Goal: Use online tool/utility: Use online tool/utility

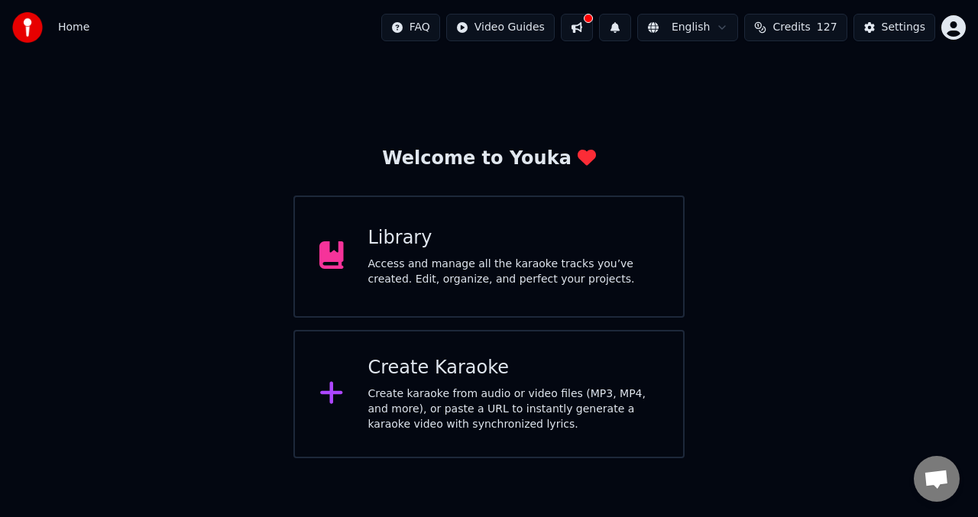
click at [329, 256] on icon at bounding box center [331, 255] width 24 height 28
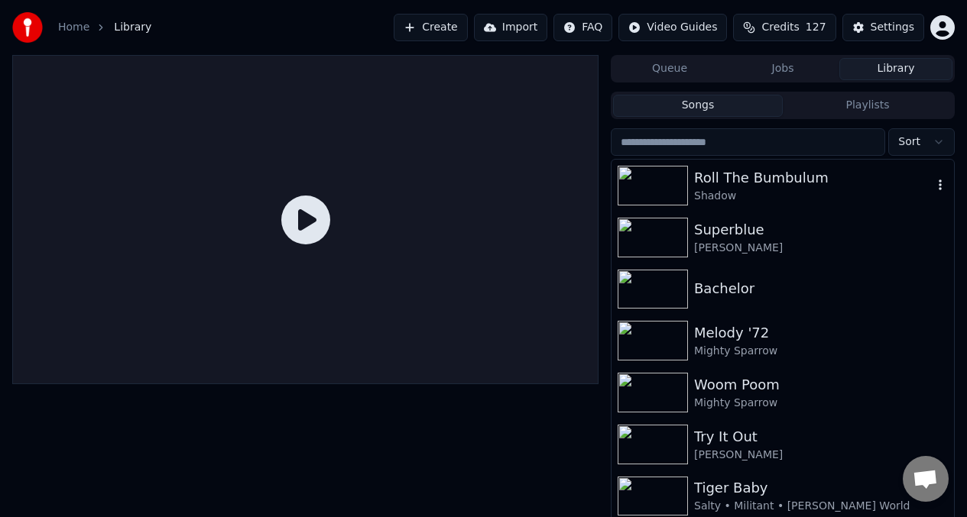
click at [741, 196] on div "Shadow" at bounding box center [813, 196] width 238 height 15
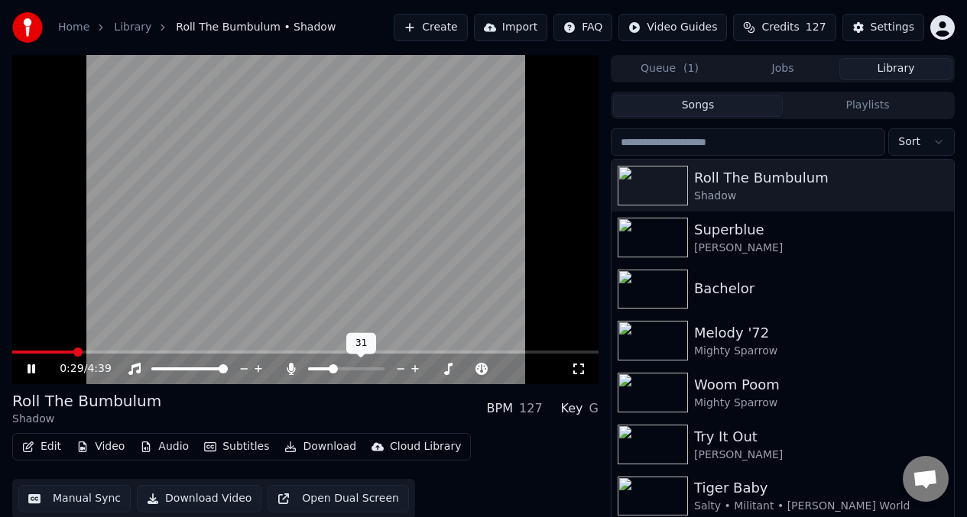
click at [331, 370] on span at bounding box center [346, 369] width 76 height 3
click at [23, 352] on span at bounding box center [17, 352] width 11 height 3
click at [41, 350] on video at bounding box center [305, 219] width 586 height 329
click at [41, 352] on span at bounding box center [26, 352] width 29 height 3
click at [179, 260] on video at bounding box center [305, 219] width 586 height 329
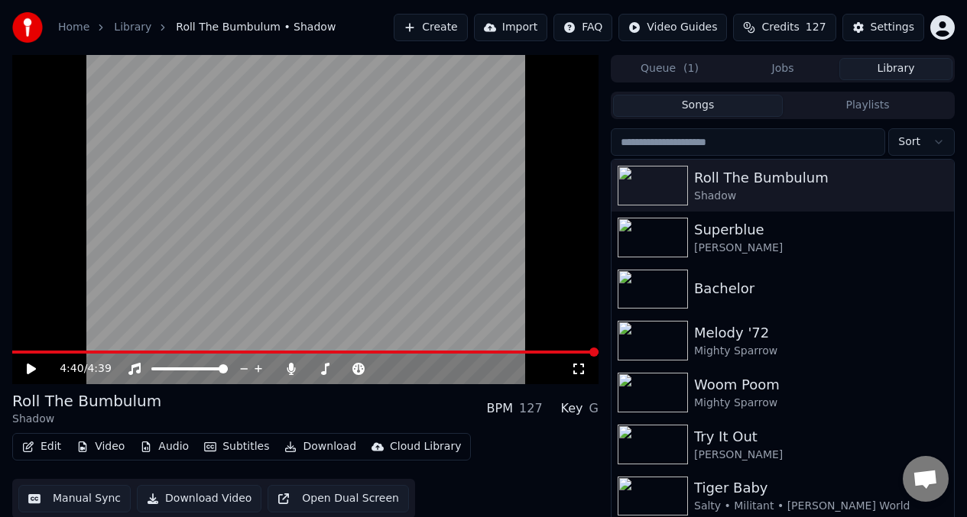
click at [21, 352] on span at bounding box center [305, 352] width 586 height 3
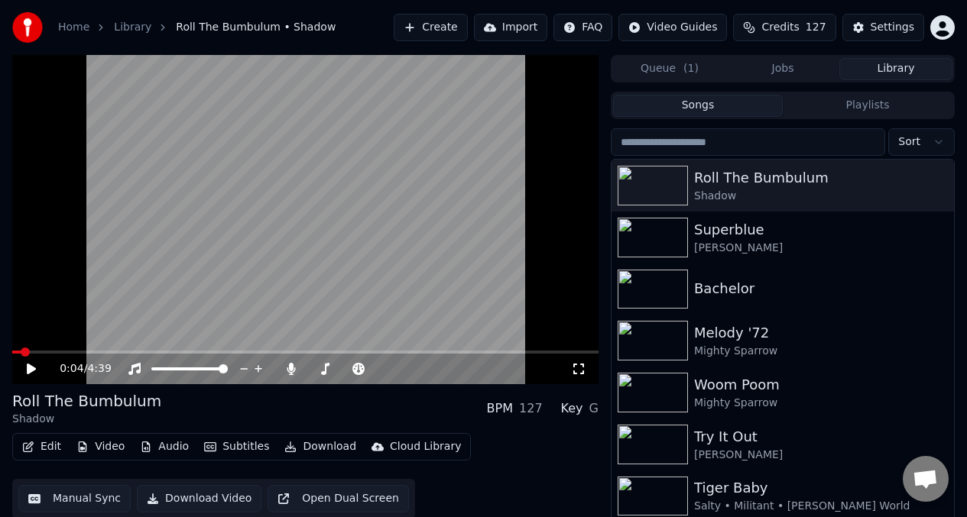
click at [29, 368] on icon at bounding box center [31, 369] width 9 height 11
click at [568, 326] on video at bounding box center [305, 219] width 586 height 329
click at [461, 377] on div "0:06 / 4:39" at bounding box center [305, 369] width 586 height 31
click at [481, 312] on video at bounding box center [305, 219] width 586 height 329
click at [179, 371] on span at bounding box center [180, 369] width 9 height 9
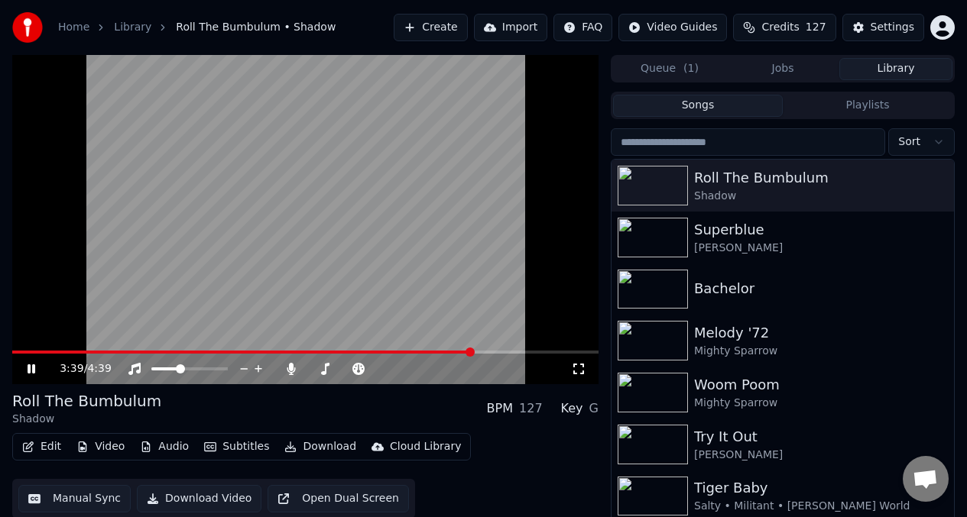
click at [402, 352] on span at bounding box center [242, 352] width 460 height 3
click at [429, 351] on span at bounding box center [220, 352] width 416 height 3
click at [295, 369] on icon at bounding box center [291, 369] width 8 height 12
click at [295, 368] on icon at bounding box center [291, 369] width 15 height 12
click at [480, 354] on span at bounding box center [282, 352] width 540 height 3
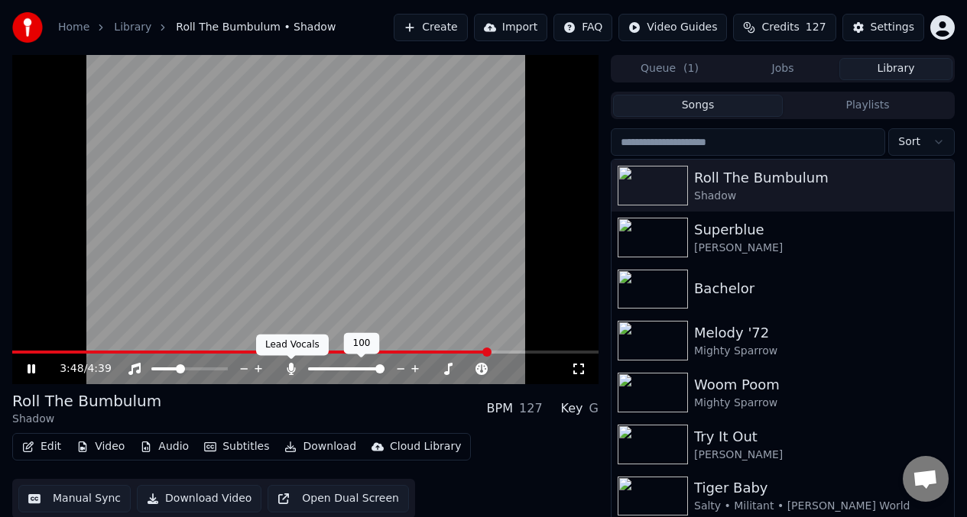
click at [292, 368] on icon at bounding box center [291, 369] width 8 height 12
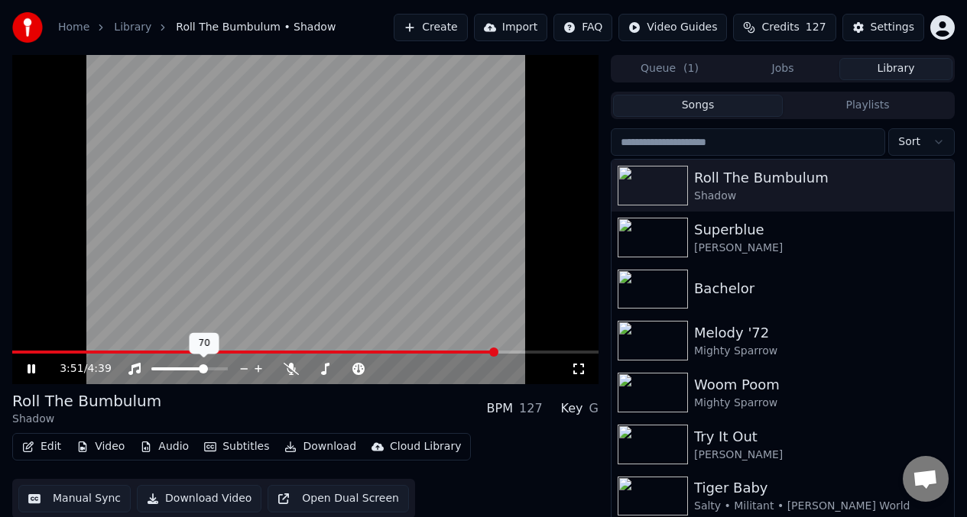
click at [205, 370] on span at bounding box center [189, 369] width 76 height 3
click at [441, 352] on span at bounding box center [304, 352] width 585 height 3
click at [342, 370] on span at bounding box center [346, 369] width 76 height 3
click at [357, 369] on span at bounding box center [346, 369] width 76 height 3
click at [365, 371] on div at bounding box center [360, 368] width 123 height 15
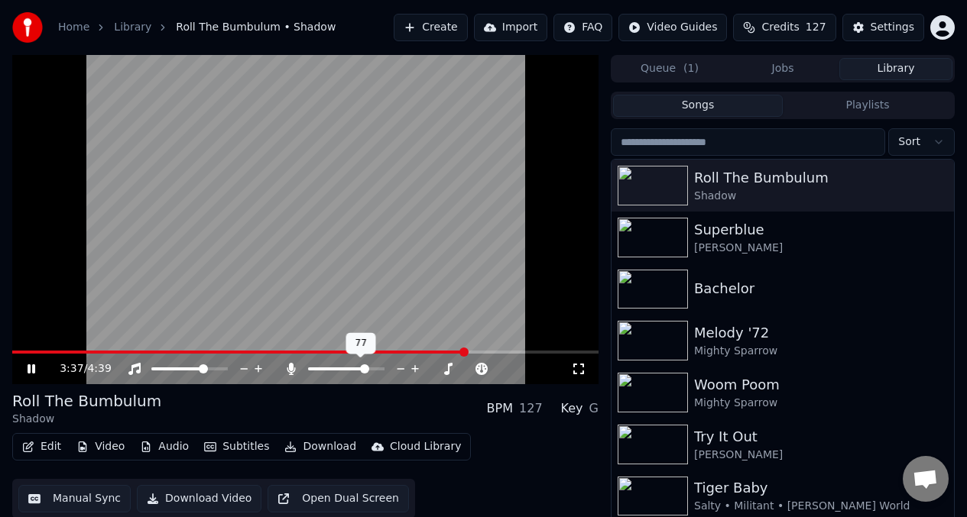
click at [367, 368] on span at bounding box center [346, 369] width 76 height 3
click at [439, 350] on video at bounding box center [305, 219] width 586 height 329
click at [438, 351] on span at bounding box center [241, 352] width 459 height 3
click at [427, 294] on video at bounding box center [305, 219] width 586 height 329
click at [316, 368] on span at bounding box center [312, 369] width 8 height 3
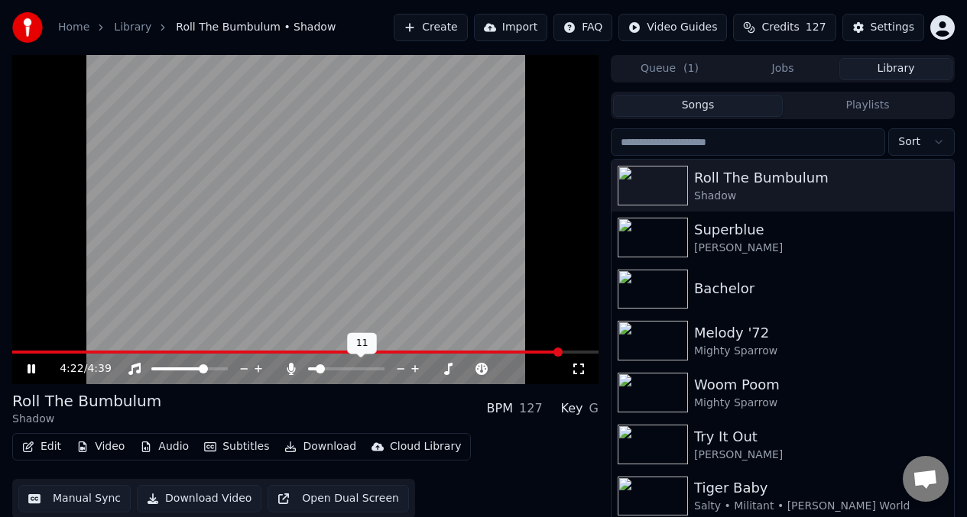
click at [312, 368] on span at bounding box center [312, 369] width 8 height 3
click at [447, 352] on span at bounding box center [230, 352] width 436 height 3
click at [347, 370] on span at bounding box center [346, 369] width 76 height 3
click at [295, 260] on video at bounding box center [305, 219] width 586 height 329
click at [47, 449] on button "Edit" at bounding box center [41, 446] width 51 height 21
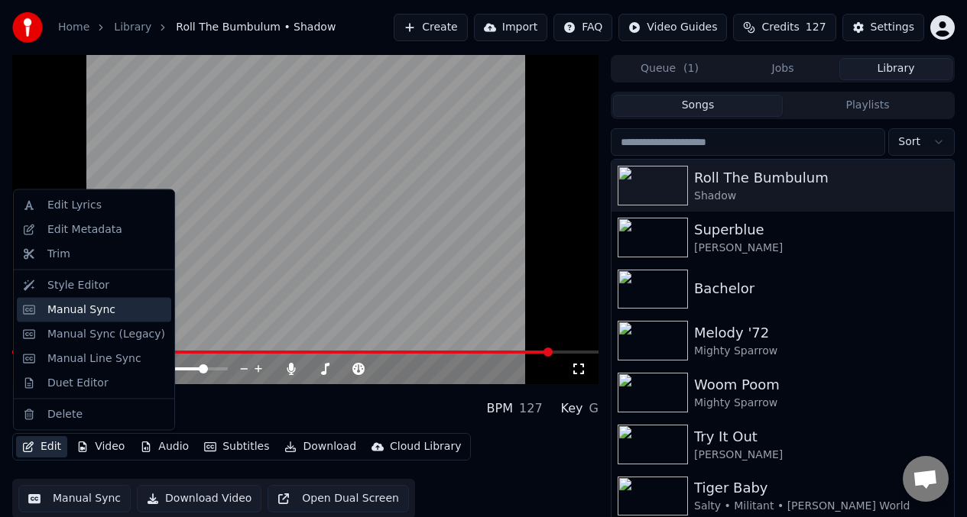
click at [106, 306] on div "Manual Sync" at bounding box center [81, 309] width 68 height 15
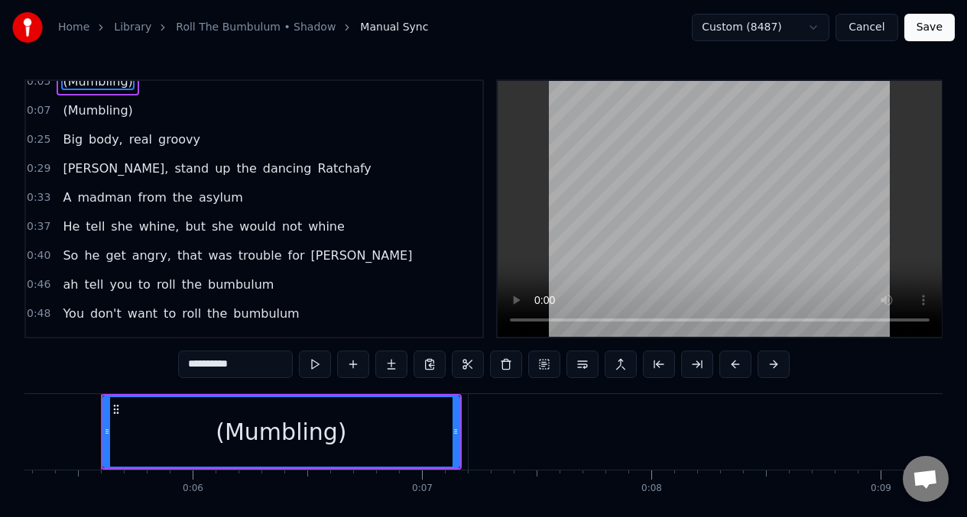
scroll to position [434, 0]
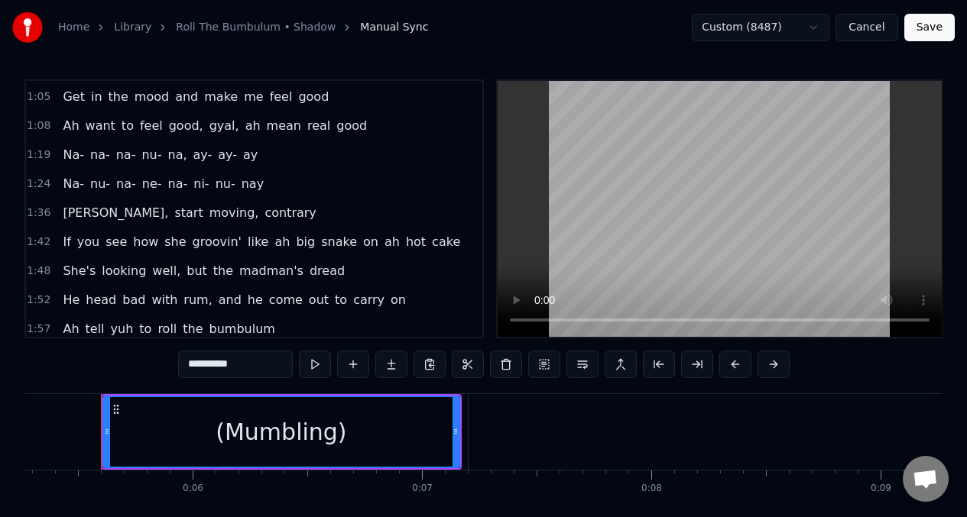
click at [65, 239] on span "If" at bounding box center [66, 242] width 11 height 18
type input "**"
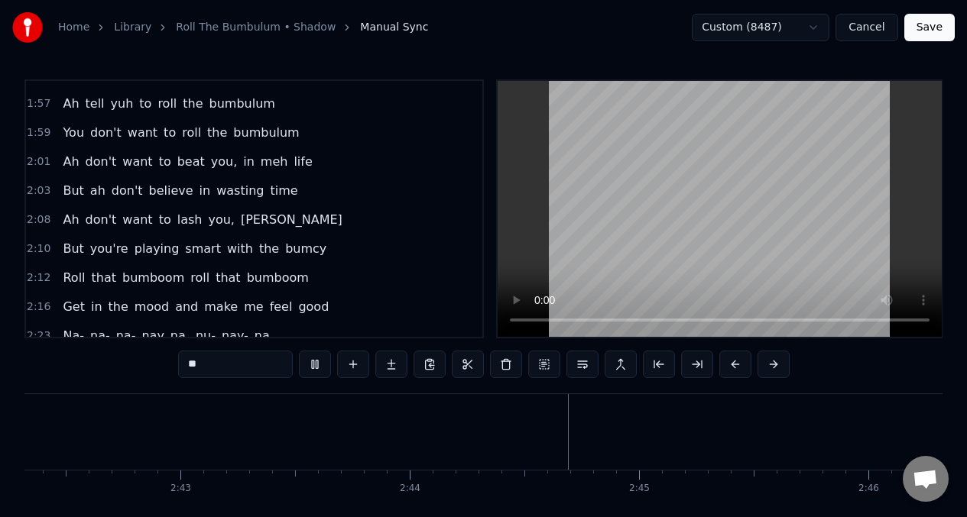
scroll to position [791, 0]
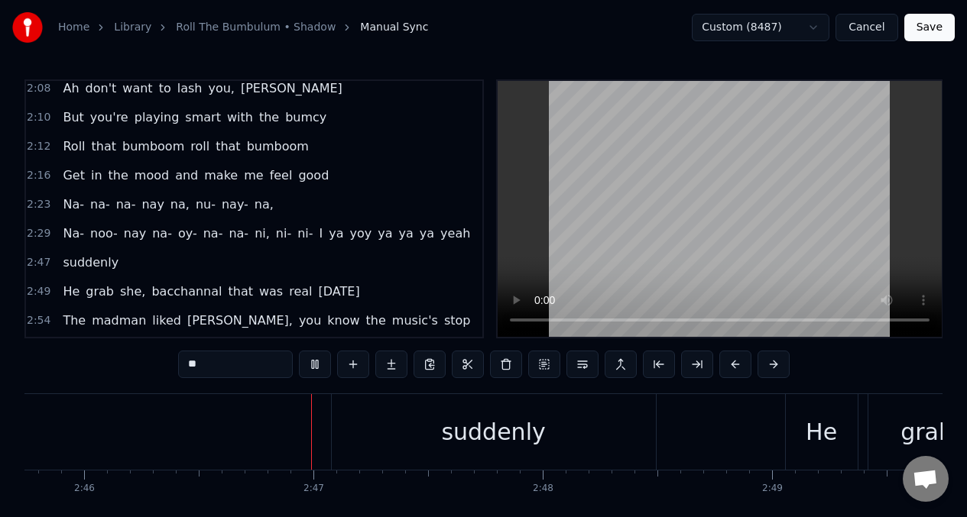
click at [292, 122] on span "bumcy" at bounding box center [306, 118] width 44 height 18
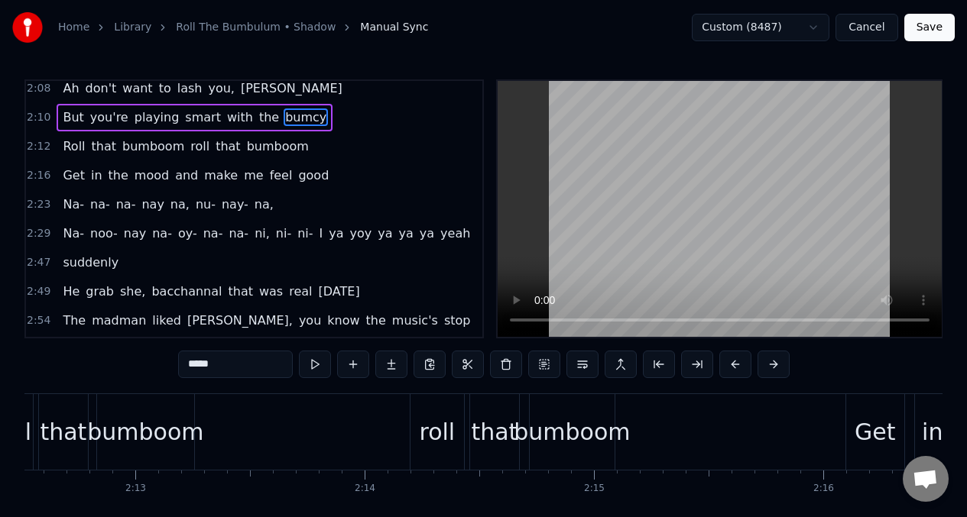
scroll to position [0, 30162]
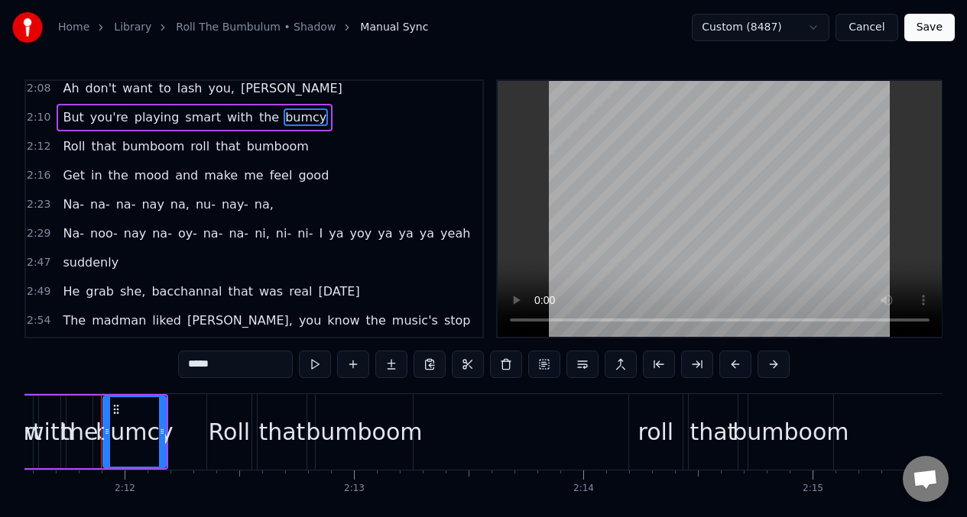
click at [237, 373] on input "*****" at bounding box center [235, 365] width 115 height 28
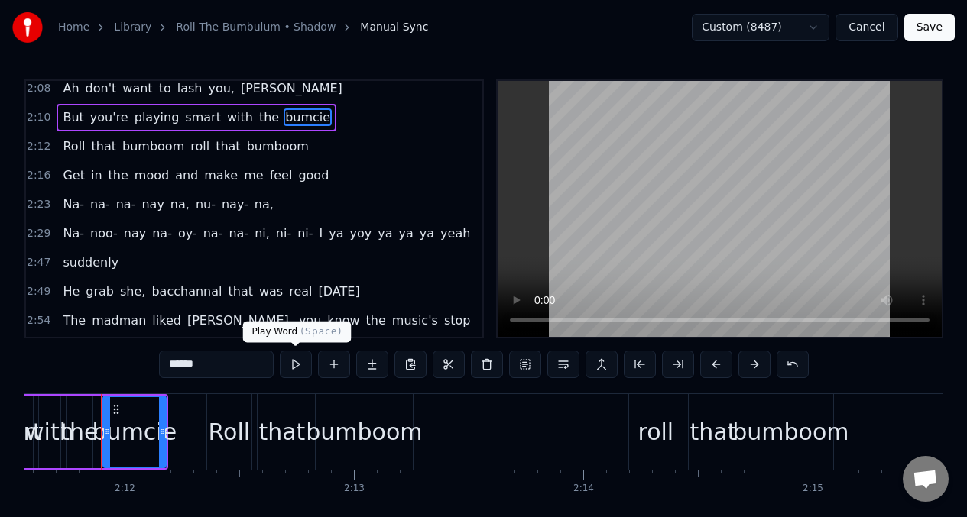
click at [295, 363] on button at bounding box center [296, 365] width 32 height 28
click at [77, 236] on span "Na-" at bounding box center [73, 234] width 24 height 18
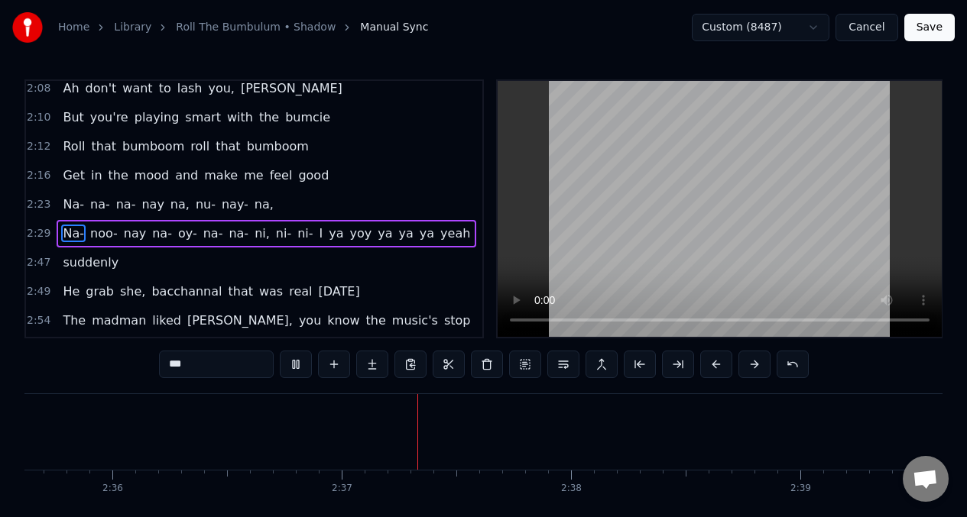
scroll to position [0, 35861]
click at [439, 236] on span "yeah" at bounding box center [455, 234] width 33 height 18
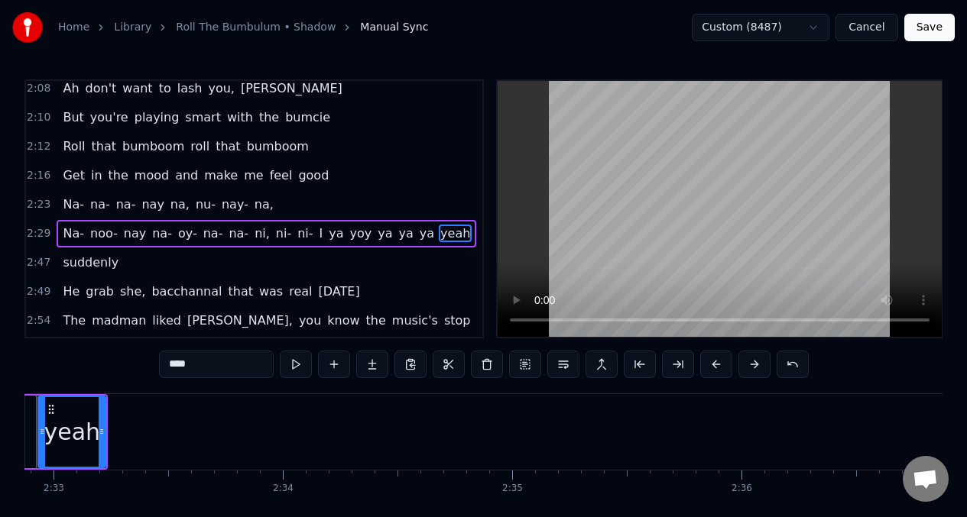
scroll to position [0, 34983]
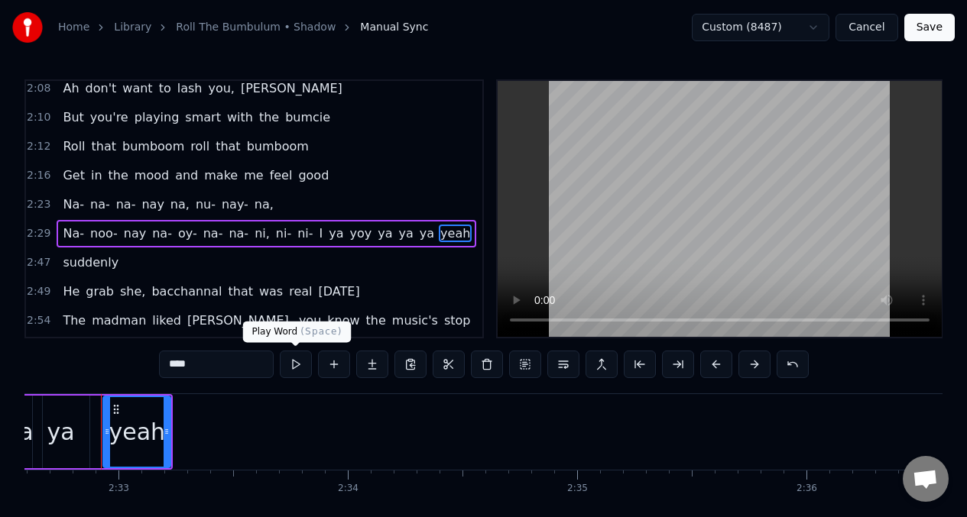
click at [295, 364] on button at bounding box center [296, 365] width 32 height 28
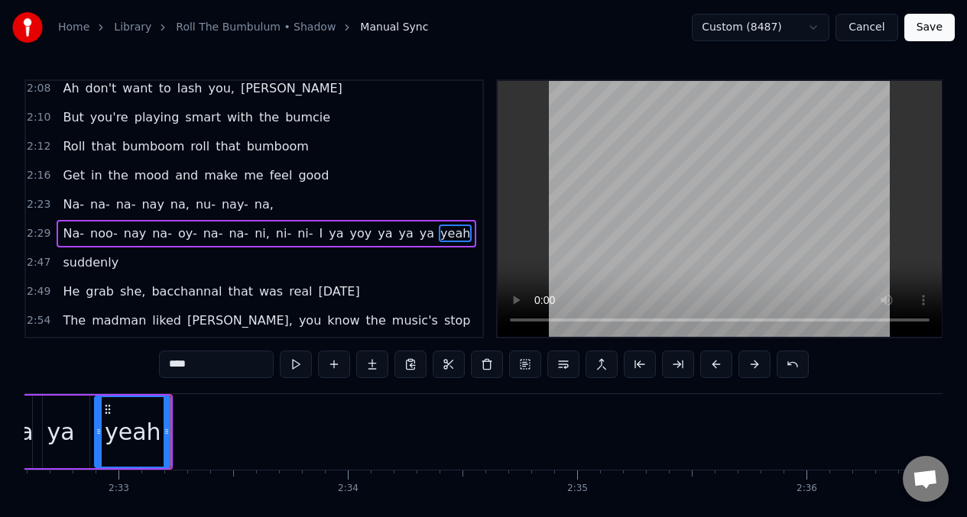
drag, startPoint x: 105, startPoint y: 419, endPoint x: 97, endPoint y: 418, distance: 8.4
click at [97, 418] on div at bounding box center [99, 432] width 6 height 70
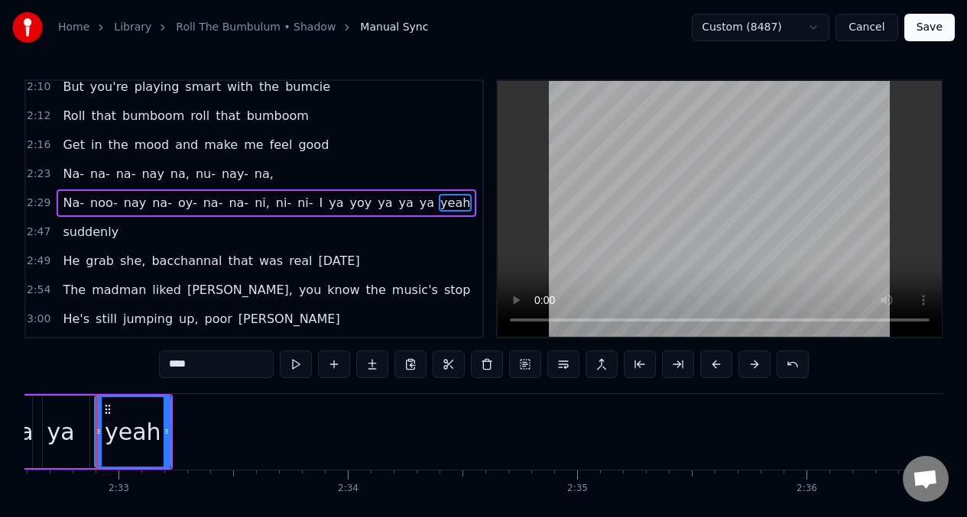
scroll to position [0, 34978]
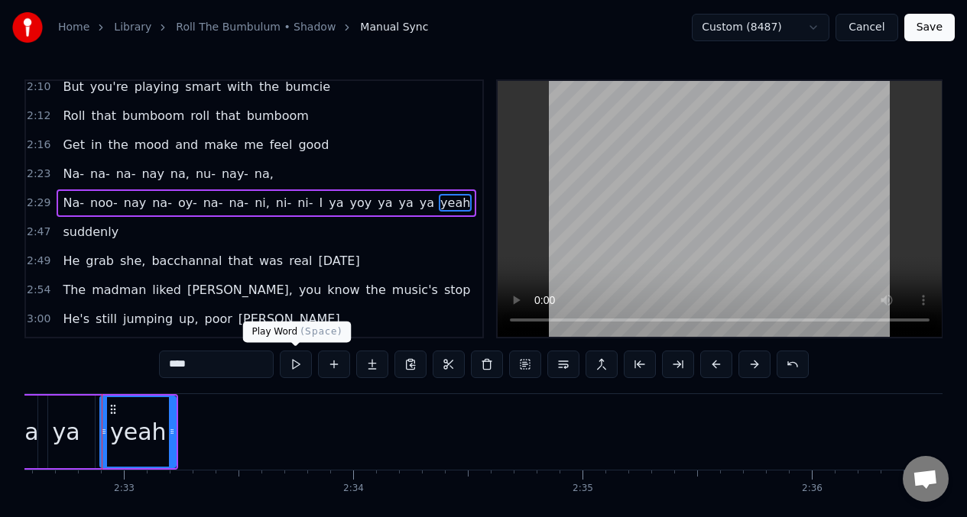
click at [293, 364] on button at bounding box center [296, 365] width 32 height 28
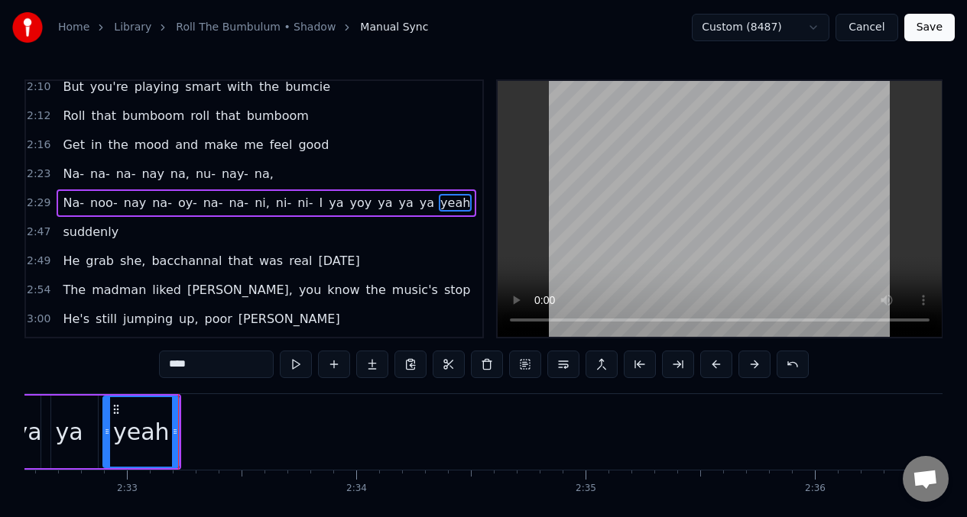
click at [293, 364] on button at bounding box center [296, 365] width 32 height 28
click at [292, 364] on button at bounding box center [296, 365] width 32 height 28
click at [77, 236] on span "suddenly" at bounding box center [90, 232] width 59 height 18
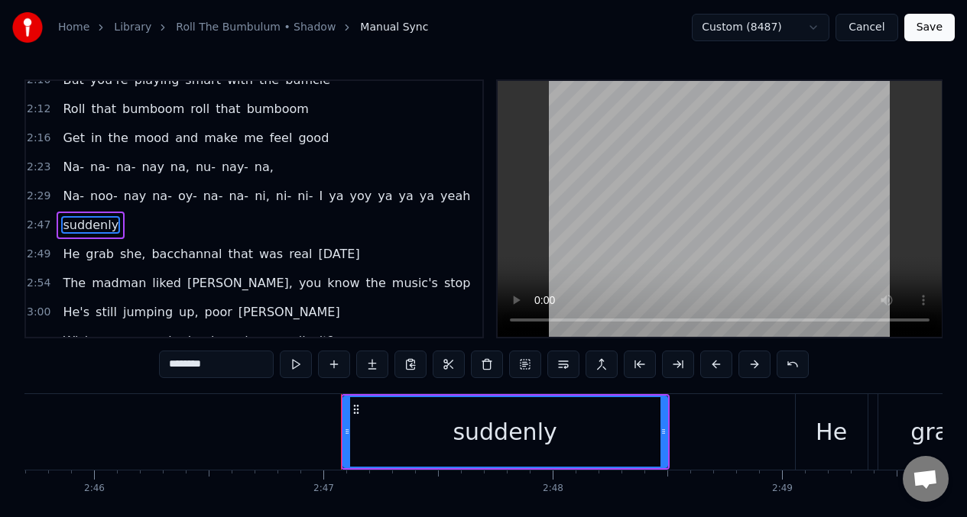
scroll to position [0, 38227]
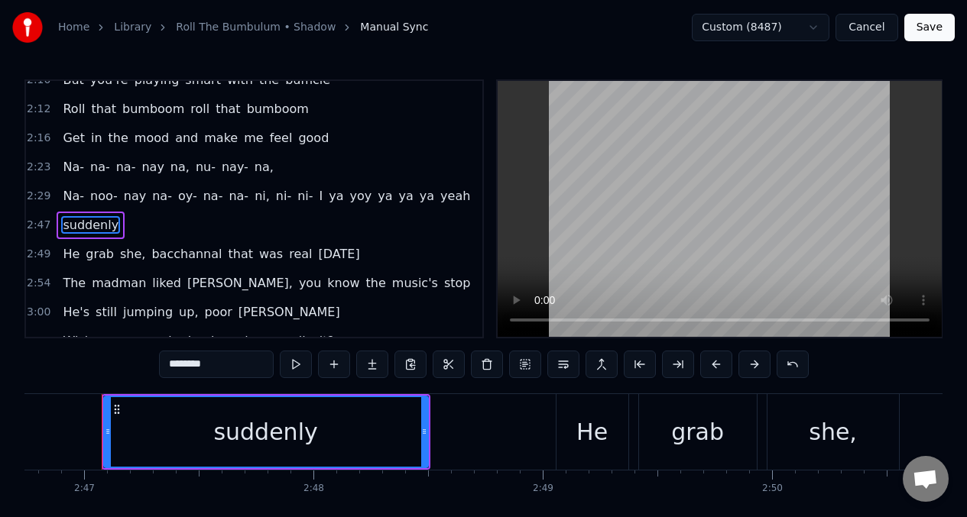
click at [173, 366] on input "********" at bounding box center [216, 365] width 115 height 28
drag, startPoint x: 170, startPoint y: 365, endPoint x: 161, endPoint y: 375, distance: 13.0
click at [170, 365] on input "*******" at bounding box center [216, 365] width 115 height 28
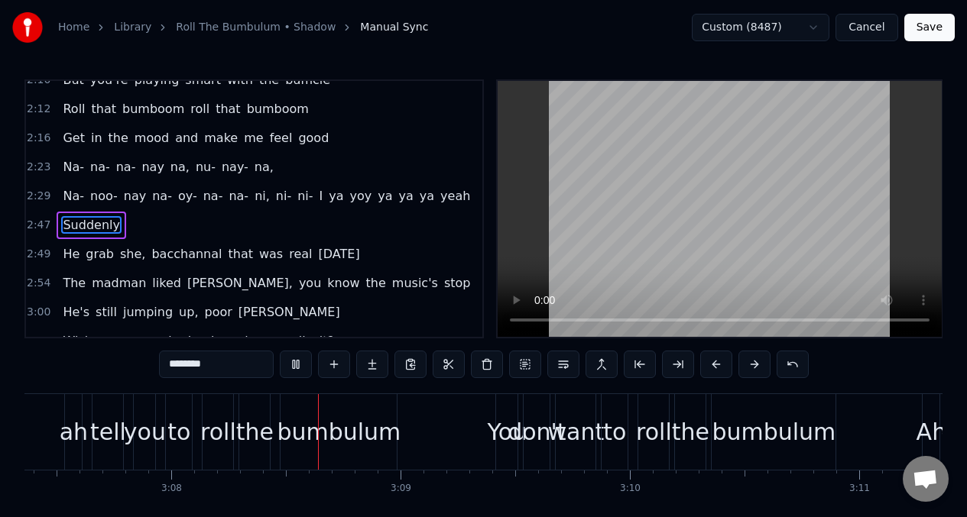
scroll to position [0, 42968]
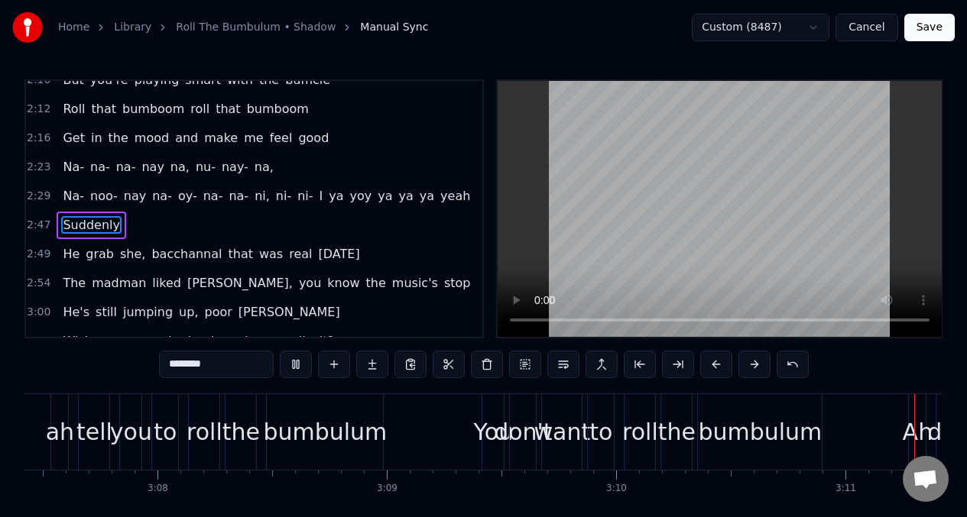
click at [145, 310] on span "jumping" at bounding box center [148, 312] width 53 height 18
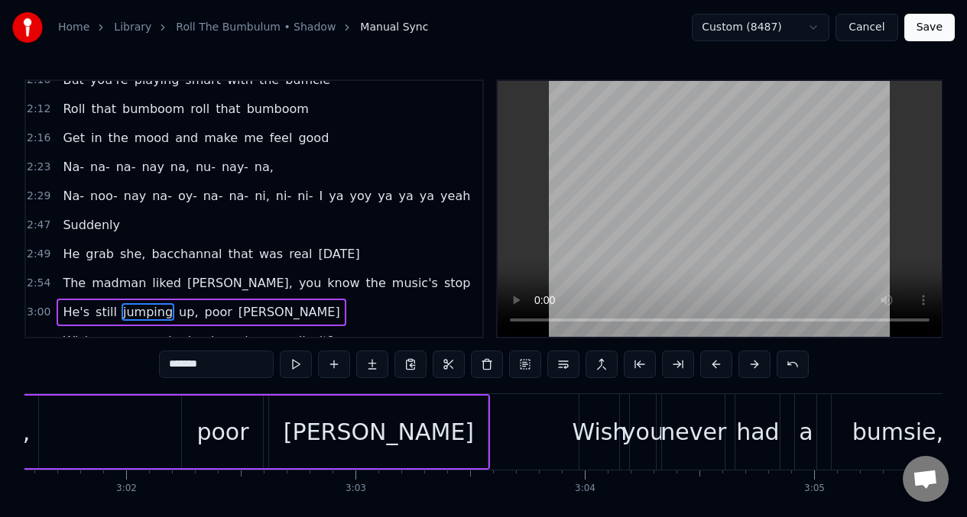
scroll to position [0, 41363]
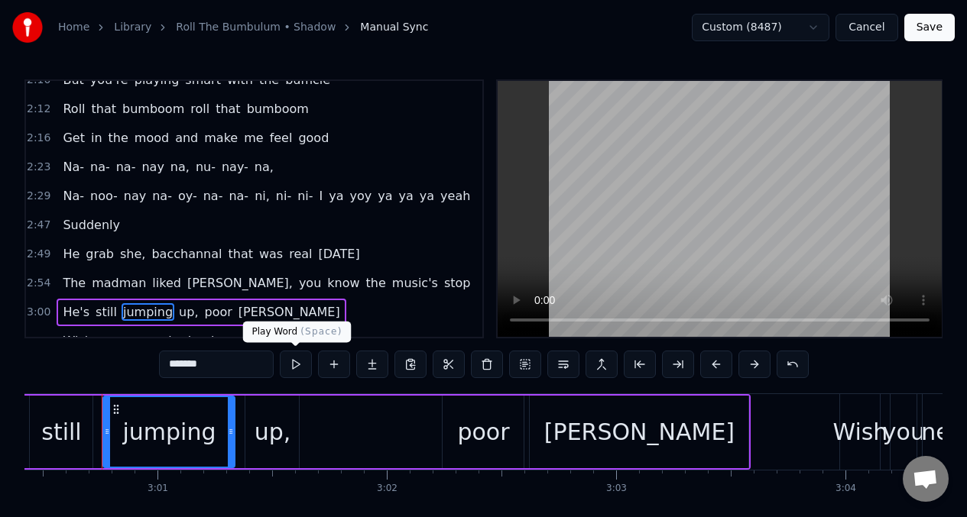
click at [294, 370] on button at bounding box center [296, 365] width 32 height 28
click at [268, 421] on div "up," at bounding box center [272, 432] width 37 height 34
type input "***"
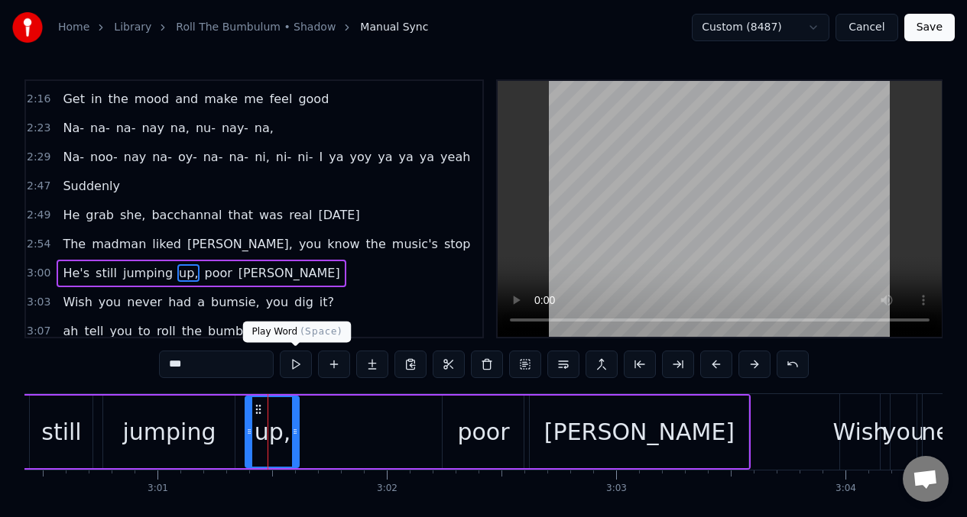
scroll to position [938, 0]
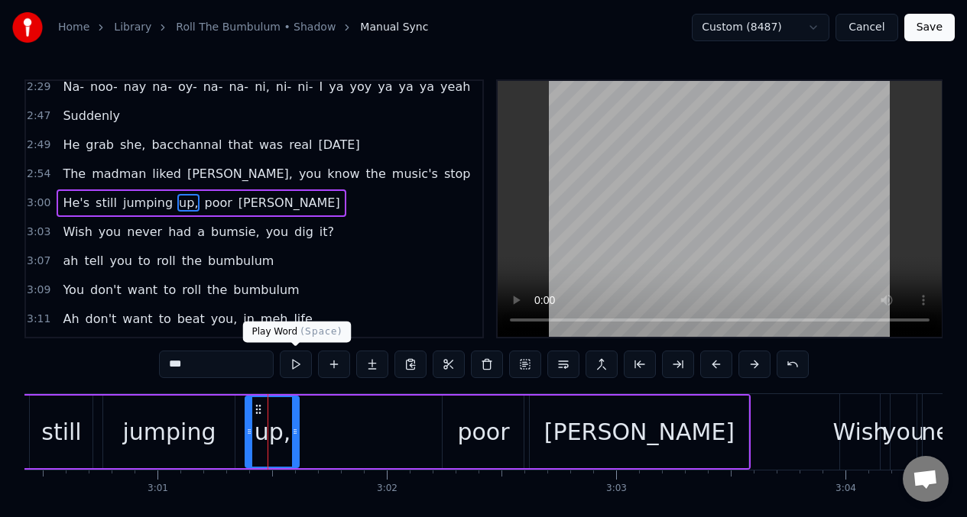
click at [293, 366] on button at bounding box center [296, 365] width 32 height 28
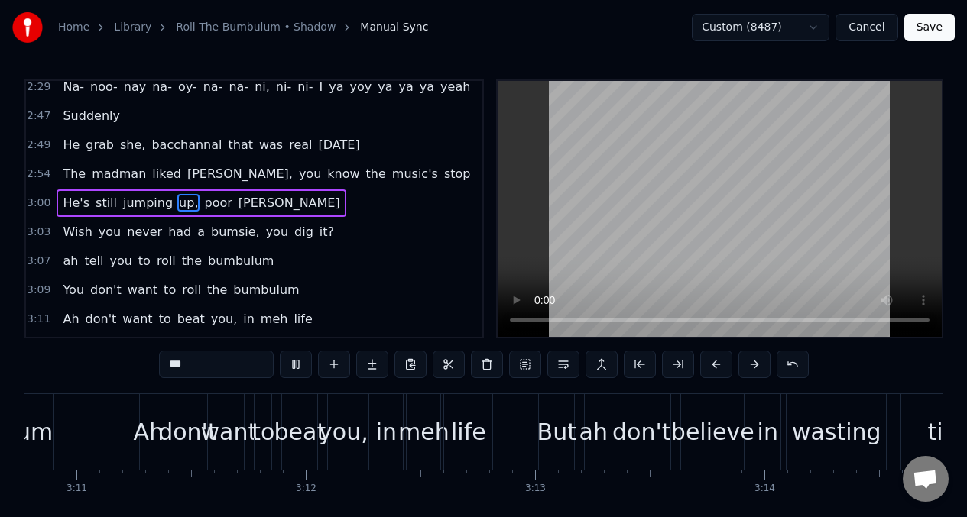
scroll to position [0, 43751]
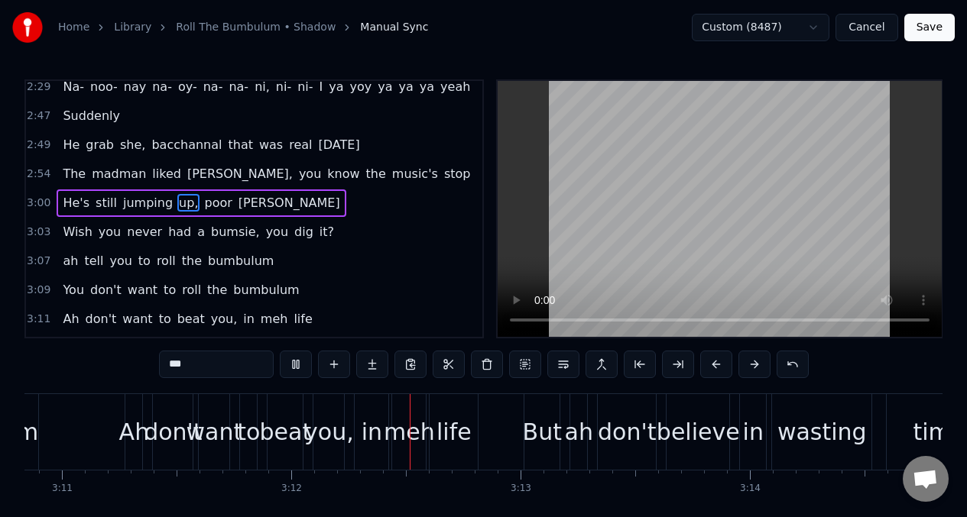
click at [280, 241] on div "Wish you never had a bumsie, you dig it?" at bounding box center [199, 233] width 284 height 28
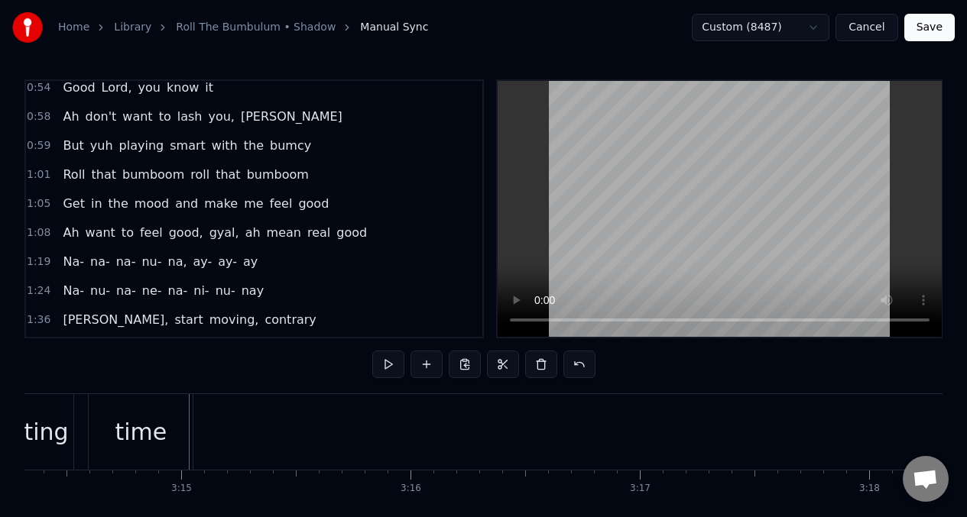
scroll to position [327, 0]
click at [102, 147] on span "yuh" at bounding box center [102, 146] width 26 height 18
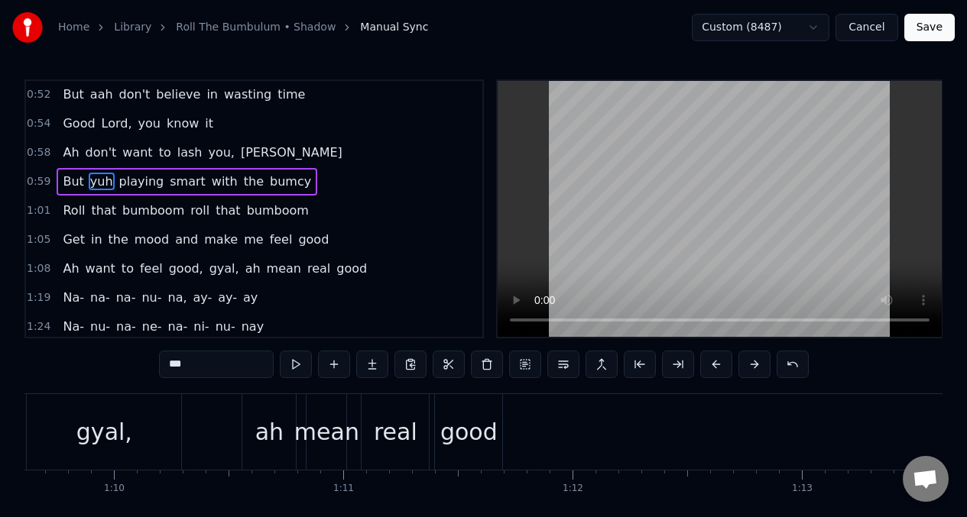
scroll to position [0, 13688]
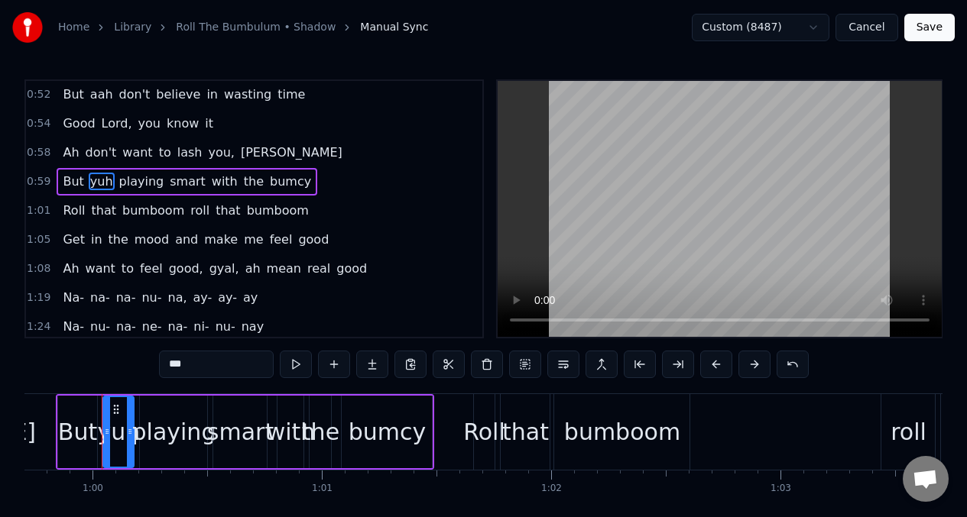
click at [282, 187] on span "bumcy" at bounding box center [290, 182] width 44 height 18
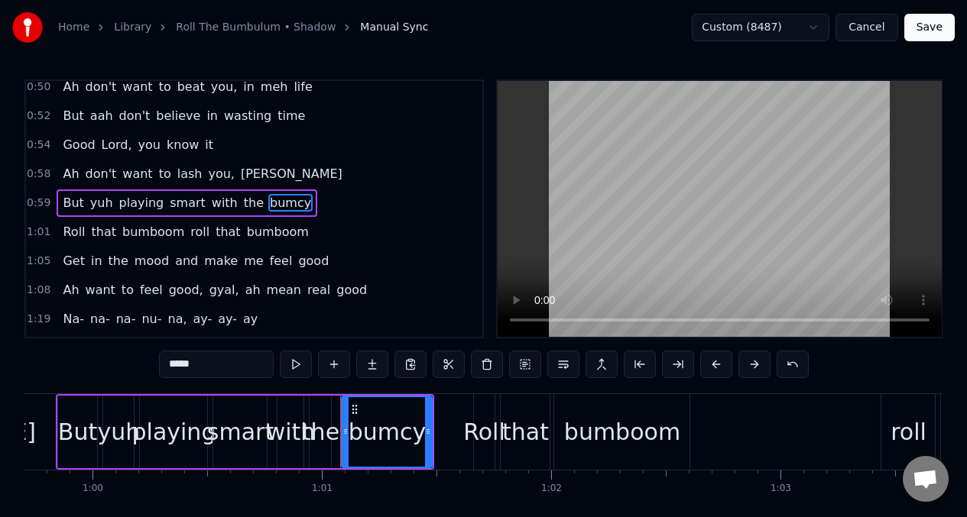
click at [211, 372] on input "*****" at bounding box center [216, 365] width 115 height 28
click at [76, 206] on span "But" at bounding box center [73, 203] width 24 height 18
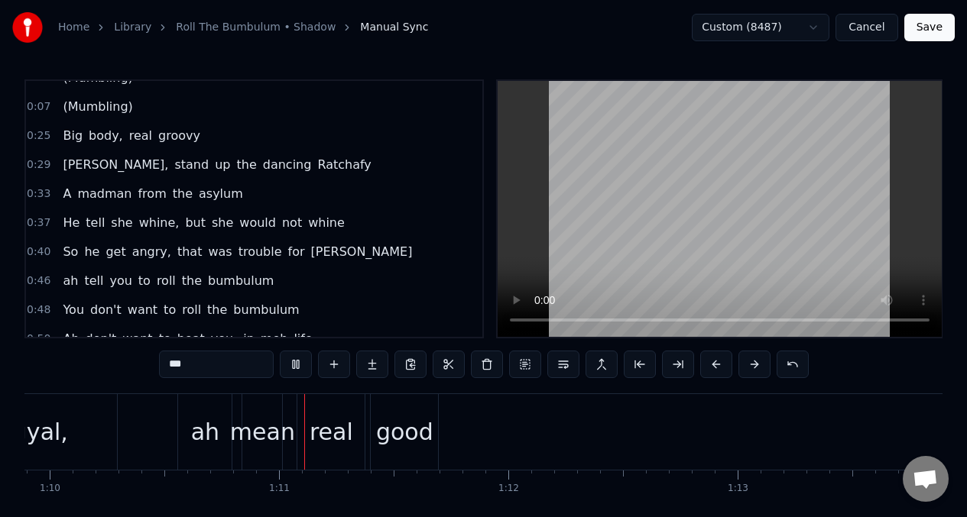
scroll to position [0, 16038]
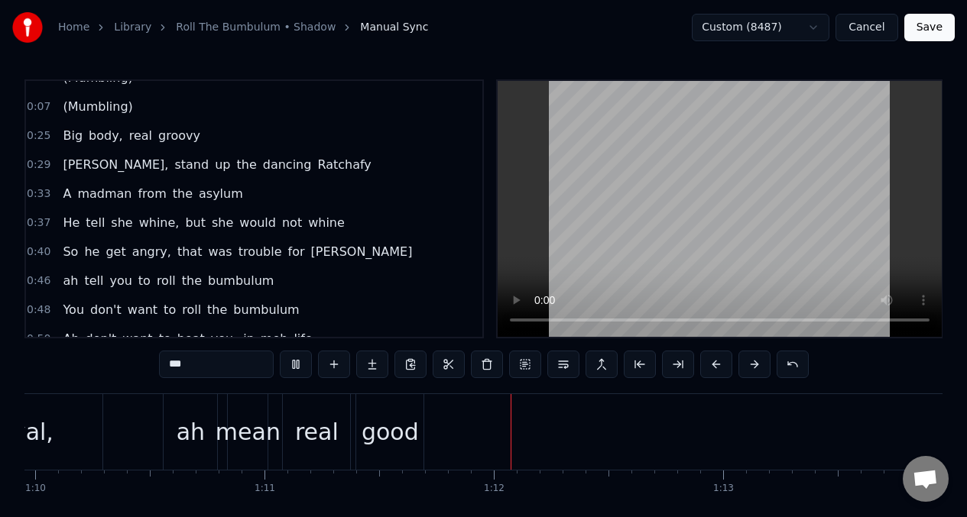
click at [71, 196] on span "A" at bounding box center [66, 194] width 11 height 18
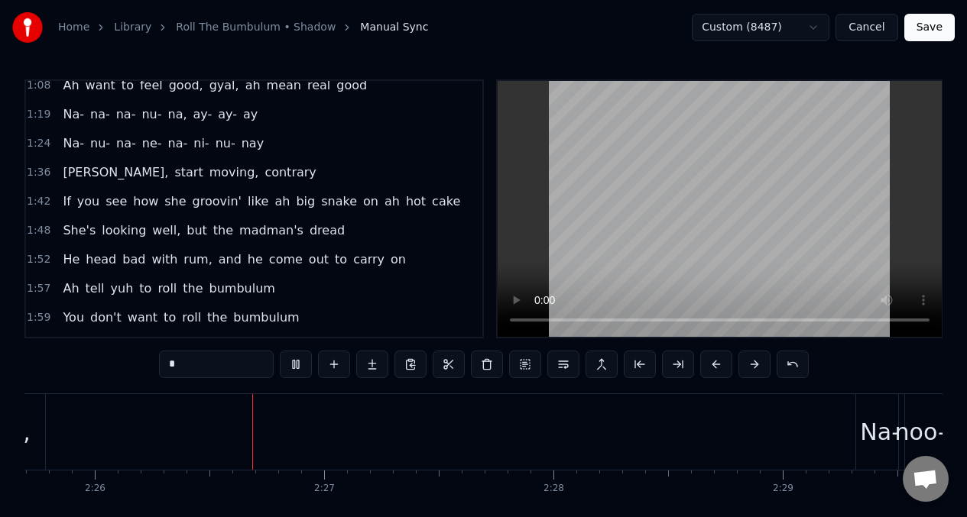
scroll to position [0, 33416]
click at [76, 231] on span "She's" at bounding box center [79, 231] width 36 height 18
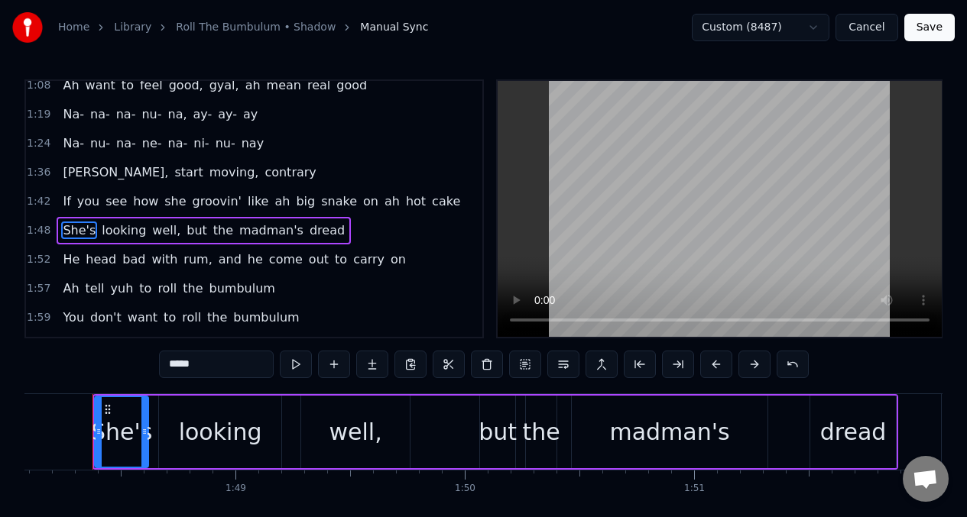
scroll to position [0, 24770]
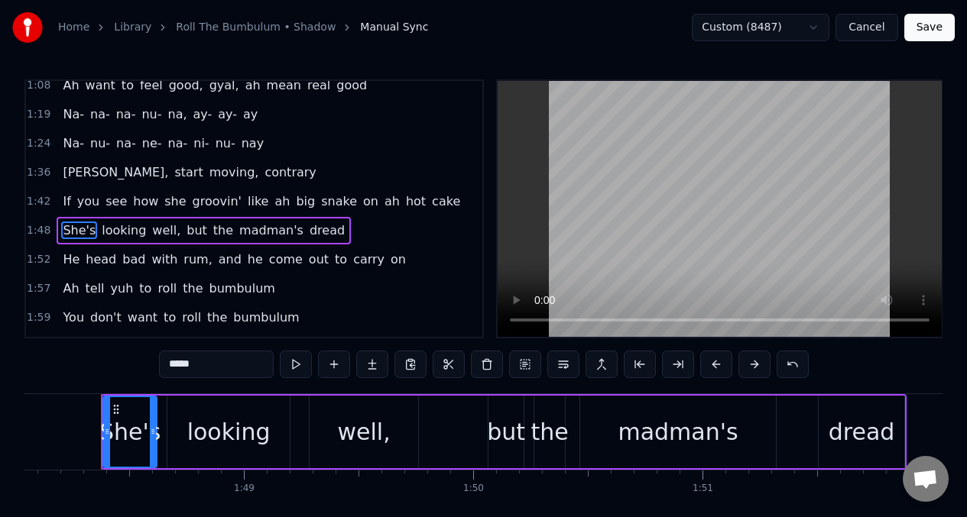
click at [151, 230] on span "well," at bounding box center [166, 231] width 31 height 18
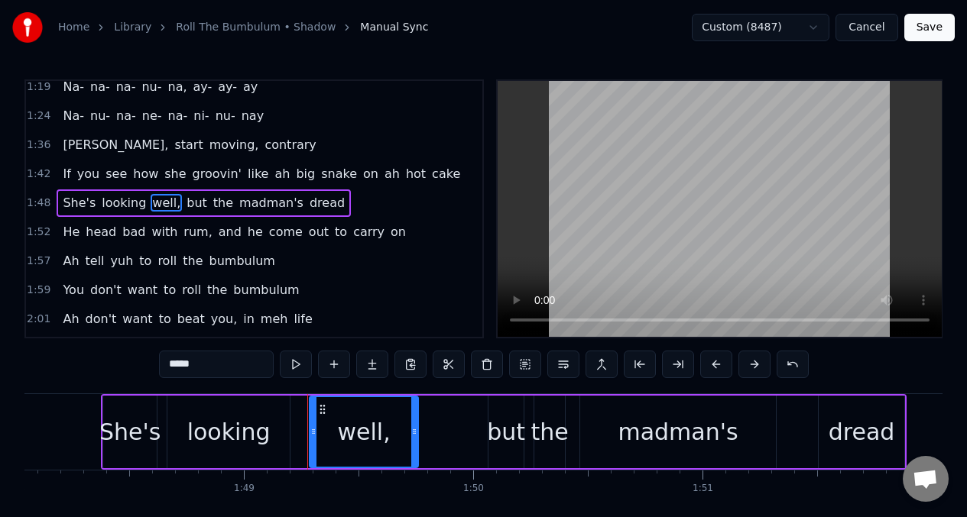
scroll to position [502, 0]
click at [297, 356] on button at bounding box center [296, 365] width 32 height 28
click at [297, 364] on button at bounding box center [296, 365] width 32 height 28
click at [205, 369] on input "*****" at bounding box center [216, 365] width 115 height 28
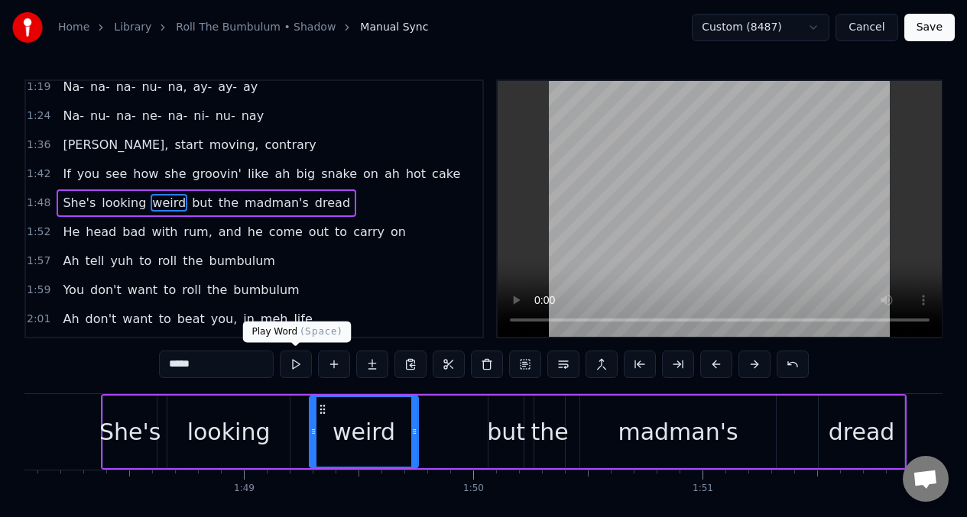
type input "*****"
click at [294, 368] on button at bounding box center [296, 365] width 32 height 28
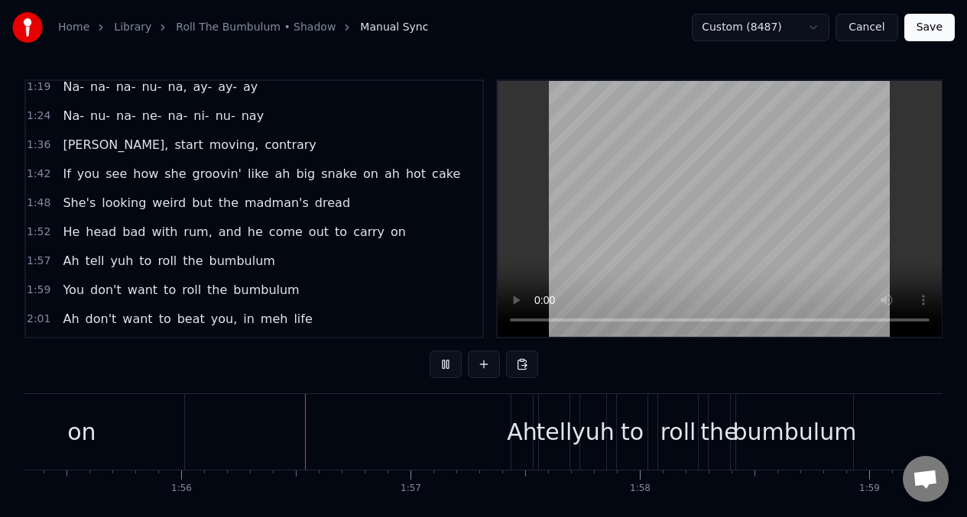
scroll to position [0, 26438]
click at [389, 238] on span "on" at bounding box center [398, 232] width 18 height 18
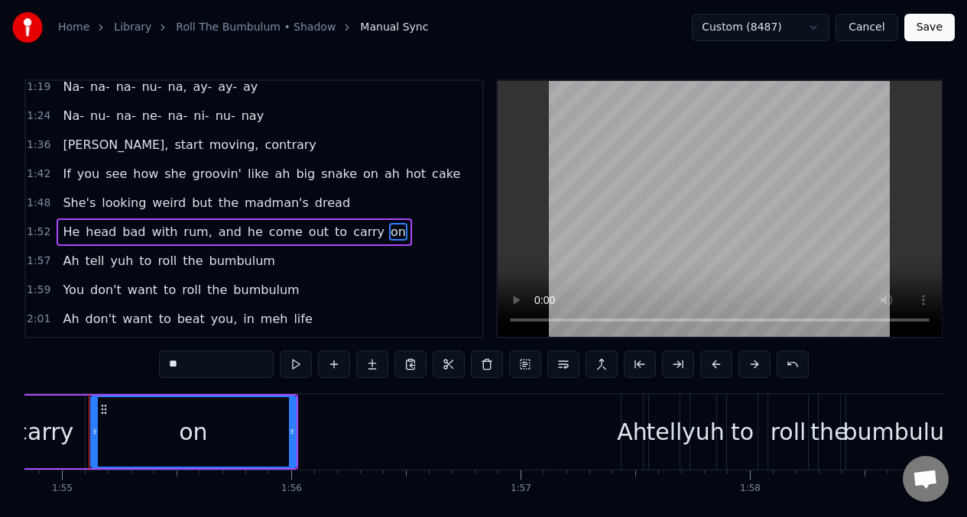
scroll to position [0, 26315]
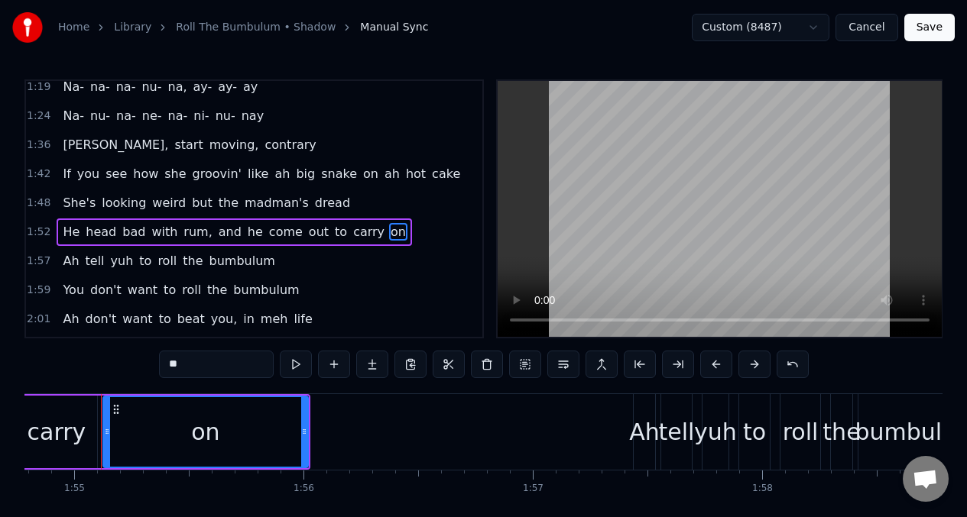
click at [307, 236] on span "out" at bounding box center [318, 232] width 23 height 18
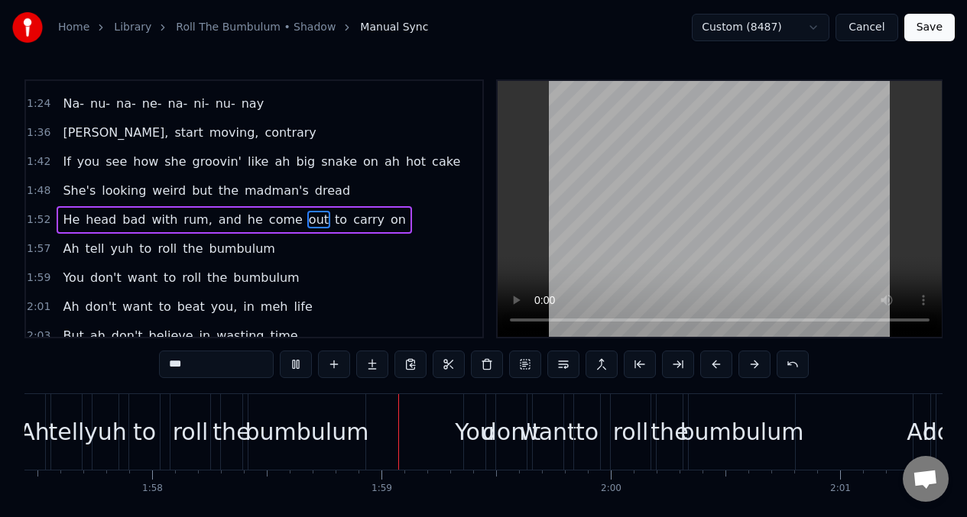
scroll to position [0, 26989]
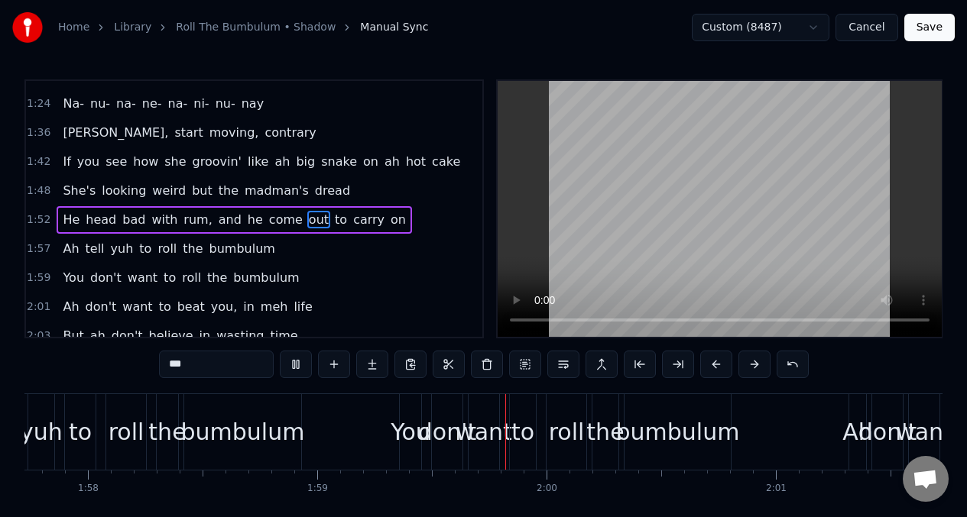
click at [389, 226] on span "on" at bounding box center [398, 220] width 18 height 18
type input "**"
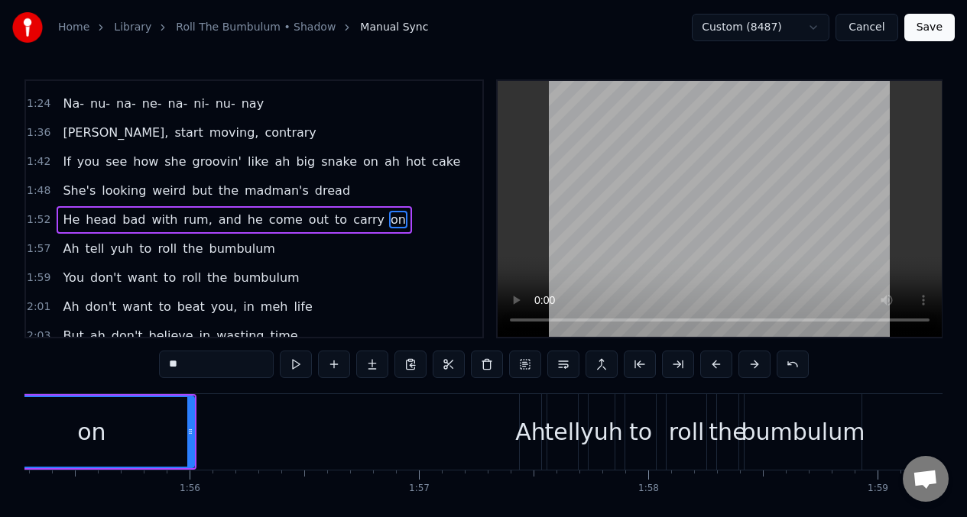
scroll to position [0, 26315]
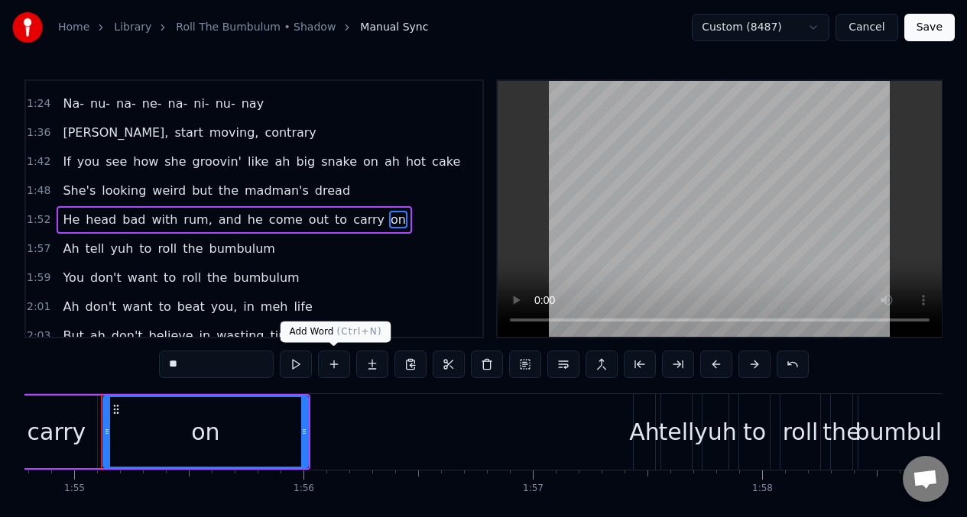
click at [338, 361] on button at bounding box center [334, 365] width 32 height 28
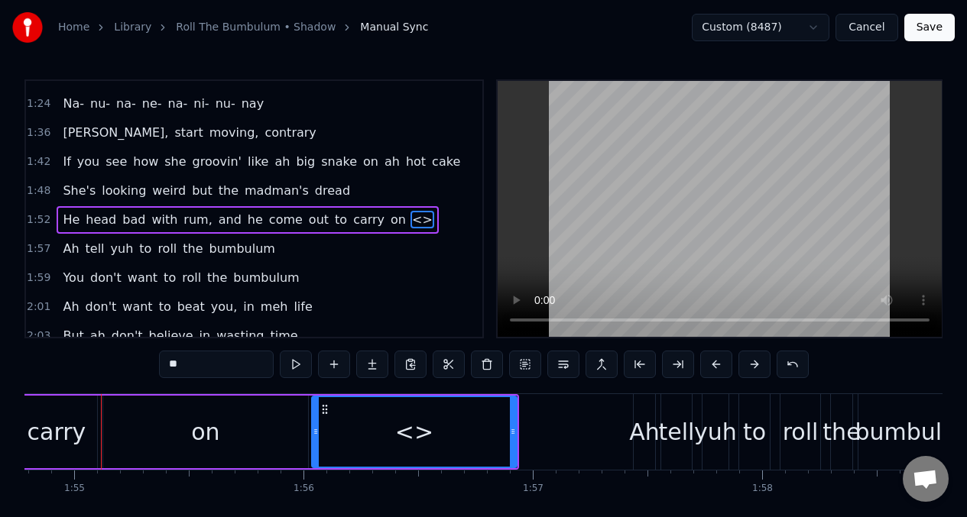
scroll to position [531, 0]
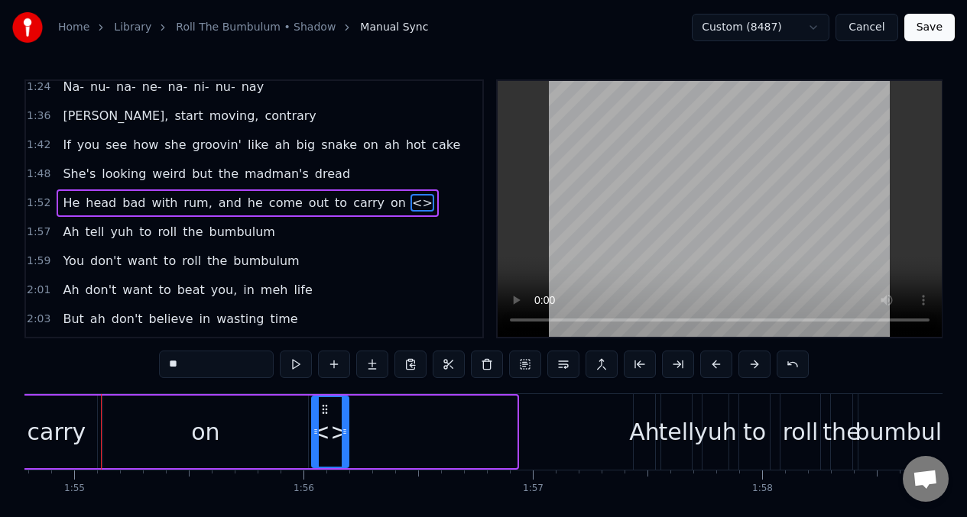
drag, startPoint x: 515, startPoint y: 428, endPoint x: 346, endPoint y: 439, distance: 169.3
click at [347, 440] on div at bounding box center [345, 432] width 6 height 70
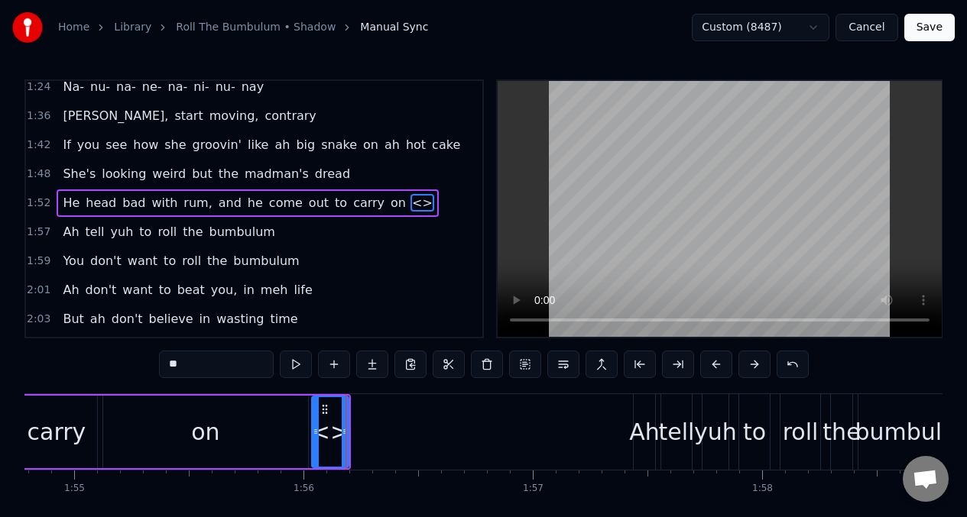
click at [194, 370] on input "**" at bounding box center [216, 365] width 115 height 28
type input "*"
type input "***"
click at [331, 359] on button at bounding box center [334, 365] width 32 height 28
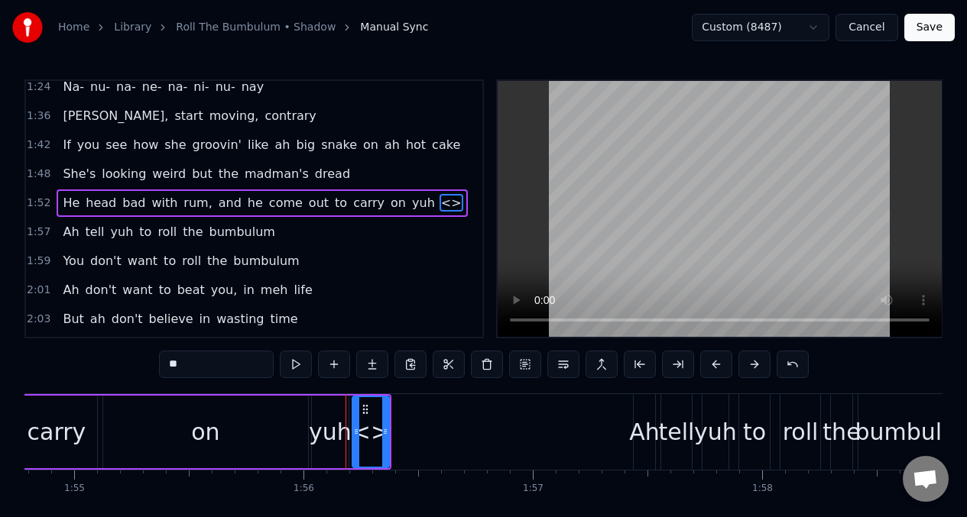
click at [197, 369] on input "**" at bounding box center [216, 365] width 115 height 28
type input "*"
type input "***"
click at [332, 368] on button at bounding box center [334, 365] width 32 height 28
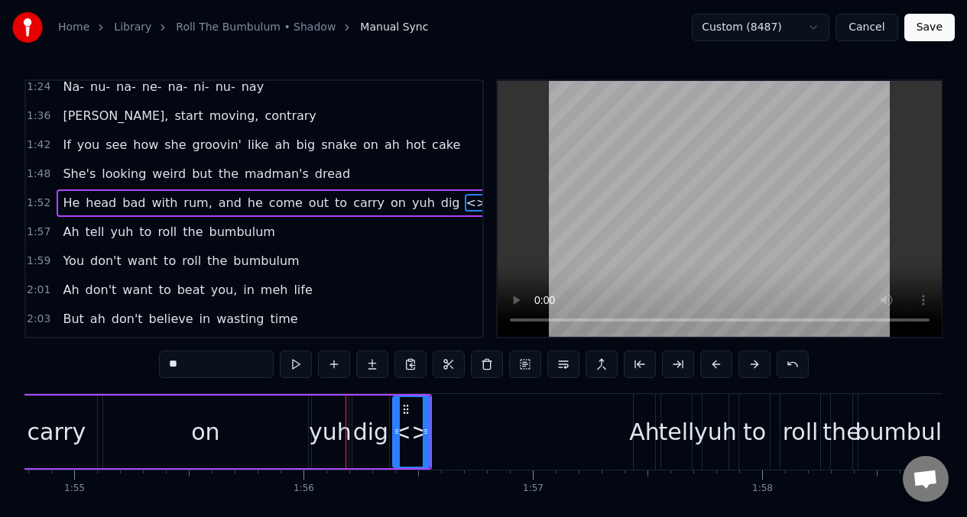
click at [199, 373] on input "**" at bounding box center [216, 365] width 115 height 28
type input "*"
drag, startPoint x: 322, startPoint y: 428, endPoint x: 310, endPoint y: 413, distance: 19.6
click at [322, 428] on div "yuh" at bounding box center [330, 432] width 43 height 34
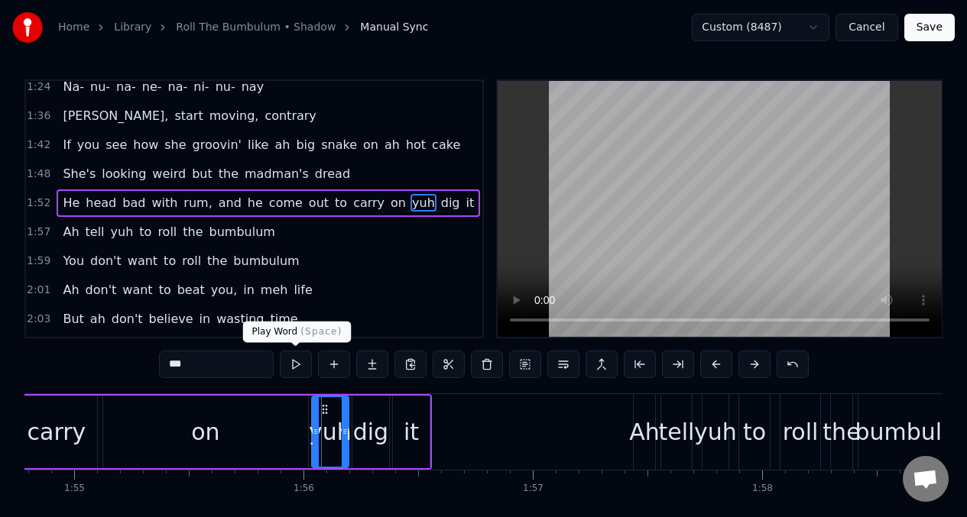
click at [296, 368] on button at bounding box center [296, 365] width 32 height 28
click at [361, 420] on div "dig" at bounding box center [370, 432] width 35 height 34
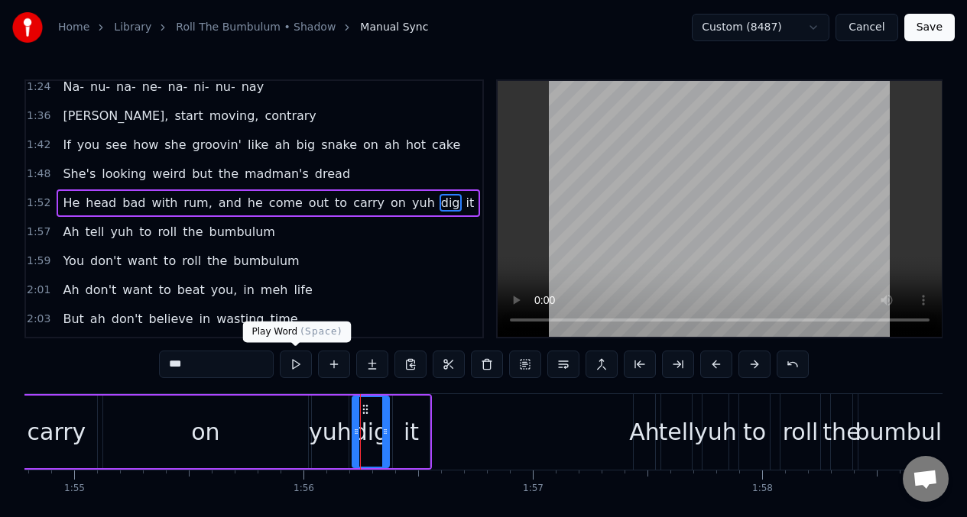
click at [296, 370] on button at bounding box center [296, 365] width 32 height 28
click at [413, 429] on div "it" at bounding box center [410, 432] width 15 height 34
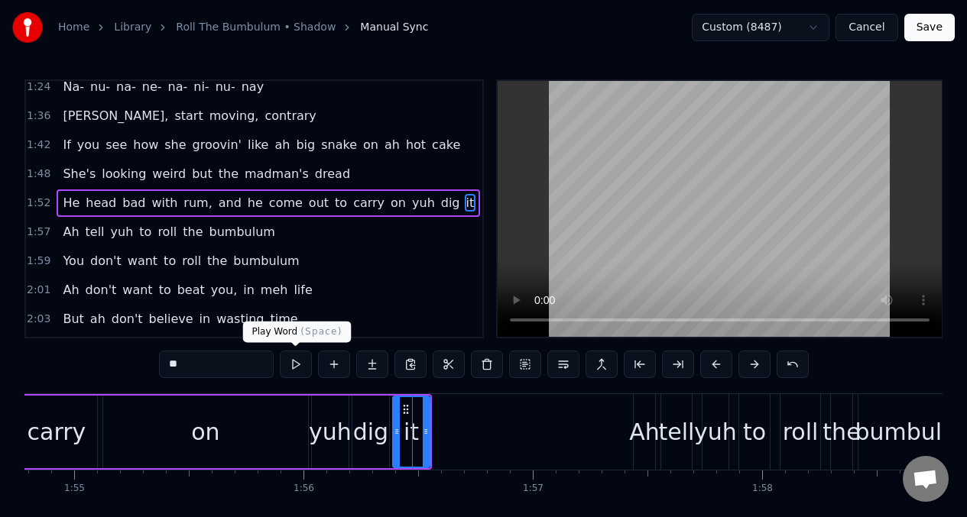
click at [299, 365] on button at bounding box center [296, 365] width 32 height 28
click at [298, 365] on button at bounding box center [296, 365] width 32 height 28
click at [245, 423] on div "on" at bounding box center [205, 432] width 205 height 73
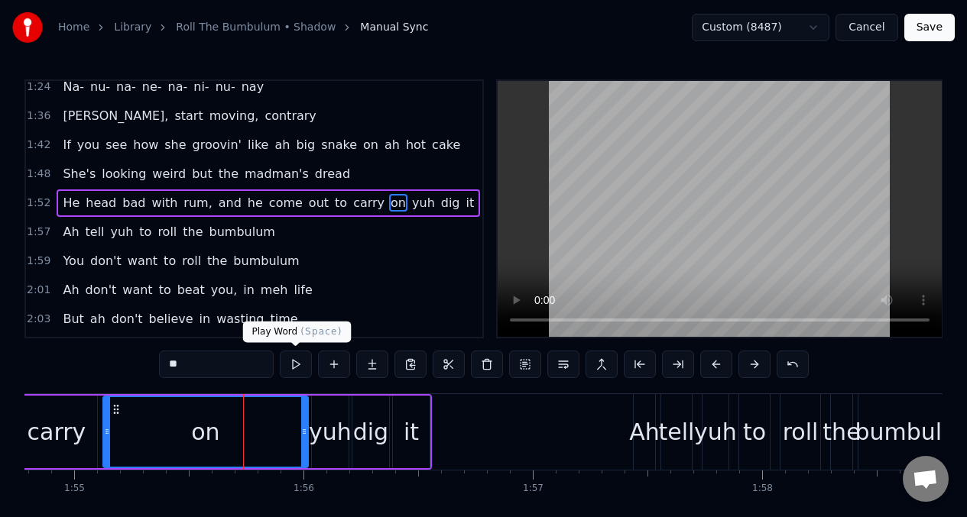
click at [292, 366] on button at bounding box center [296, 365] width 32 height 28
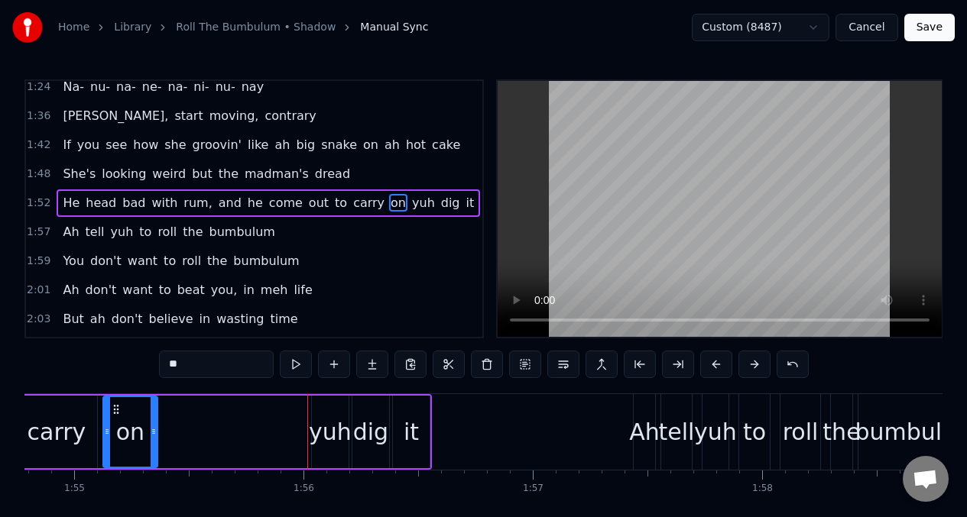
drag, startPoint x: 303, startPoint y: 423, endPoint x: 153, endPoint y: 422, distance: 150.5
click at [153, 422] on div at bounding box center [154, 432] width 6 height 70
click at [297, 365] on button at bounding box center [296, 365] width 32 height 28
click at [70, 436] on div "carry" at bounding box center [57, 432] width 59 height 34
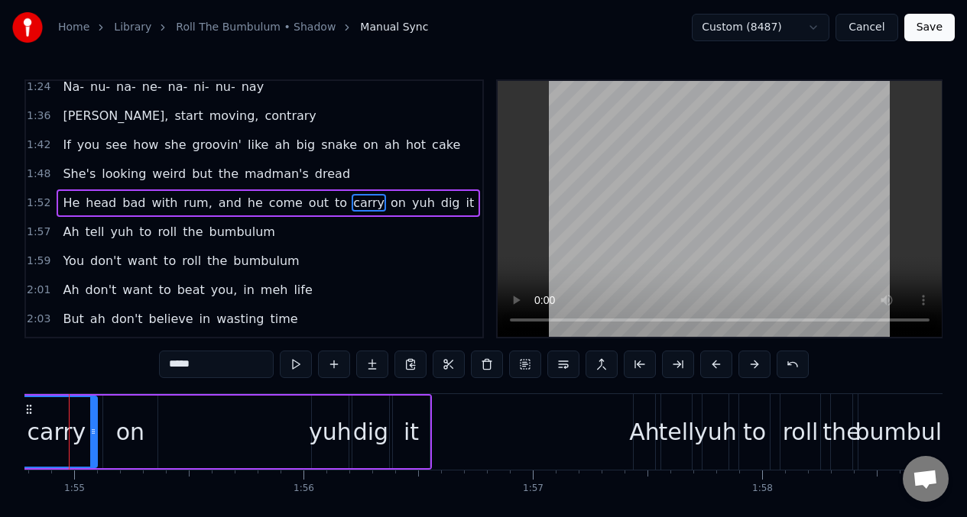
scroll to position [0, 26283]
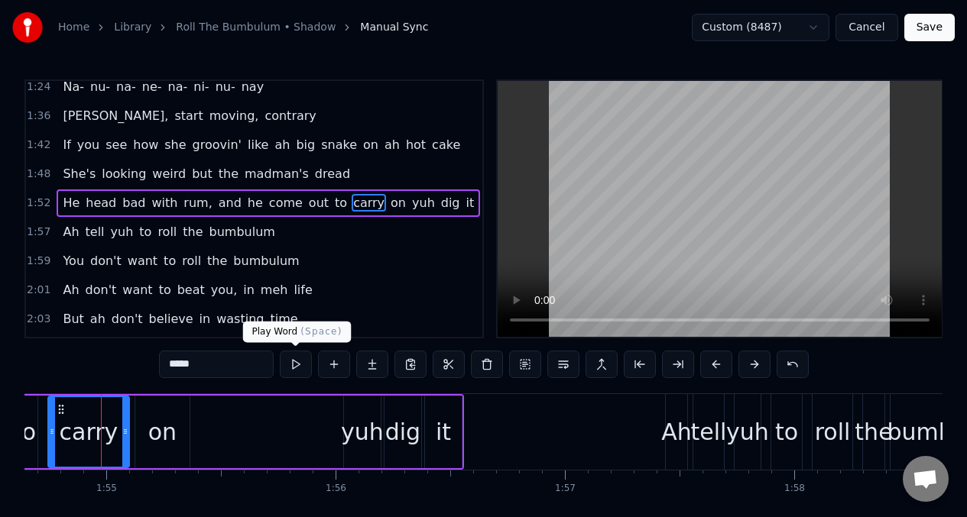
click at [297, 363] on button at bounding box center [296, 365] width 32 height 28
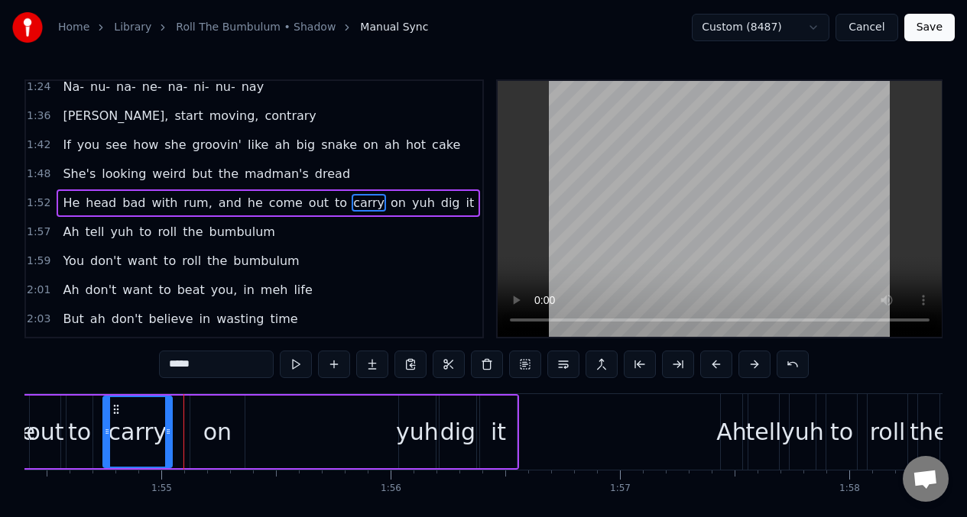
drag, startPoint x: 182, startPoint y: 420, endPoint x: 170, endPoint y: 420, distance: 12.3
click at [170, 420] on div at bounding box center [168, 432] width 6 height 70
click at [71, 418] on div "to" at bounding box center [79, 432] width 23 height 34
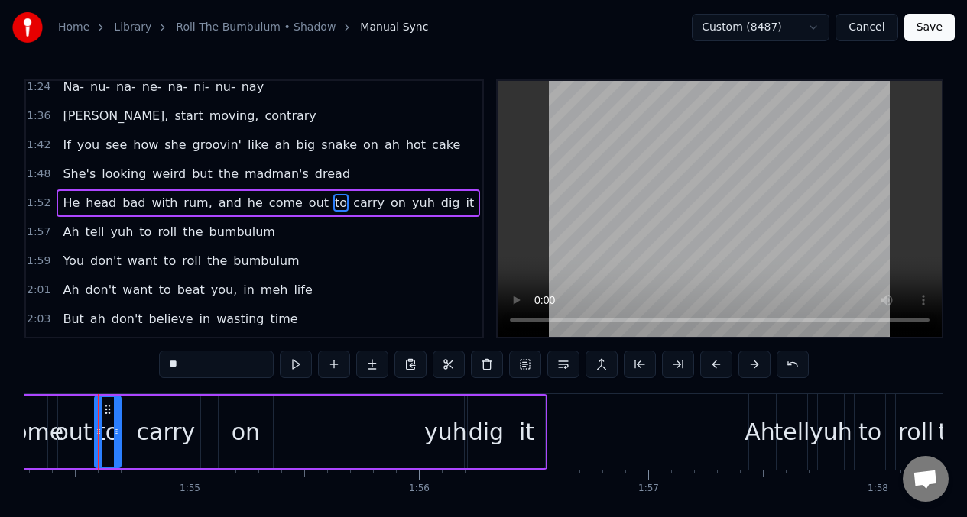
scroll to position [0, 26197]
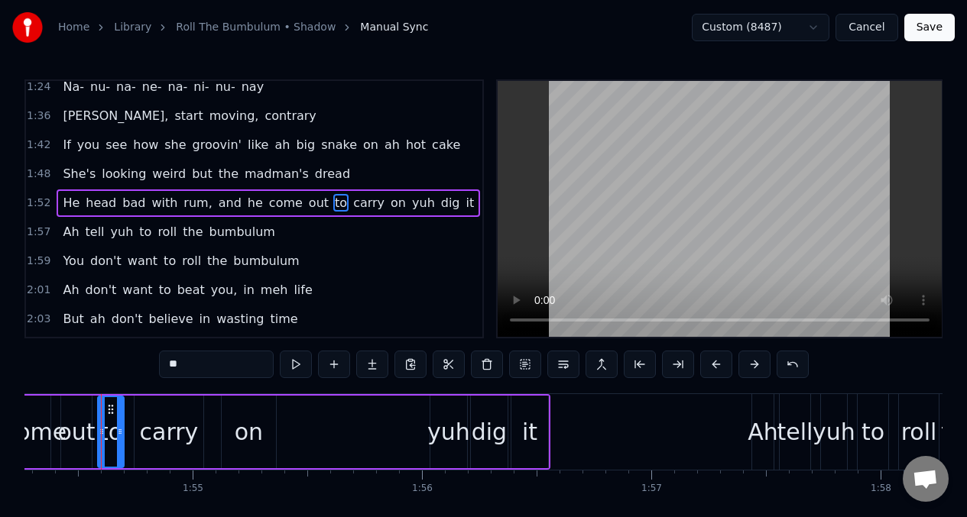
click at [293, 365] on button at bounding box center [296, 365] width 32 height 28
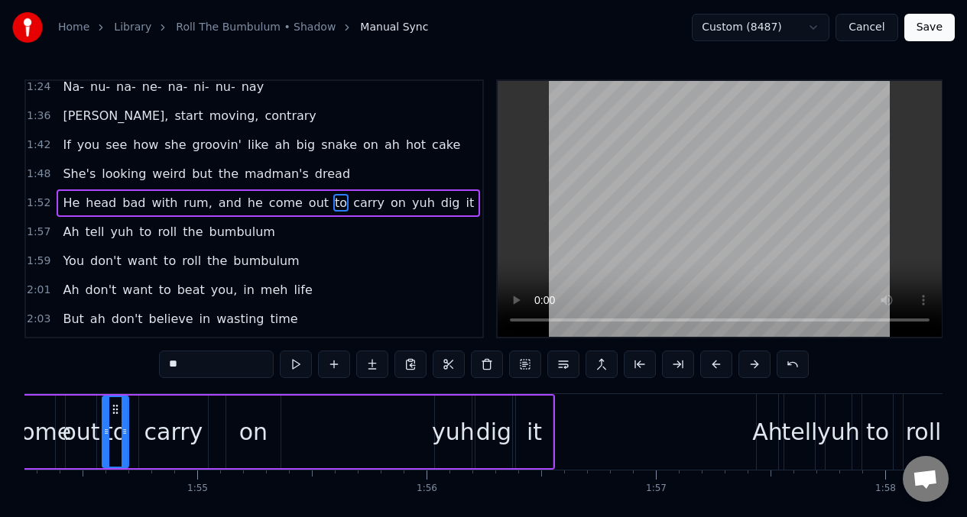
click at [293, 365] on button at bounding box center [296, 365] width 32 height 28
click at [154, 420] on div "carry" at bounding box center [174, 432] width 59 height 34
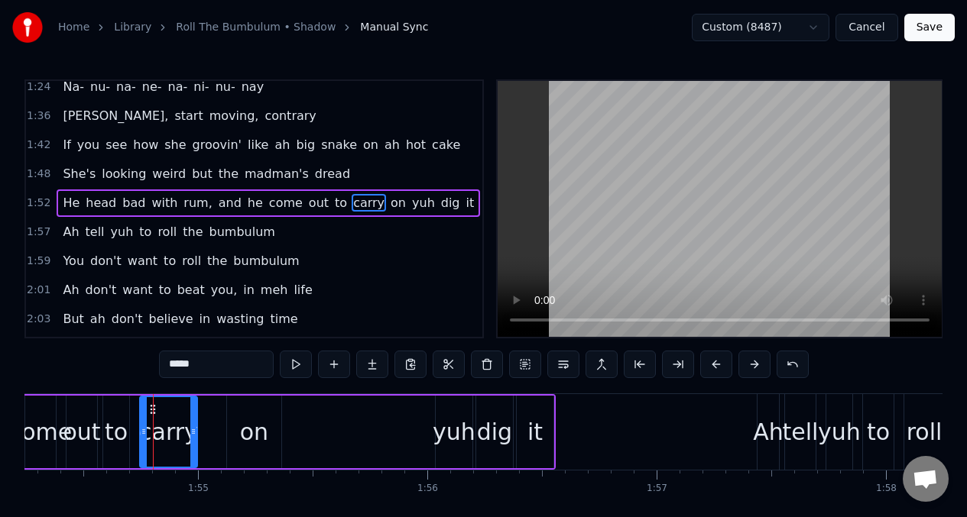
drag, startPoint x: 205, startPoint y: 414, endPoint x: 193, endPoint y: 416, distance: 11.6
click at [193, 416] on div at bounding box center [193, 432] width 6 height 70
click at [147, 414] on icon at bounding box center [153, 409] width 12 height 12
click at [134, 419] on div at bounding box center [136, 432] width 6 height 70
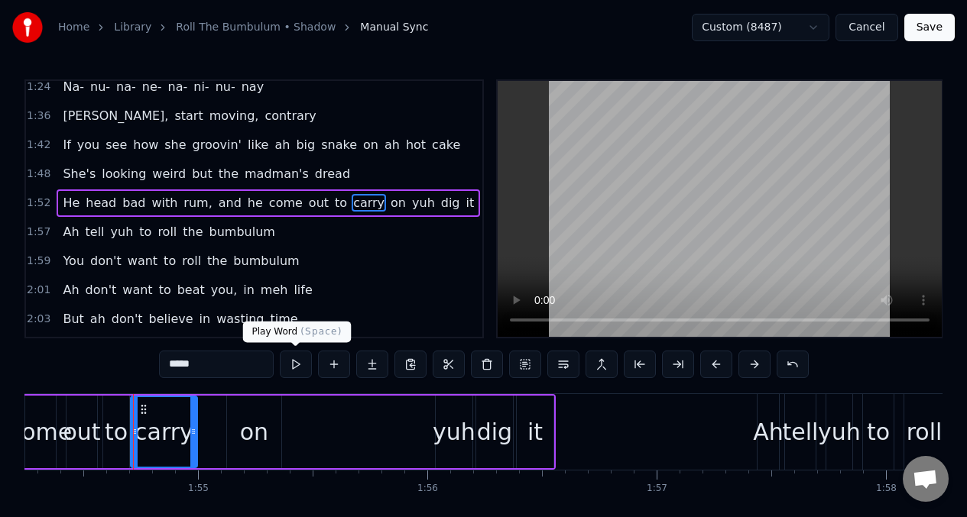
click at [290, 366] on button at bounding box center [296, 365] width 32 height 28
click at [289, 367] on button at bounding box center [296, 365] width 32 height 28
click at [235, 418] on div "on" at bounding box center [254, 432] width 54 height 73
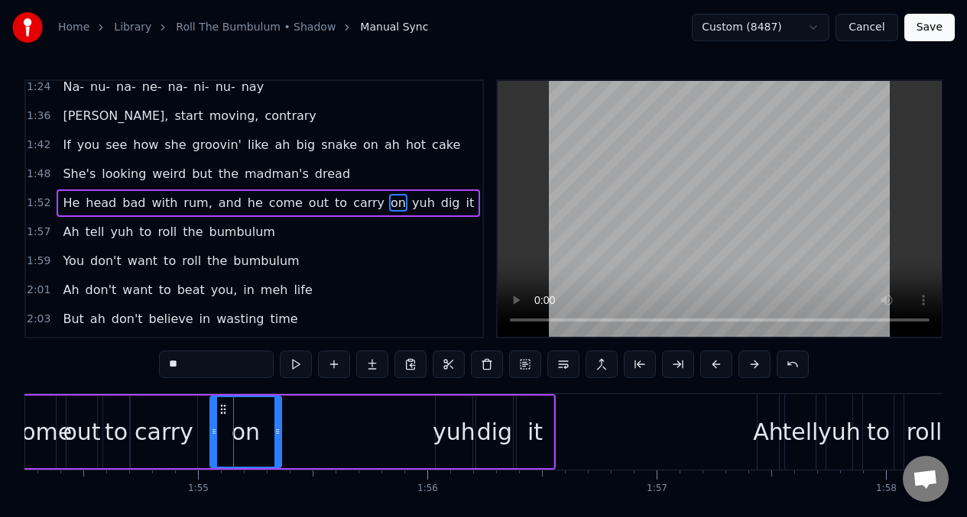
drag, startPoint x: 231, startPoint y: 423, endPoint x: 214, endPoint y: 422, distance: 16.8
click at [214, 422] on div at bounding box center [214, 432] width 6 height 70
drag, startPoint x: 276, startPoint y: 423, endPoint x: 254, endPoint y: 425, distance: 22.2
click at [254, 425] on div at bounding box center [256, 432] width 6 height 70
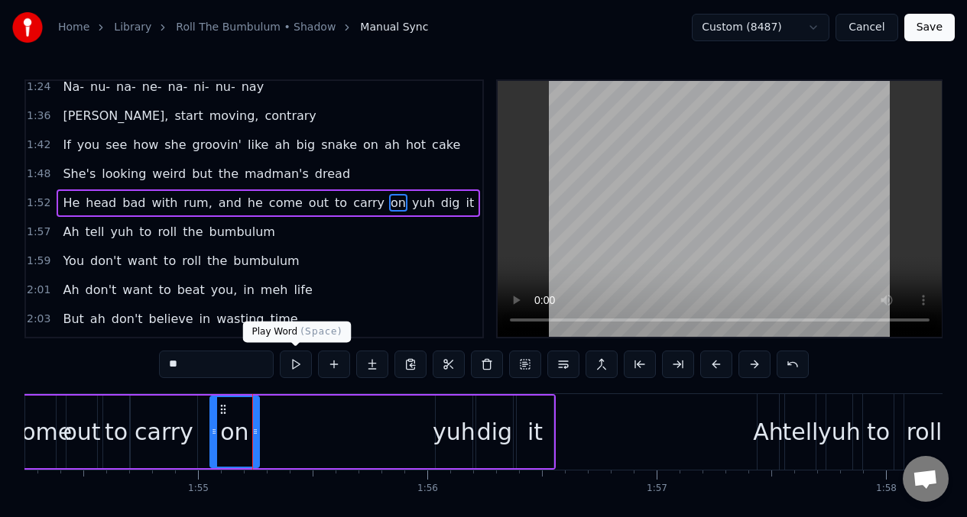
click at [293, 370] on button at bounding box center [296, 365] width 32 height 28
click at [261, 424] on div at bounding box center [261, 432] width 6 height 70
click at [149, 423] on div "carry" at bounding box center [163, 432] width 59 height 34
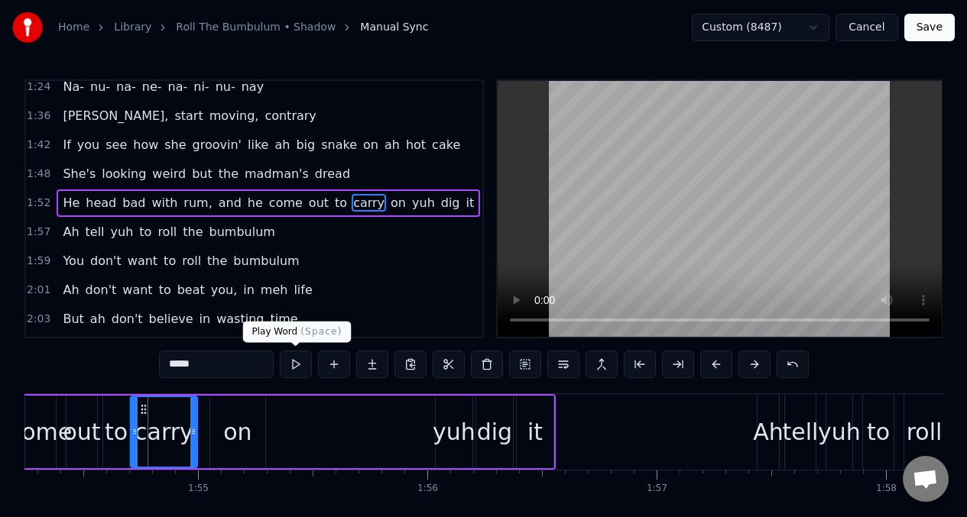
click at [294, 370] on button at bounding box center [296, 365] width 32 height 28
click at [293, 370] on button at bounding box center [296, 365] width 32 height 28
click at [242, 433] on div "on" at bounding box center [237, 432] width 28 height 34
type input "**"
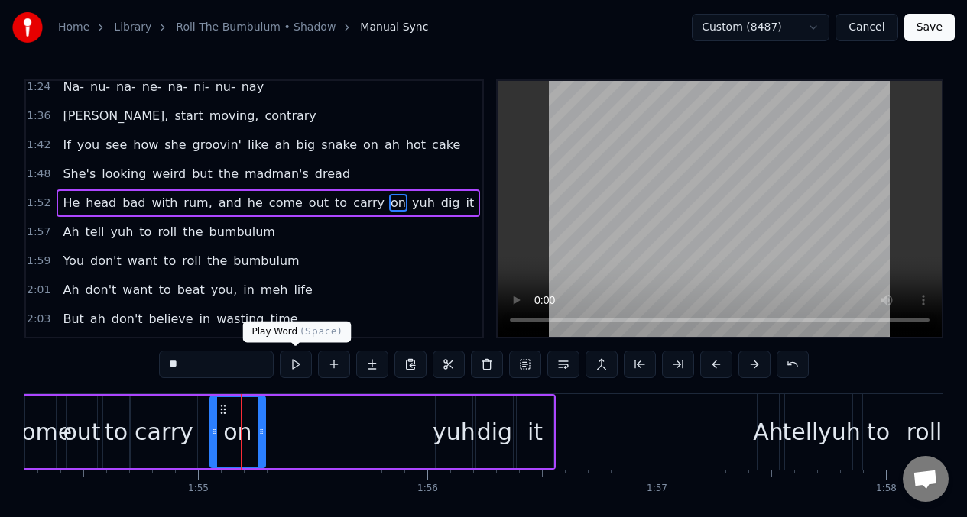
click at [292, 369] on button at bounding box center [296, 365] width 32 height 28
click at [292, 370] on button at bounding box center [296, 365] width 32 height 28
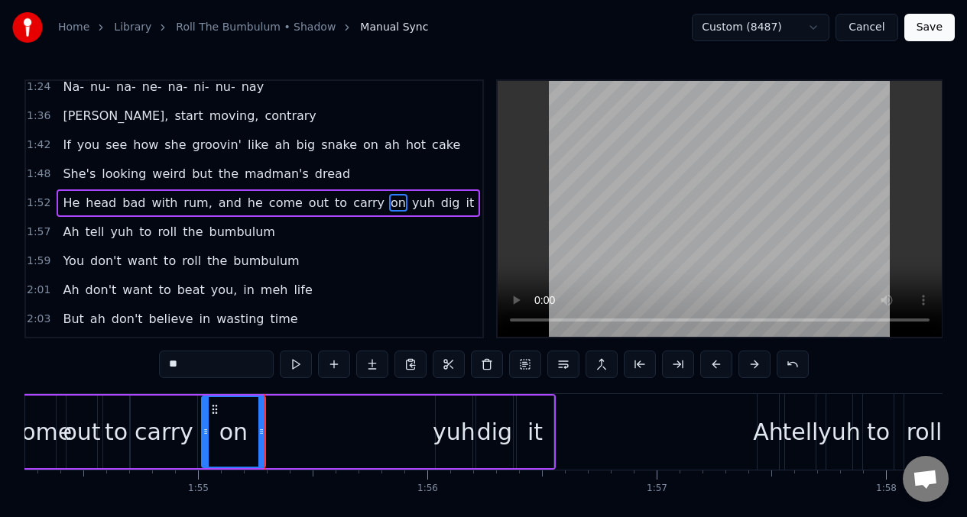
drag, startPoint x: 216, startPoint y: 415, endPoint x: 207, endPoint y: 414, distance: 8.4
click at [207, 414] on div at bounding box center [206, 432] width 6 height 70
click at [259, 414] on div at bounding box center [258, 432] width 6 height 70
drag, startPoint x: 446, startPoint y: 414, endPoint x: 405, endPoint y: 420, distance: 40.9
click at [405, 420] on div "He head bad with rum, and he come out to carry on yuh dig it" at bounding box center [42, 432] width 1028 height 76
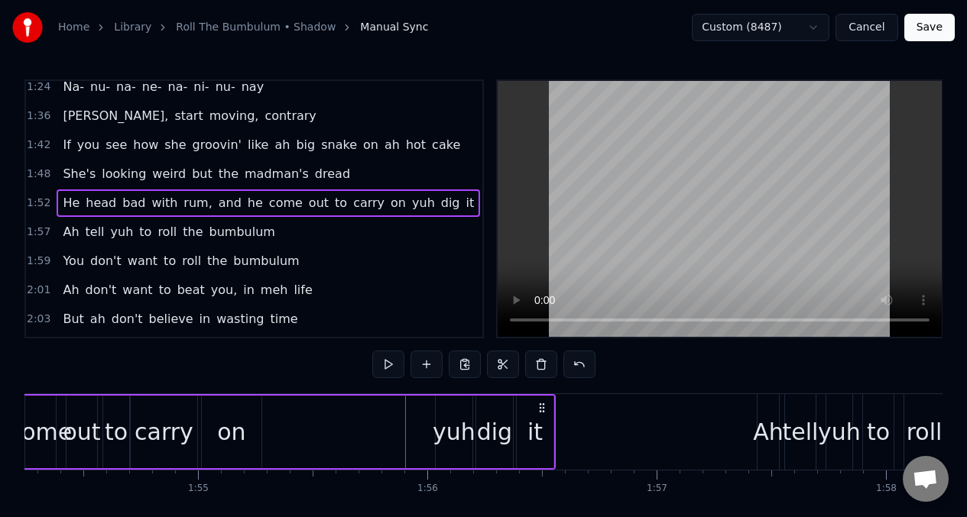
click at [446, 415] on div "yuh" at bounding box center [454, 432] width 43 height 34
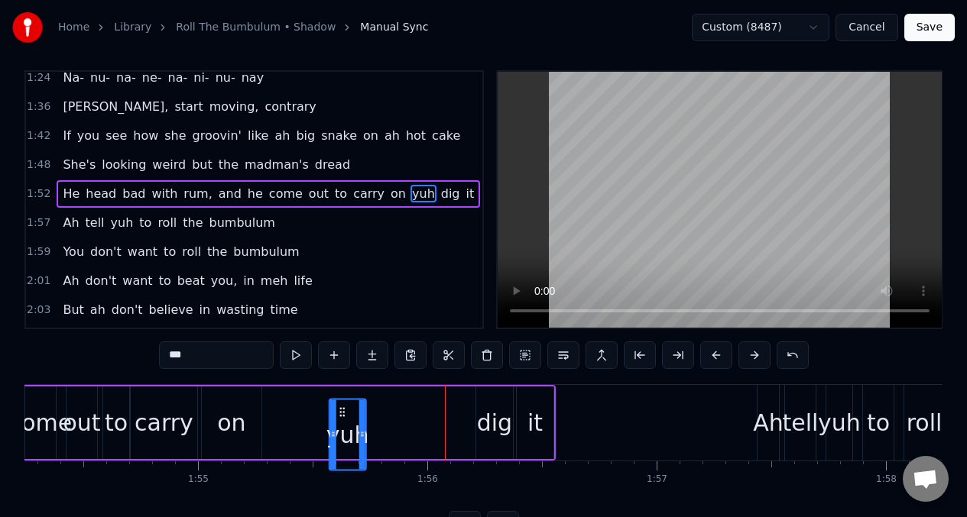
scroll to position [16, 0]
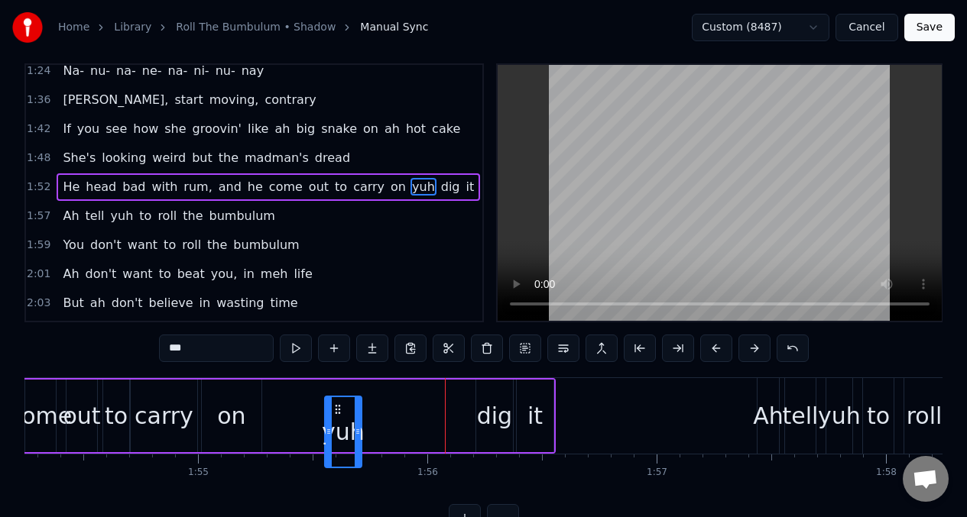
drag, startPoint x: 446, startPoint y: 412, endPoint x: 335, endPoint y: 403, distance: 111.2
click at [335, 403] on icon at bounding box center [338, 409] width 12 height 12
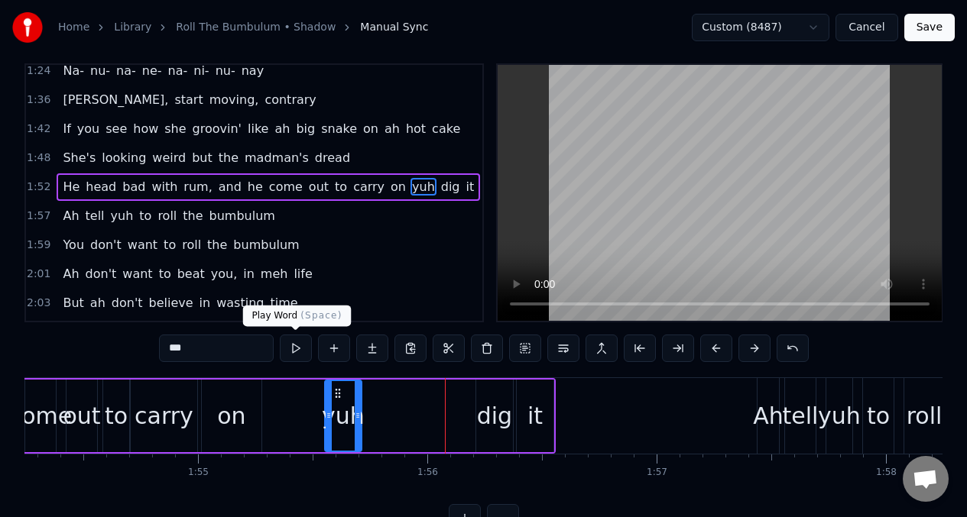
click at [293, 348] on button at bounding box center [296, 349] width 32 height 28
click at [332, 405] on div "yuh" at bounding box center [343, 416] width 43 height 34
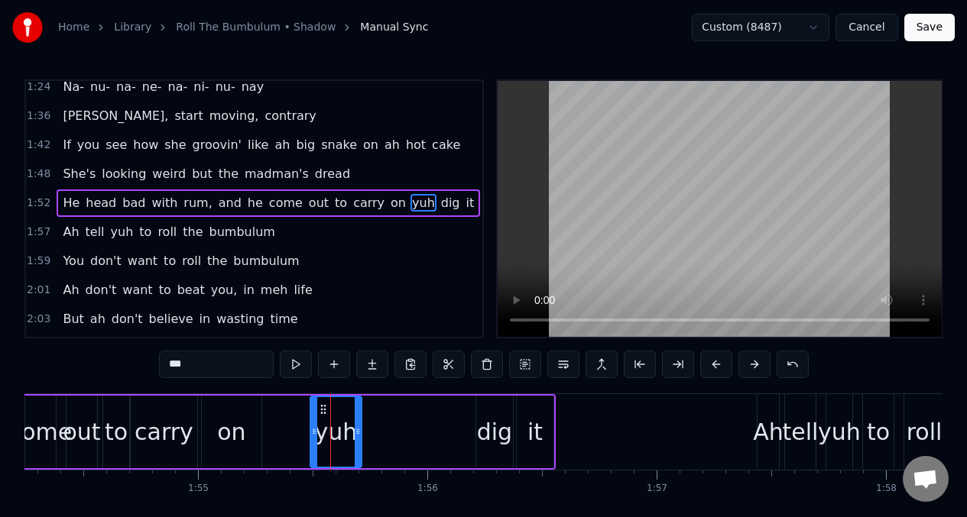
drag, startPoint x: 328, startPoint y: 422, endPoint x: 313, endPoint y: 422, distance: 14.5
click at [313, 422] on div at bounding box center [314, 432] width 6 height 70
click at [293, 369] on button at bounding box center [296, 365] width 32 height 28
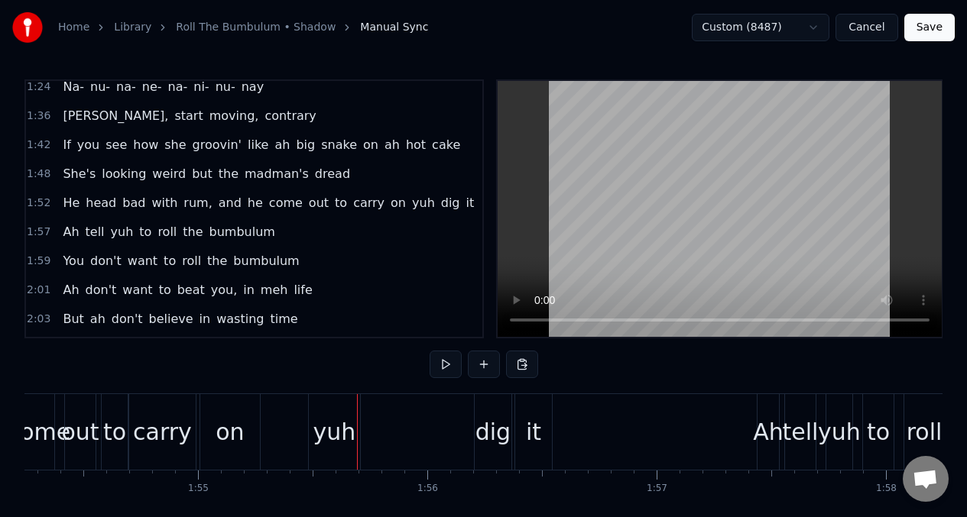
click at [352, 416] on div "yuh" at bounding box center [334, 432] width 51 height 76
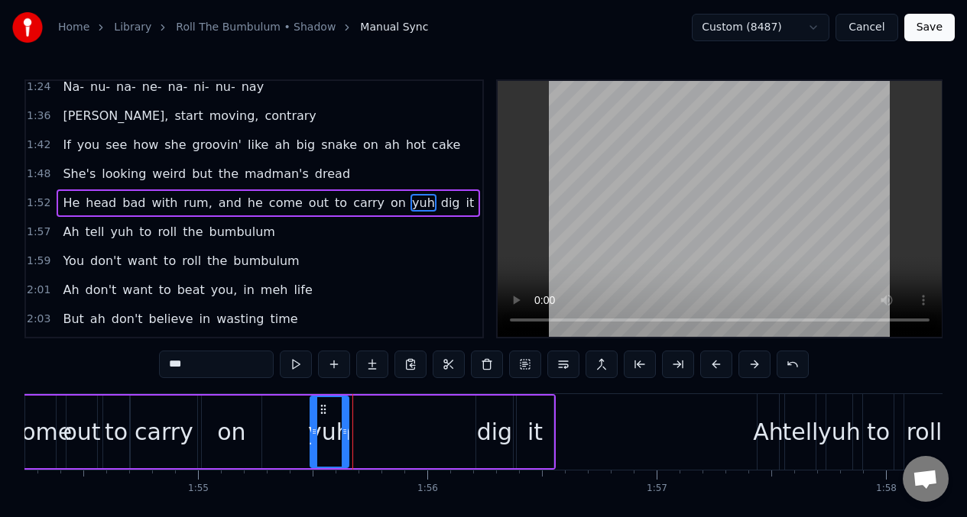
drag, startPoint x: 357, startPoint y: 418, endPoint x: 344, endPoint y: 419, distance: 13.0
click at [344, 419] on div at bounding box center [345, 432] width 6 height 70
click at [482, 415] on div "dig" at bounding box center [494, 432] width 35 height 34
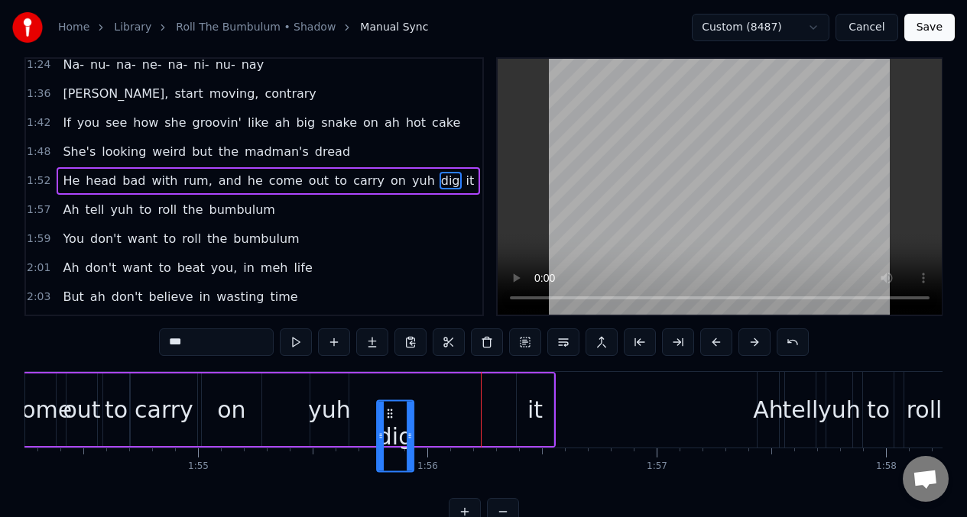
scroll to position [27, 0]
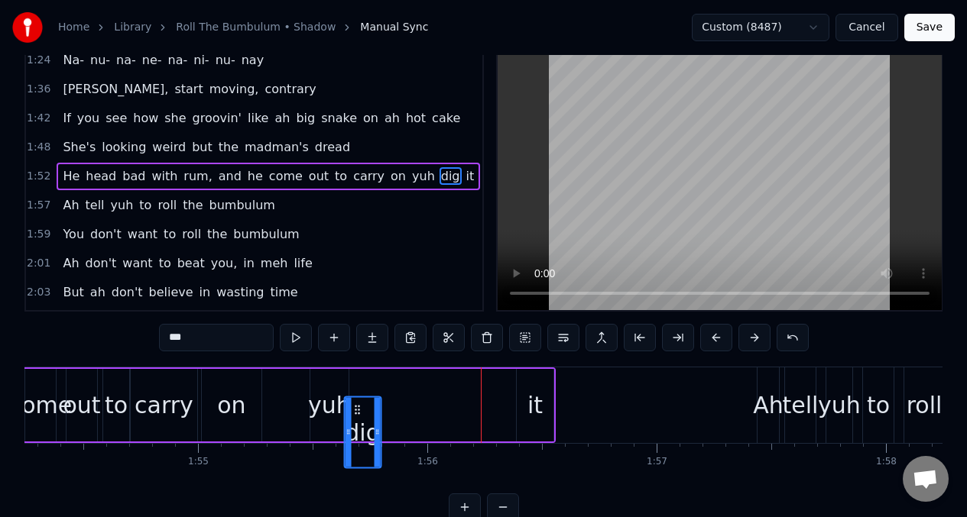
drag, startPoint x: 489, startPoint y: 415, endPoint x: 357, endPoint y: 373, distance: 138.7
click at [357, 373] on div "He head bad with rum, and he come out to carry on yuh dig it" at bounding box center [42, 406] width 1028 height 76
click at [531, 384] on div "it" at bounding box center [535, 405] width 37 height 73
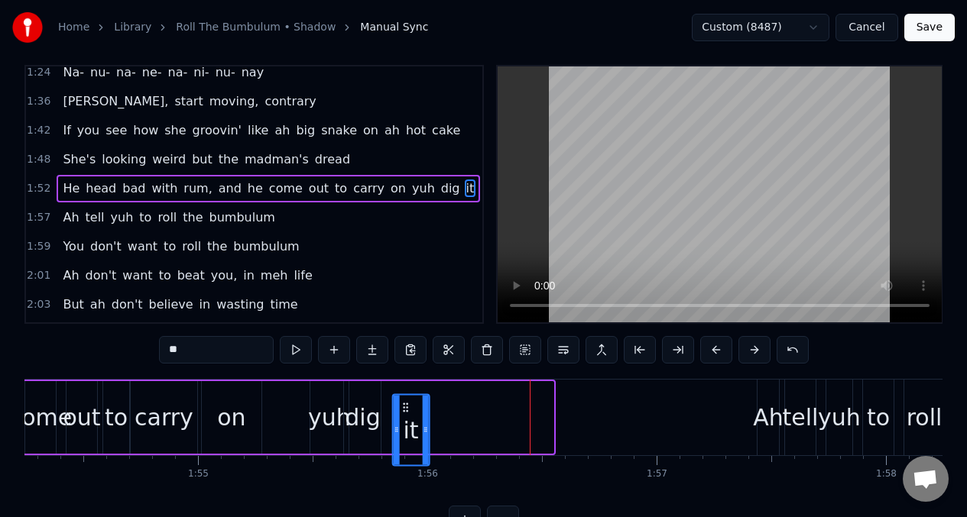
scroll to position [16, 0]
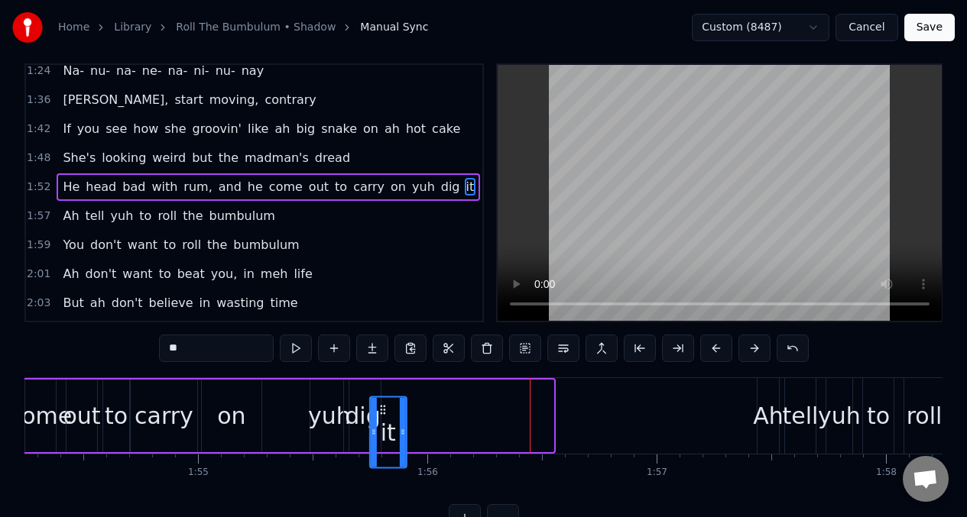
drag, startPoint x: 530, startPoint y: 410, endPoint x: 384, endPoint y: 392, distance: 147.9
click at [384, 392] on div "He head bad with rum, and he come out to carry on yuh dig it" at bounding box center [42, 416] width 1028 height 76
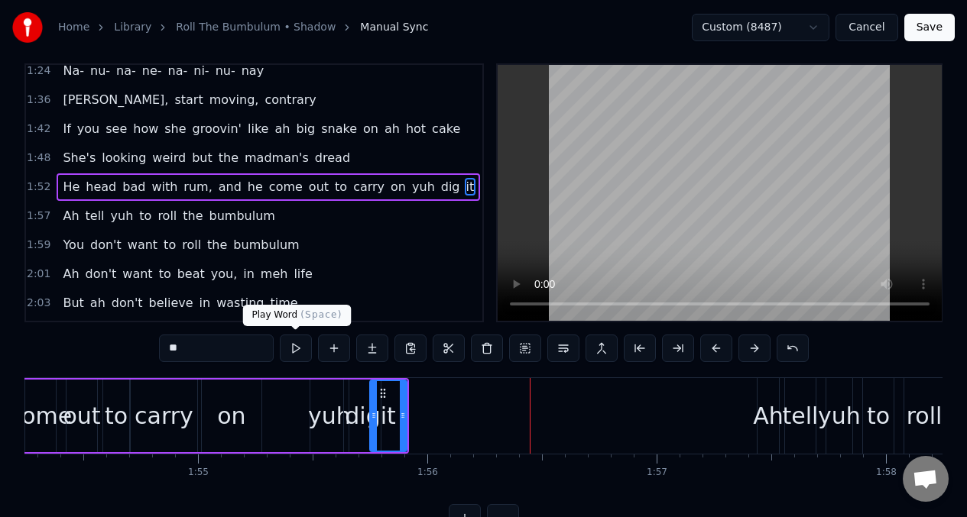
click at [293, 352] on button at bounding box center [296, 349] width 32 height 28
click at [318, 403] on div "yuh" at bounding box center [329, 416] width 43 height 34
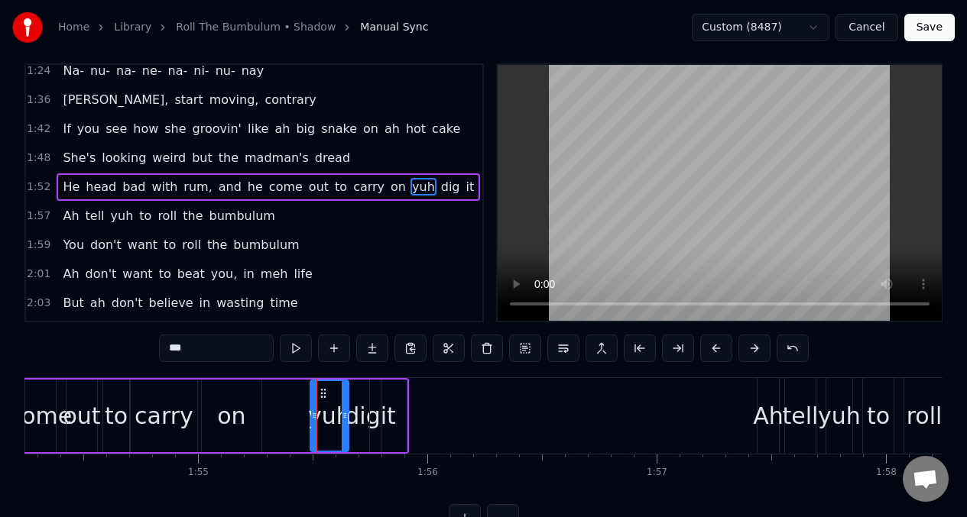
scroll to position [0, 0]
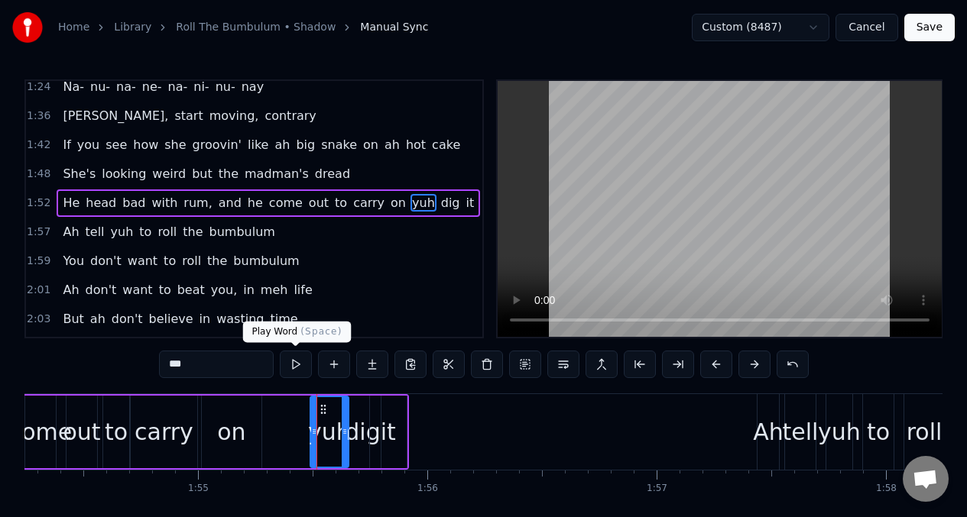
click at [293, 363] on button at bounding box center [296, 365] width 32 height 28
click at [358, 417] on div "dig" at bounding box center [362, 432] width 35 height 34
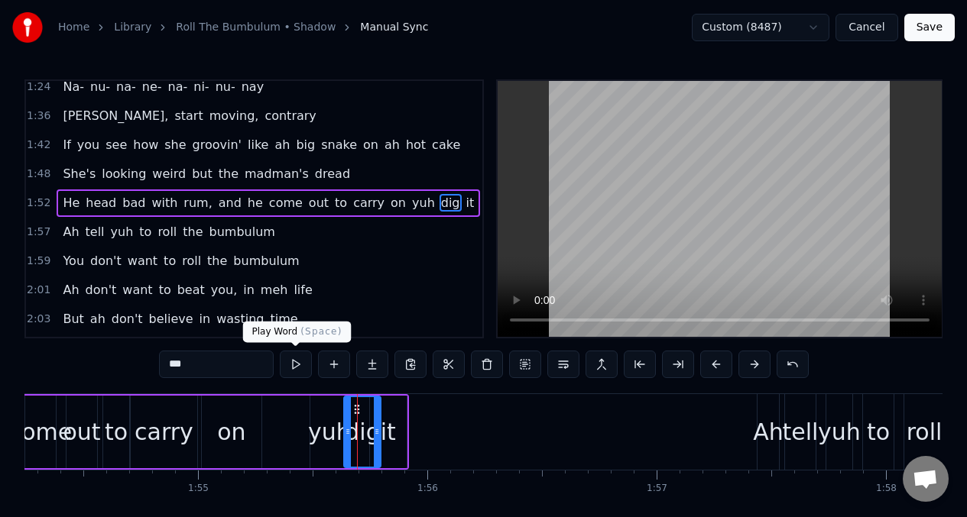
click at [294, 367] on button at bounding box center [296, 365] width 32 height 28
click at [44, 409] on div "come" at bounding box center [40, 432] width 31 height 73
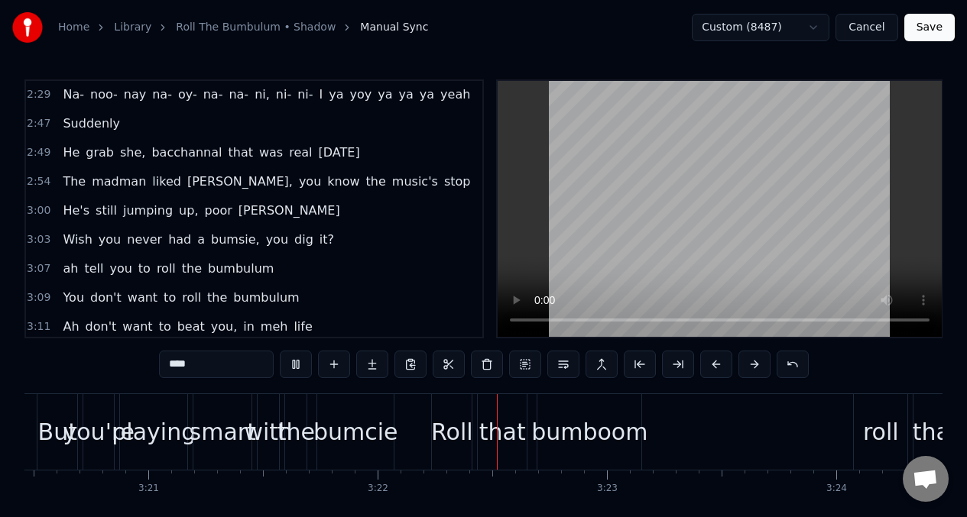
scroll to position [933, 0]
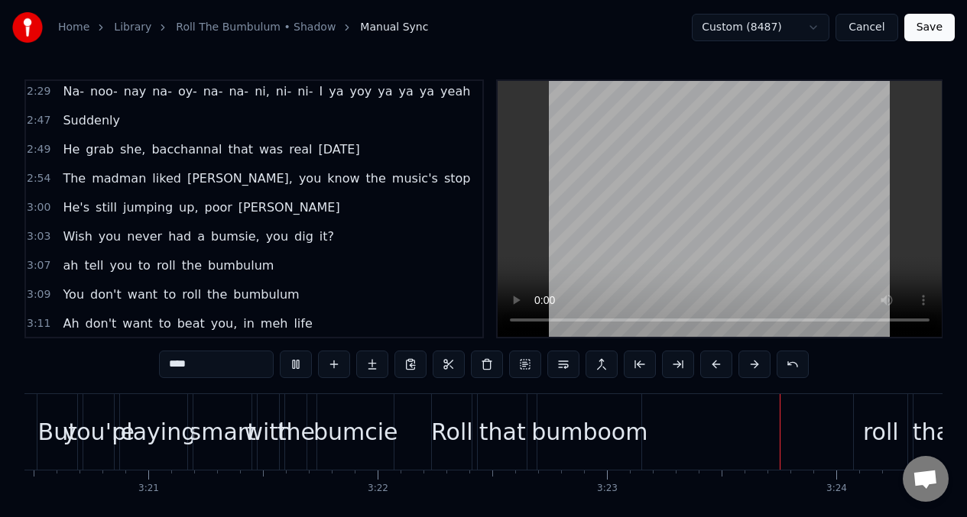
click at [264, 238] on span "you" at bounding box center [276, 237] width 25 height 18
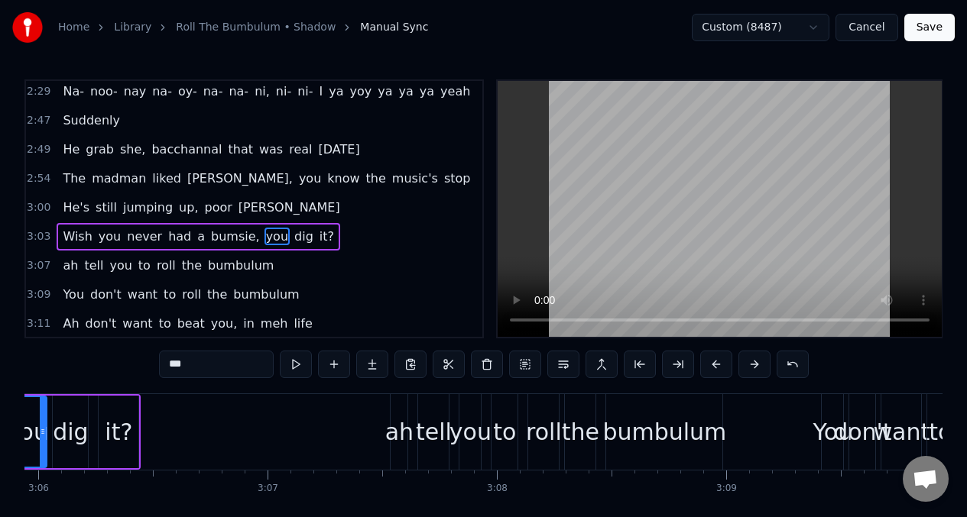
scroll to position [0, 42532]
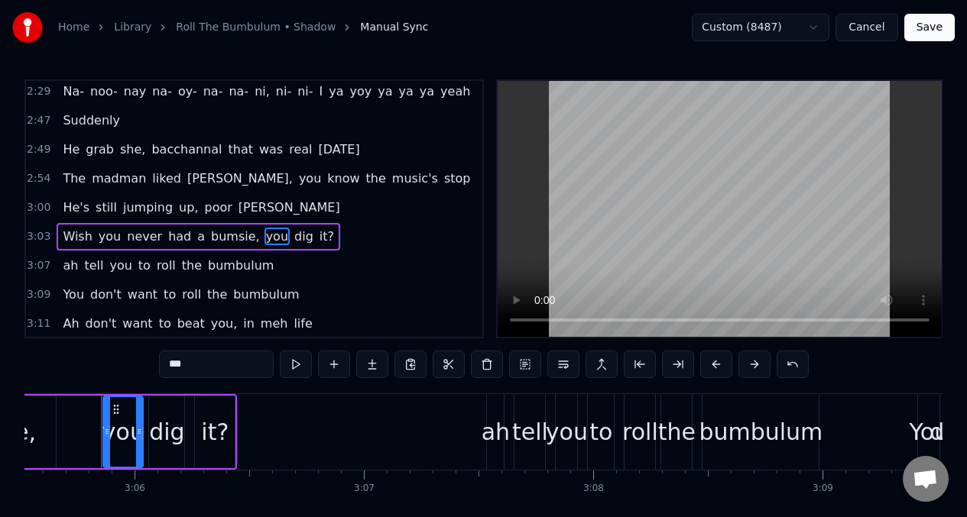
click at [200, 371] on input "***" at bounding box center [216, 365] width 115 height 28
click at [73, 240] on span "Wish" at bounding box center [77, 237] width 32 height 18
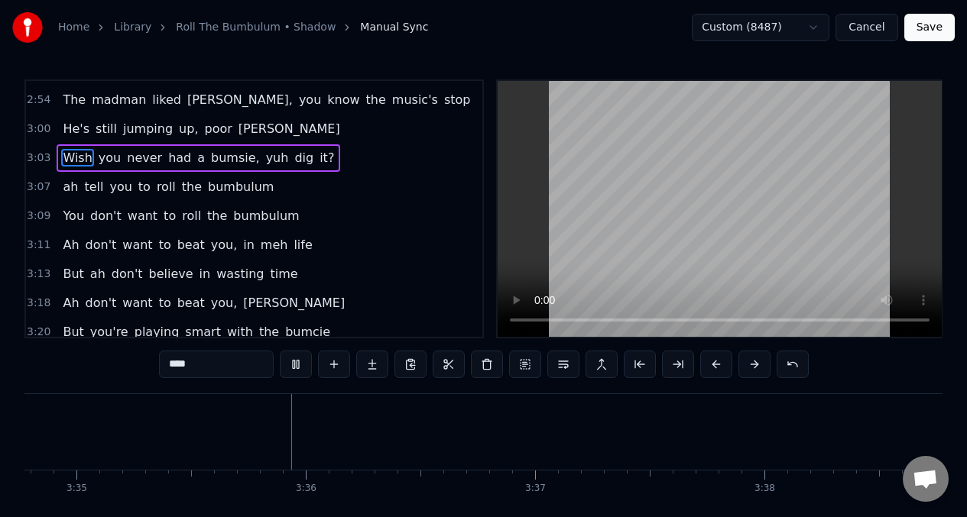
scroll to position [0, 49247]
click at [76, 158] on span "Wish" at bounding box center [77, 158] width 32 height 18
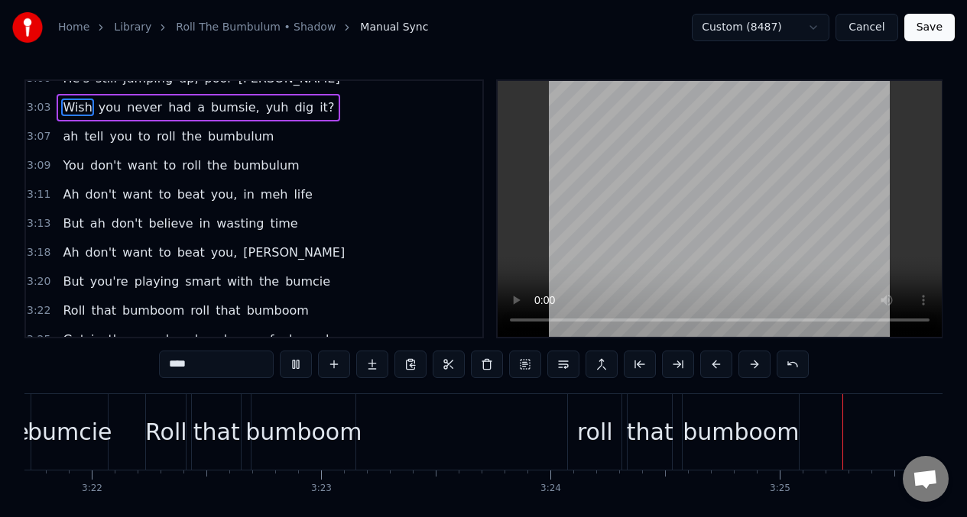
scroll to position [0, 46445]
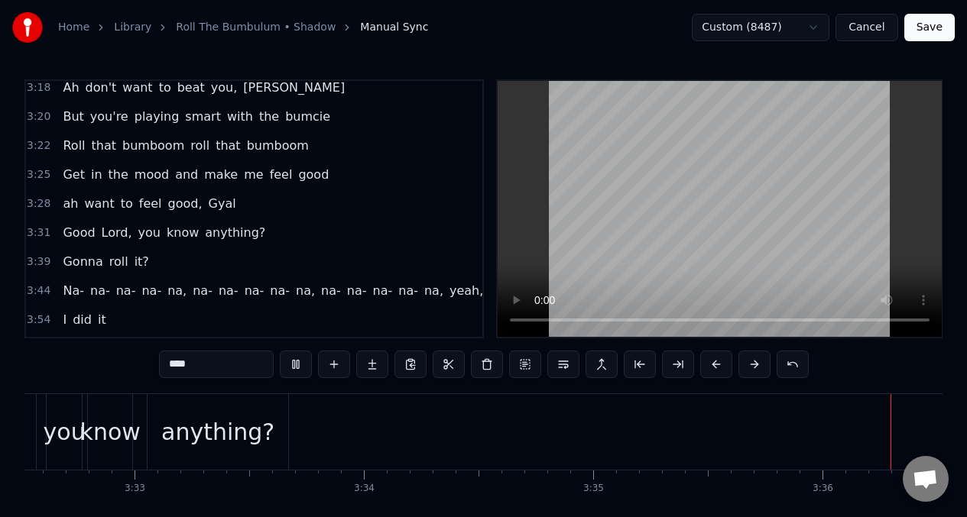
click at [150, 235] on span "you" at bounding box center [149, 233] width 25 height 18
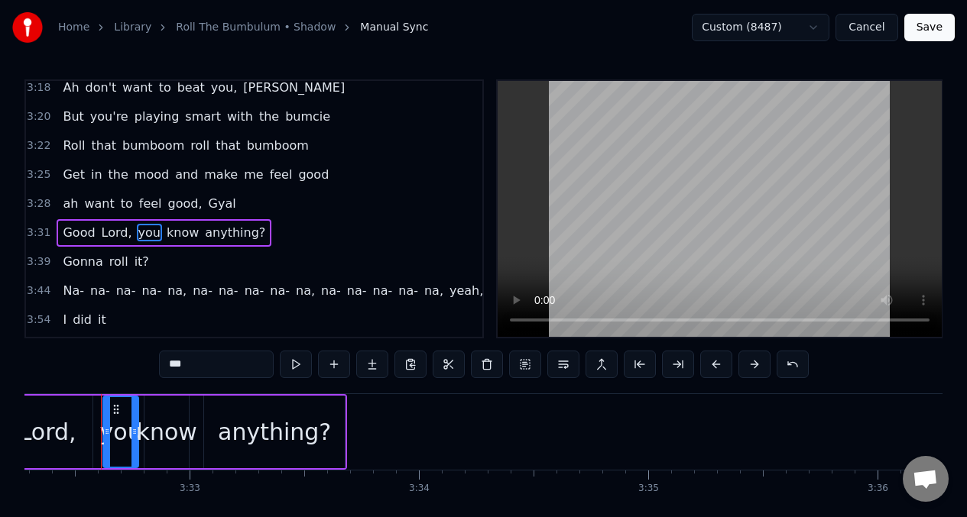
click at [200, 368] on input "***" at bounding box center [216, 365] width 115 height 28
type input "*"
click at [168, 430] on div "know" at bounding box center [167, 432] width 60 height 34
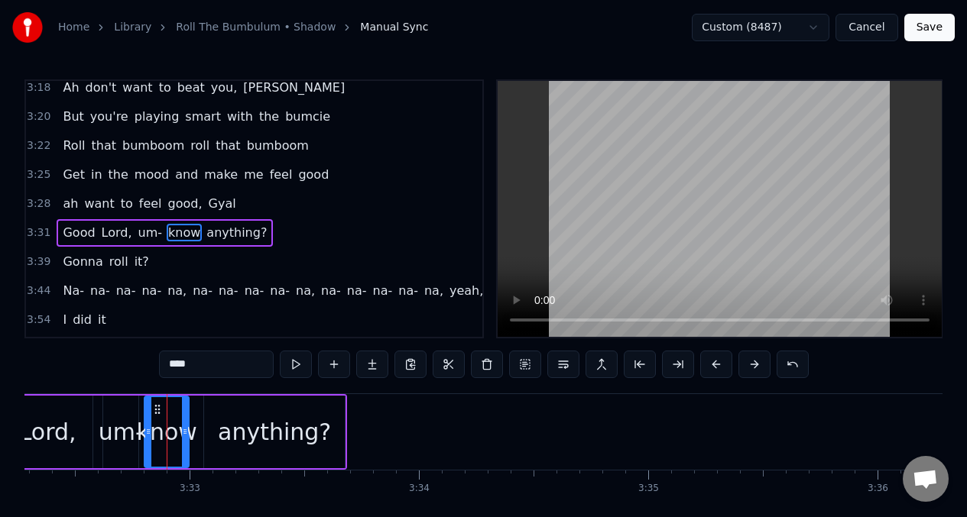
scroll to position [1257, 0]
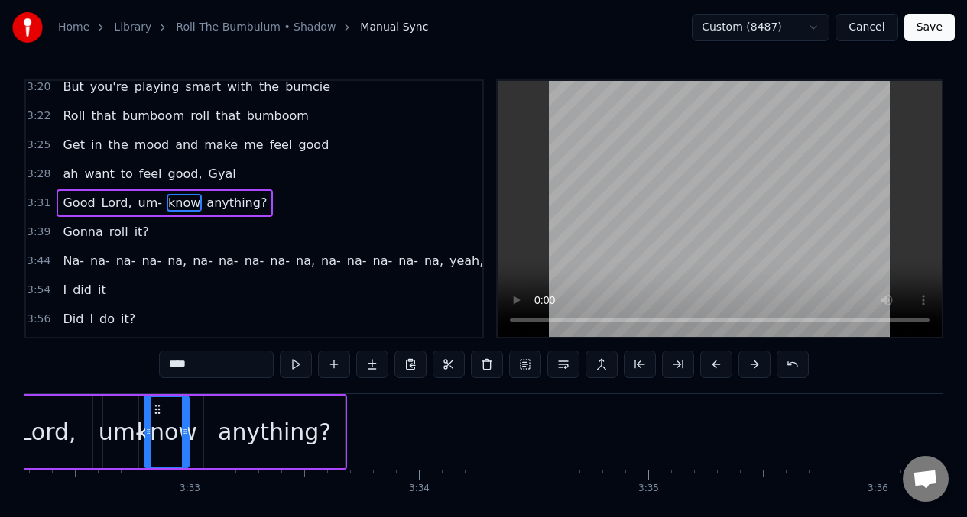
click at [205, 364] on input "****" at bounding box center [216, 365] width 115 height 28
type input "*"
click at [116, 421] on div "um-" at bounding box center [121, 432] width 45 height 34
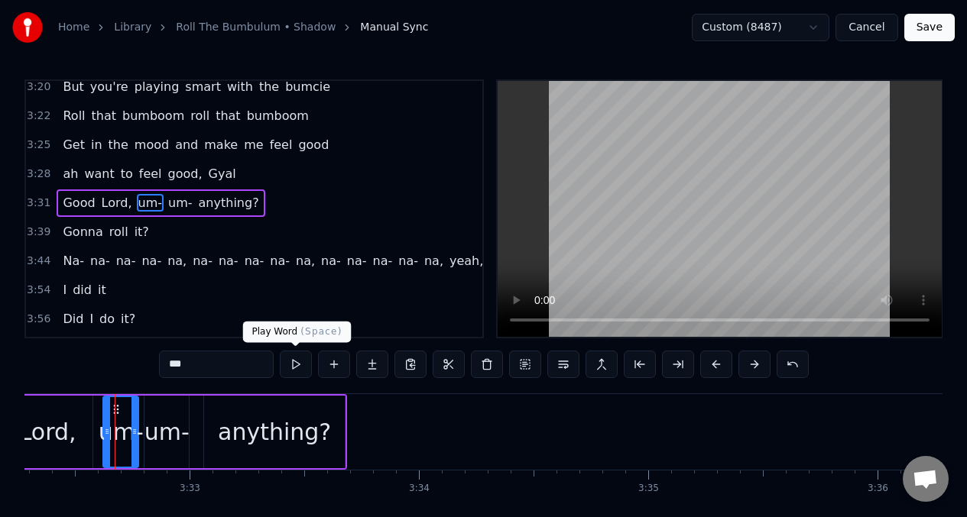
click at [297, 367] on button at bounding box center [296, 365] width 32 height 28
click at [162, 435] on div "um-" at bounding box center [166, 432] width 45 height 34
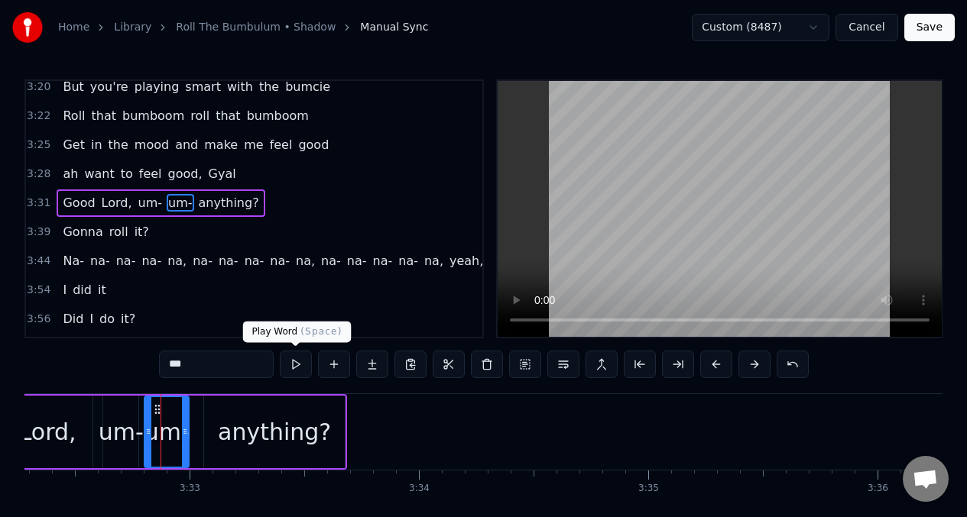
click at [293, 358] on button at bounding box center [296, 365] width 32 height 28
click at [281, 423] on div "anything?" at bounding box center [274, 432] width 113 height 34
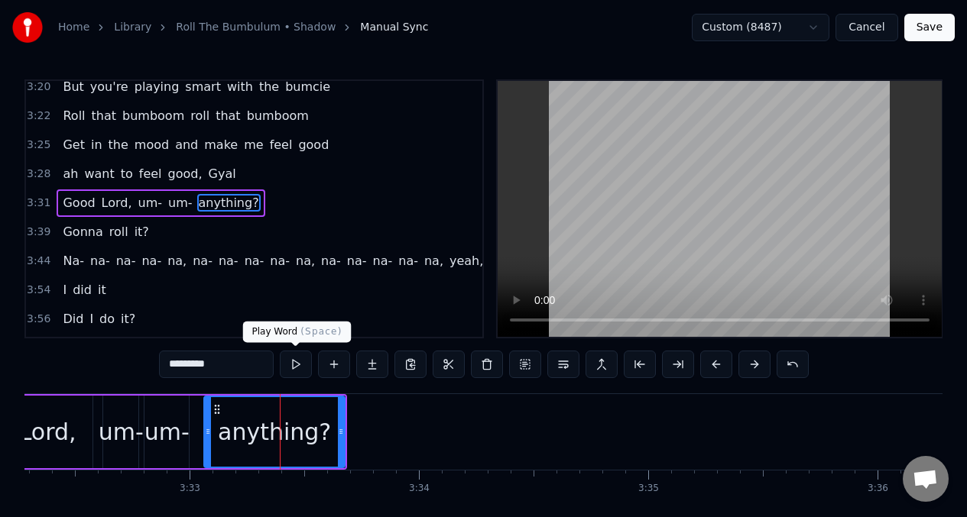
click at [292, 367] on button at bounding box center [296, 365] width 32 height 28
click at [292, 368] on button at bounding box center [296, 365] width 32 height 28
click at [162, 446] on div "um-" at bounding box center [166, 432] width 45 height 34
type input "***"
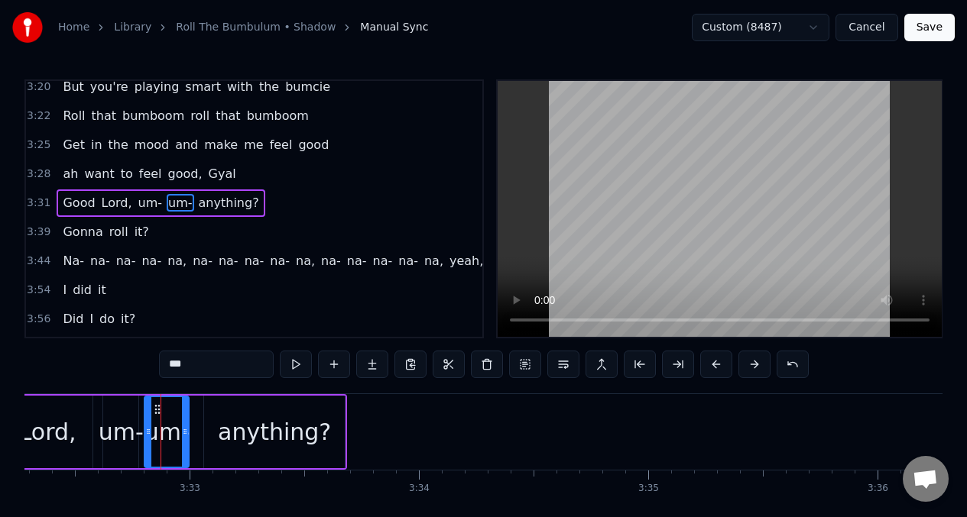
click at [202, 430] on div "Good Lord, um- um- anything?" at bounding box center [137, 432] width 420 height 76
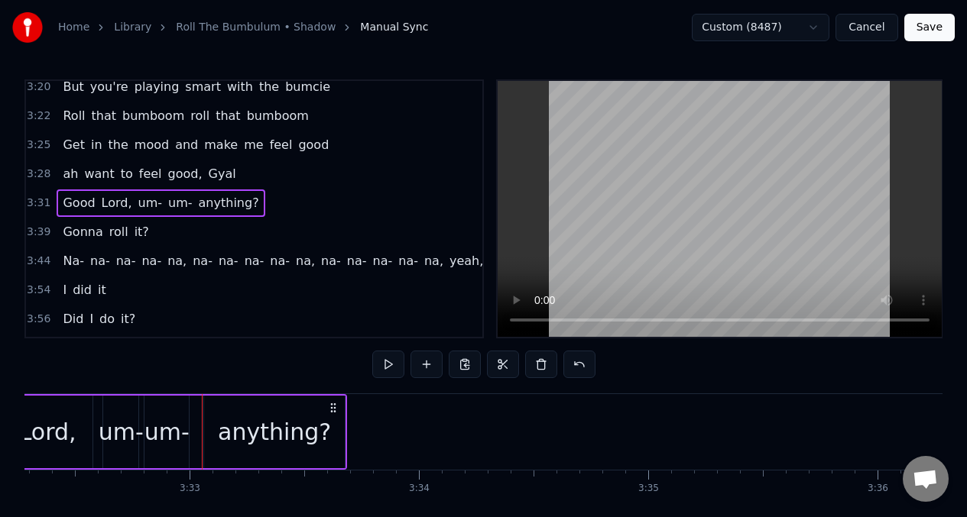
click at [241, 424] on div "anything?" at bounding box center [274, 432] width 113 height 34
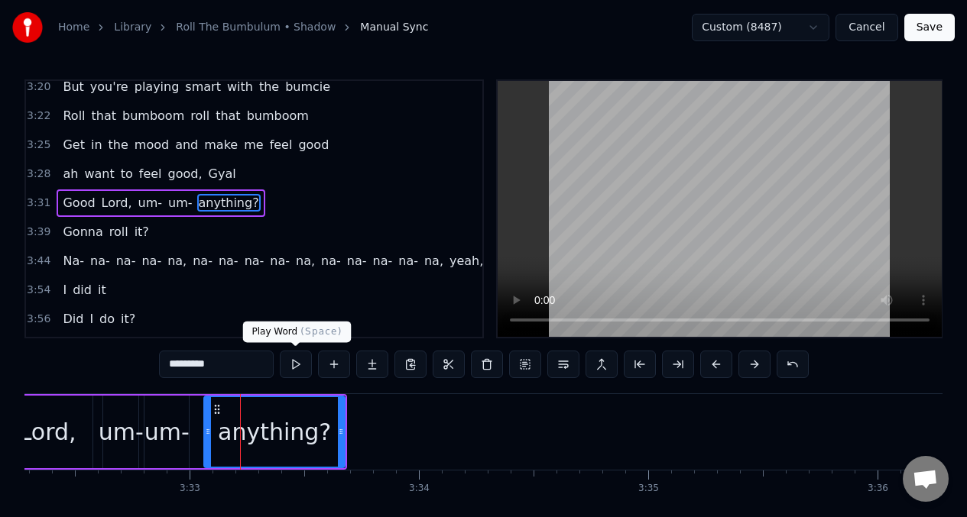
click at [296, 367] on button at bounding box center [296, 365] width 32 height 28
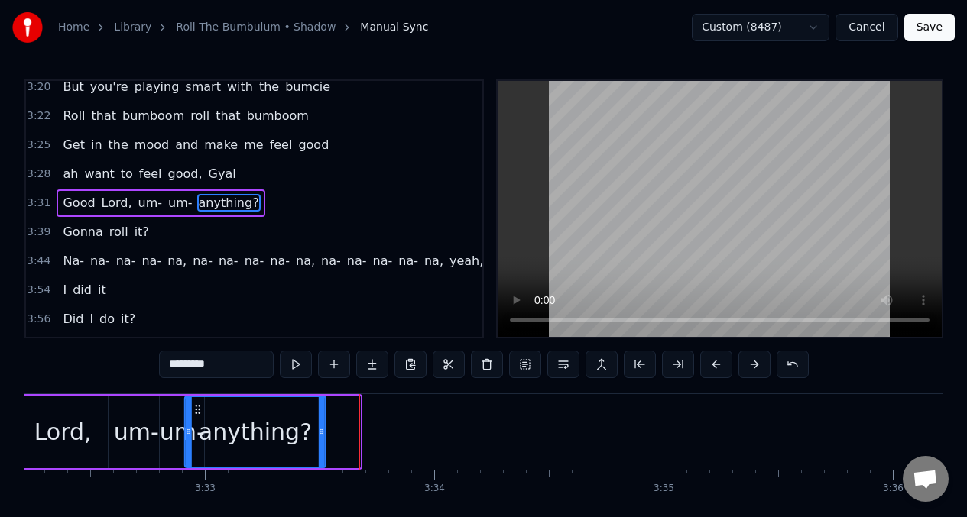
drag, startPoint x: 218, startPoint y: 412, endPoint x: 203, endPoint y: 413, distance: 15.4
click at [203, 413] on icon at bounding box center [198, 409] width 12 height 12
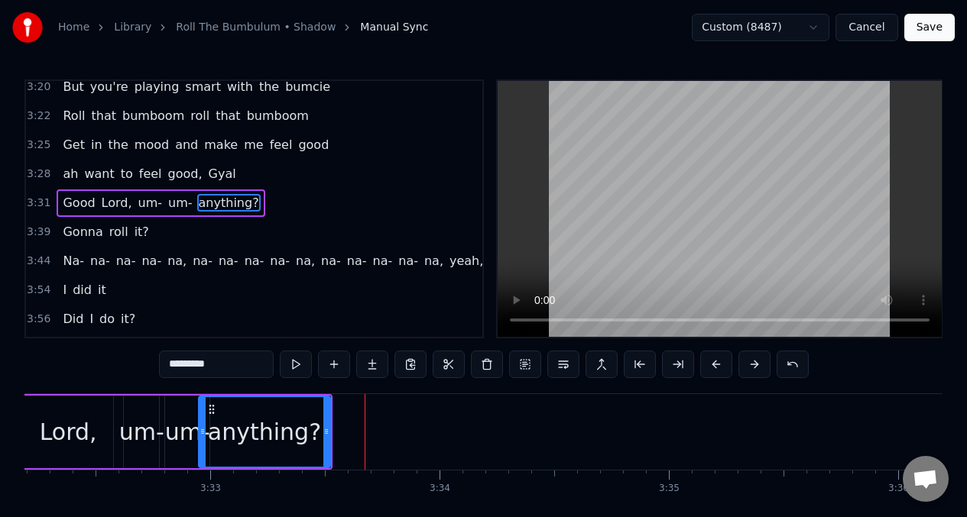
drag, startPoint x: 195, startPoint y: 412, endPoint x: 204, endPoint y: 416, distance: 9.9
click at [204, 416] on div at bounding box center [202, 432] width 6 height 70
drag, startPoint x: 329, startPoint y: 424, endPoint x: 298, endPoint y: 425, distance: 30.6
click at [298, 425] on div "anything?" at bounding box center [264, 432] width 133 height 73
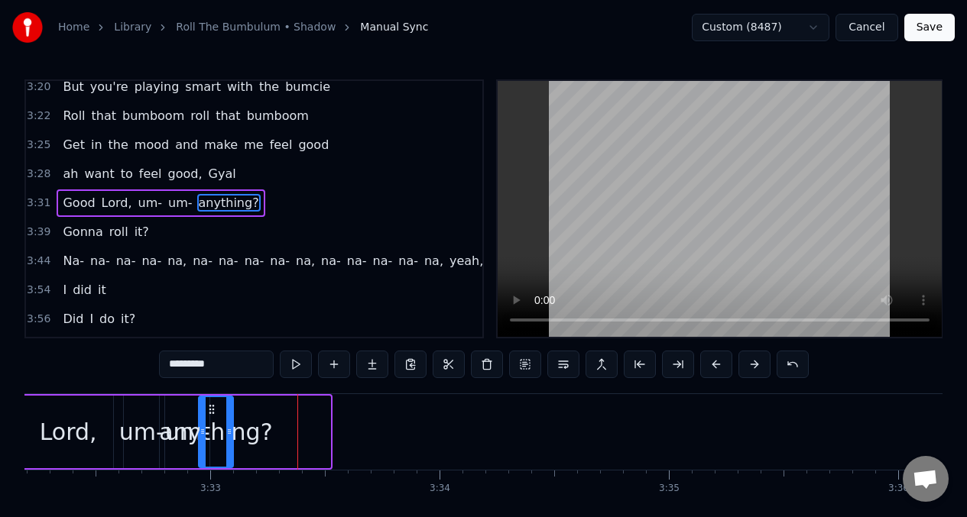
drag, startPoint x: 328, startPoint y: 421, endPoint x: 231, endPoint y: 420, distance: 97.1
click at [231, 420] on div at bounding box center [229, 432] width 6 height 70
click at [220, 367] on input "*********" at bounding box center [216, 365] width 115 height 28
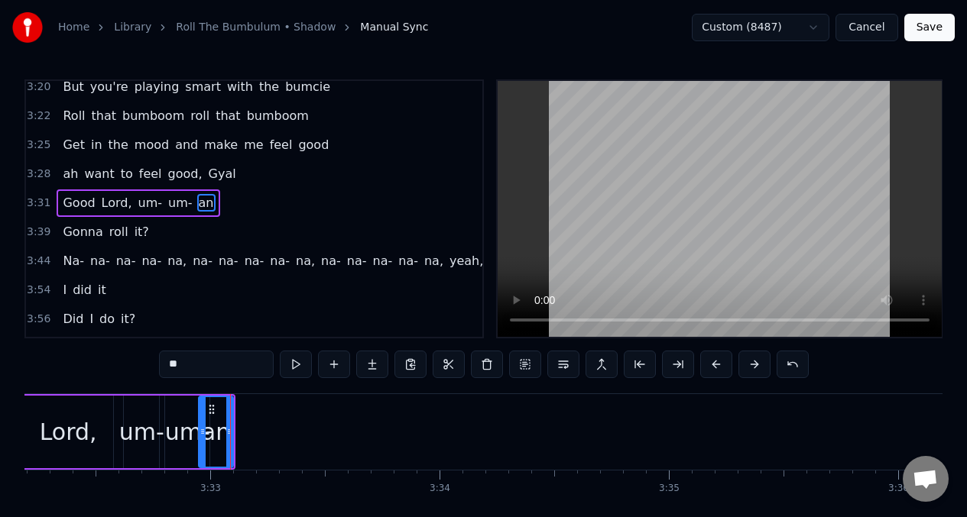
type input "*"
type input "***"
click at [334, 365] on button at bounding box center [334, 365] width 32 height 28
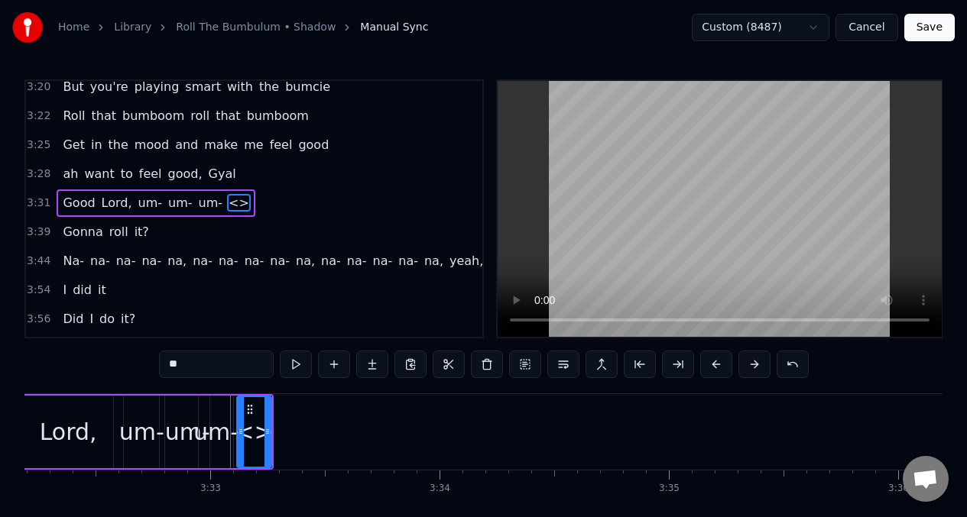
click at [209, 368] on input "**" at bounding box center [216, 365] width 115 height 28
type input "*"
type input "****"
click at [334, 367] on button at bounding box center [334, 365] width 32 height 28
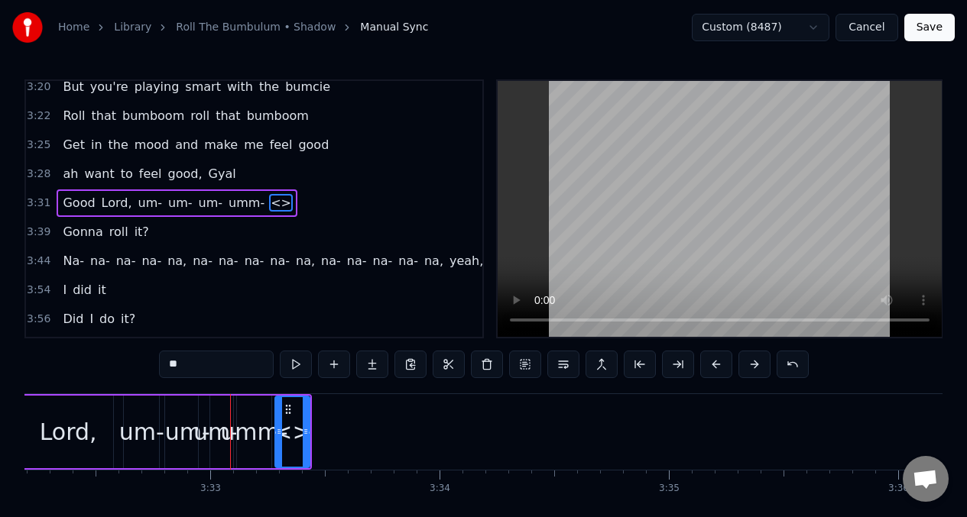
click at [199, 366] on input "**" at bounding box center [216, 365] width 115 height 28
type input "*"
click at [36, 414] on div "Lord," at bounding box center [68, 432] width 90 height 73
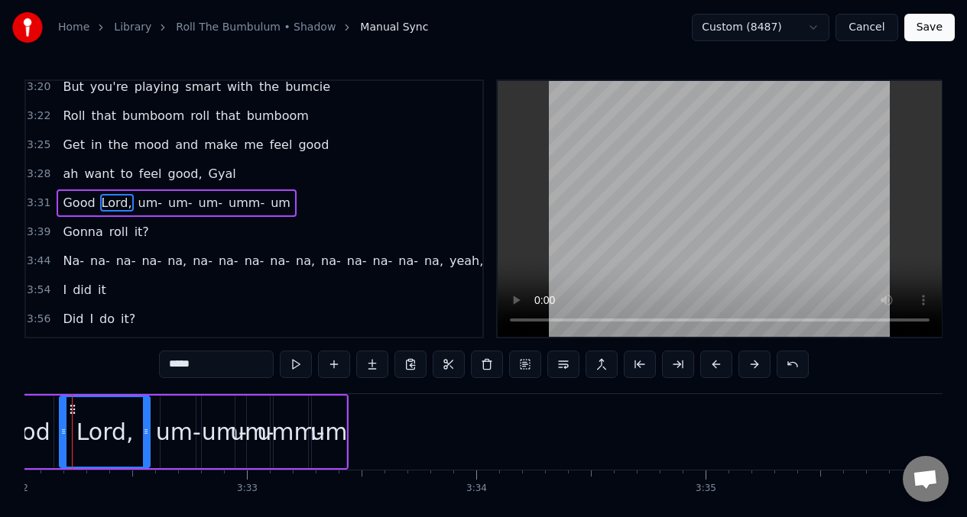
scroll to position [0, 48580]
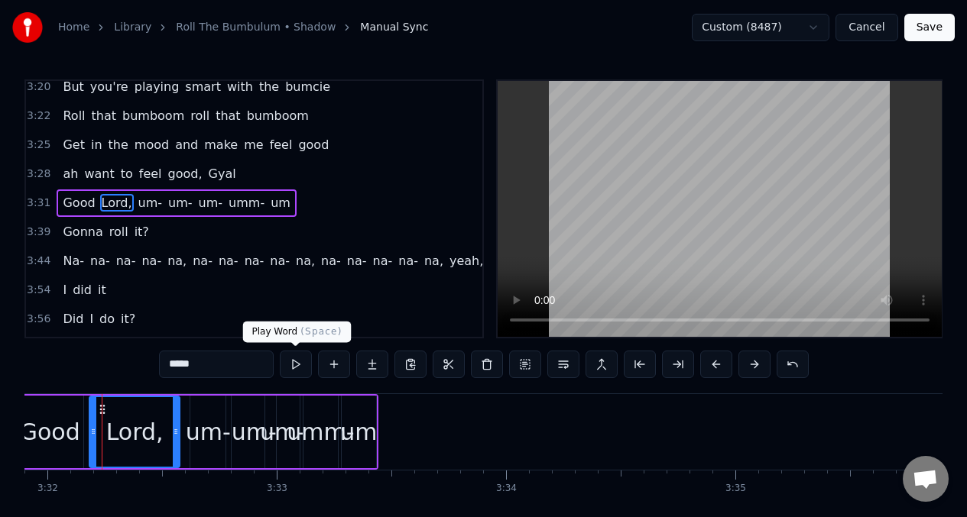
click at [298, 365] on button at bounding box center [296, 365] width 32 height 28
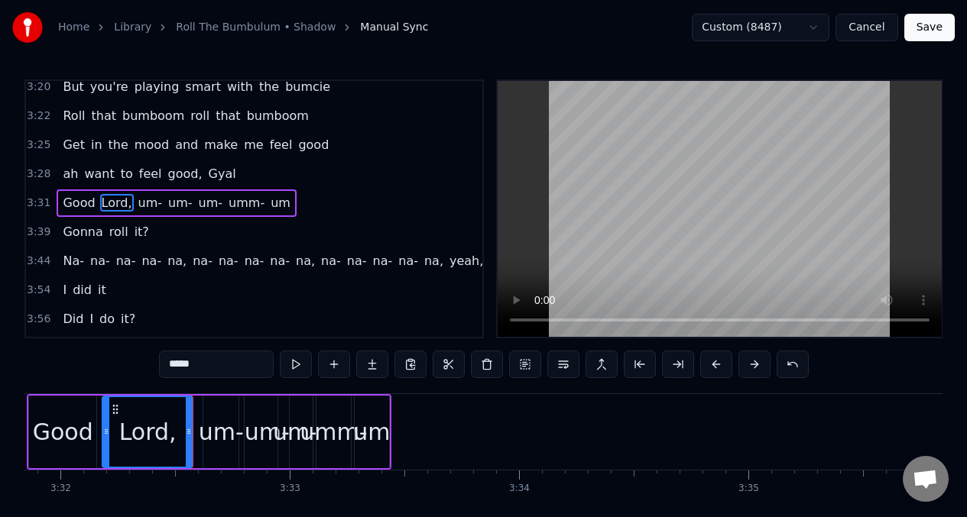
click at [18, 433] on div "Home Library Roll The Bumbulum • Shadow Manual Sync Custom (8487) Cancel Save 0…" at bounding box center [483, 274] width 967 height 548
click at [21, 433] on div "Home Library Roll The Bumbulum • Shadow Manual Sync Custom (8487) Cancel Save 0…" at bounding box center [483, 274] width 967 height 548
click at [18, 430] on div "Home Library Roll The Bumbulum • Shadow Manual Sync Custom (8487) Cancel Save 0…" at bounding box center [483, 274] width 967 height 548
click at [11, 430] on div "Home Library Roll The Bumbulum • Shadow Manual Sync Custom (8487) Cancel Save 0…" at bounding box center [483, 274] width 967 height 548
click at [16, 426] on div "Home Library Roll The Bumbulum • Shadow Manual Sync Custom (8487) Cancel Save 0…" at bounding box center [483, 274] width 967 height 548
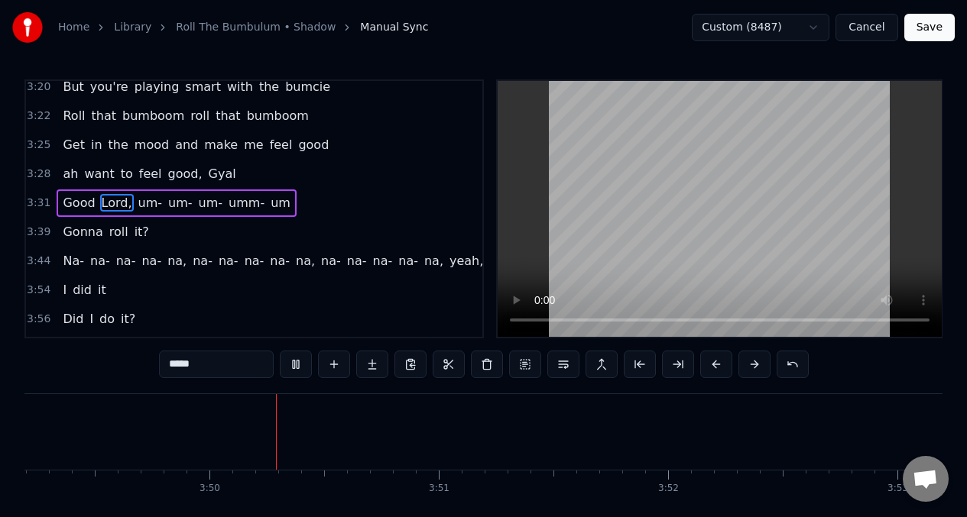
scroll to position [0, 52566]
click at [69, 269] on span "Na-" at bounding box center [73, 261] width 24 height 18
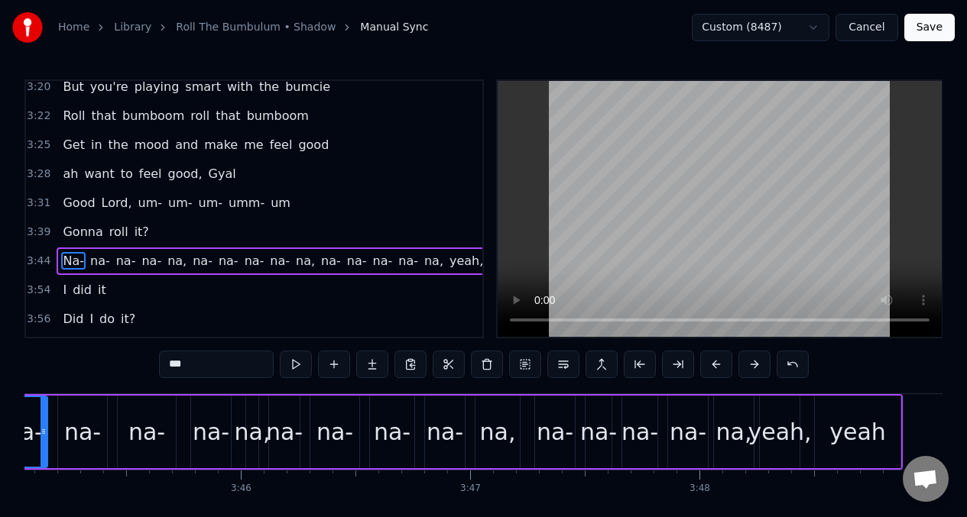
scroll to position [0, 51492]
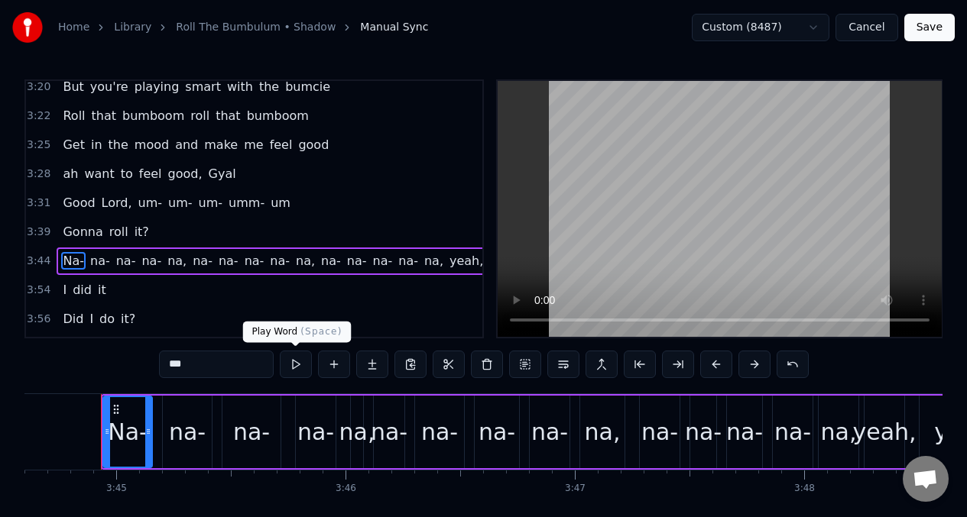
click at [293, 358] on button at bounding box center [296, 365] width 32 height 28
click at [192, 427] on div "na-" at bounding box center [187, 432] width 37 height 34
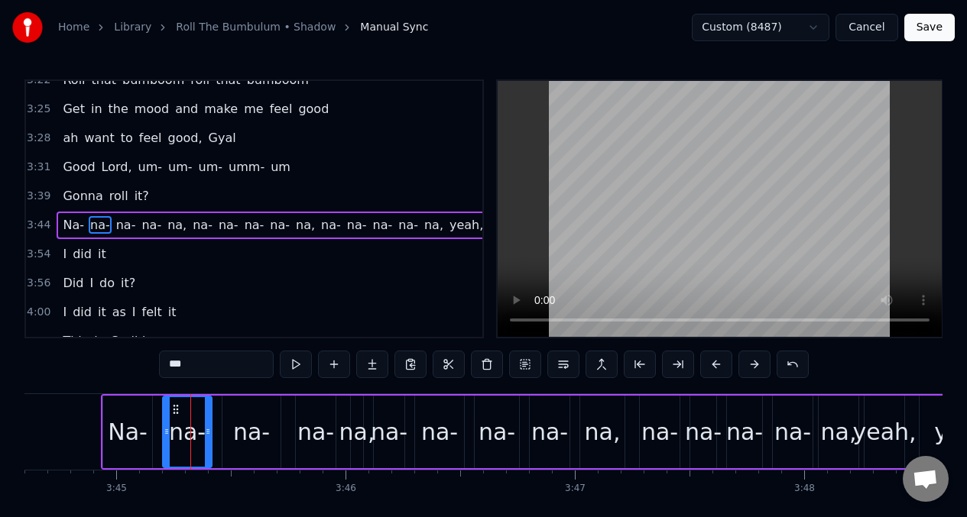
scroll to position [1315, 0]
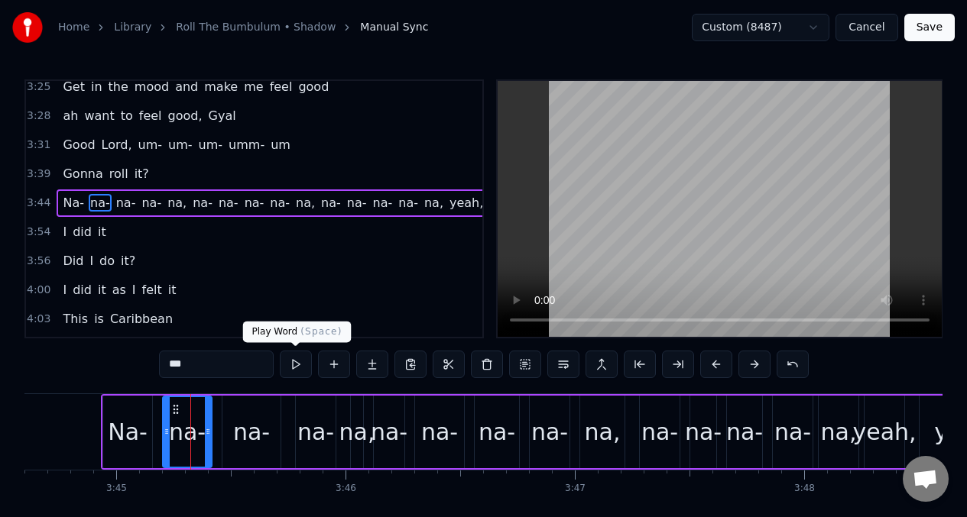
click at [288, 373] on button at bounding box center [296, 365] width 32 height 28
click at [245, 425] on div "na-" at bounding box center [251, 432] width 37 height 34
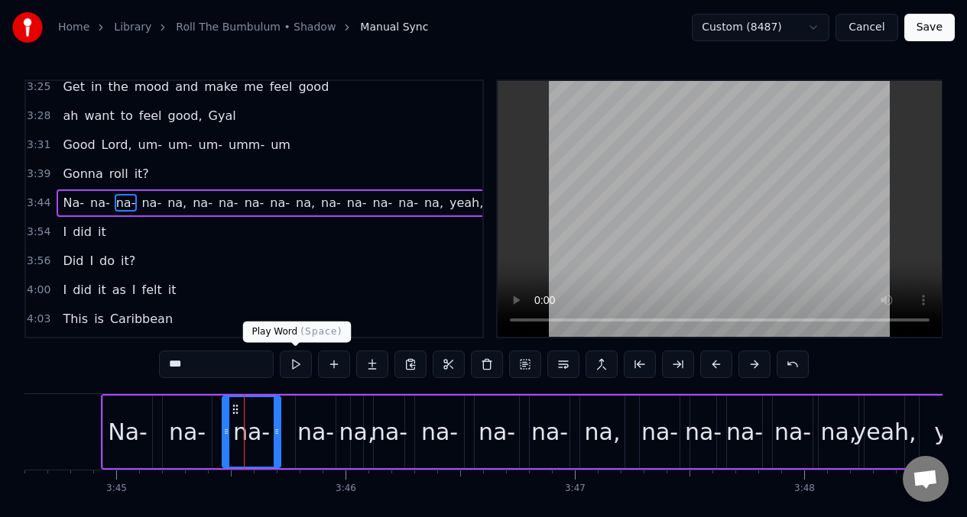
click at [294, 365] on button at bounding box center [296, 365] width 32 height 28
click at [66, 205] on span "Na-" at bounding box center [73, 203] width 24 height 18
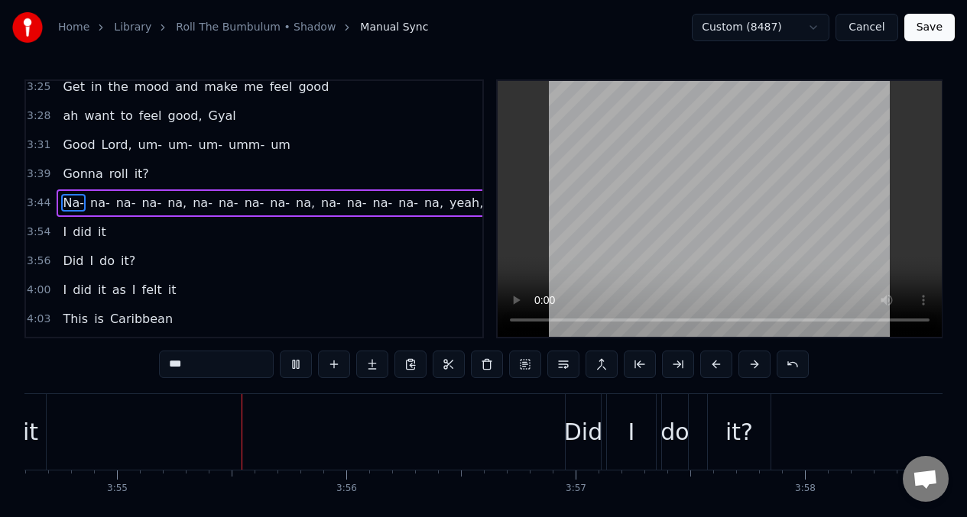
scroll to position [0, 53828]
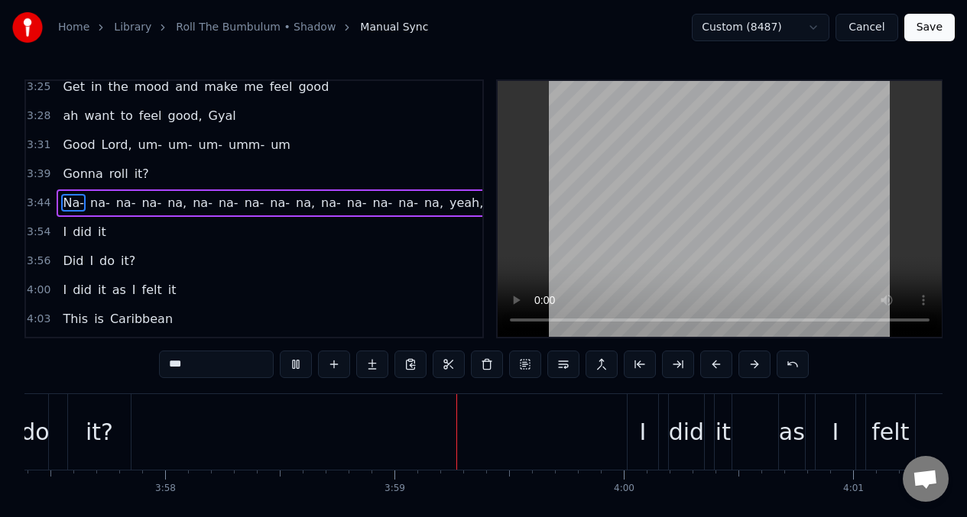
click at [72, 199] on span "Na-" at bounding box center [73, 203] width 24 height 18
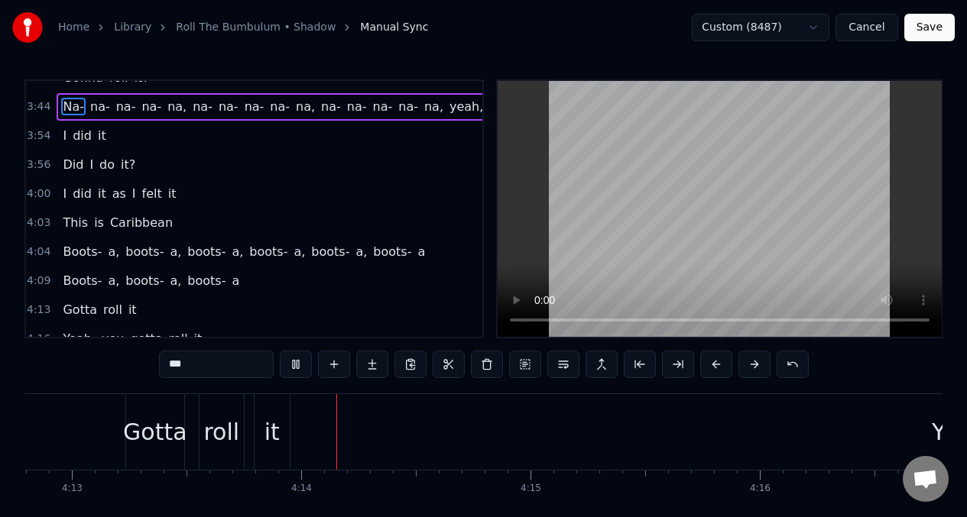
scroll to position [0, 57977]
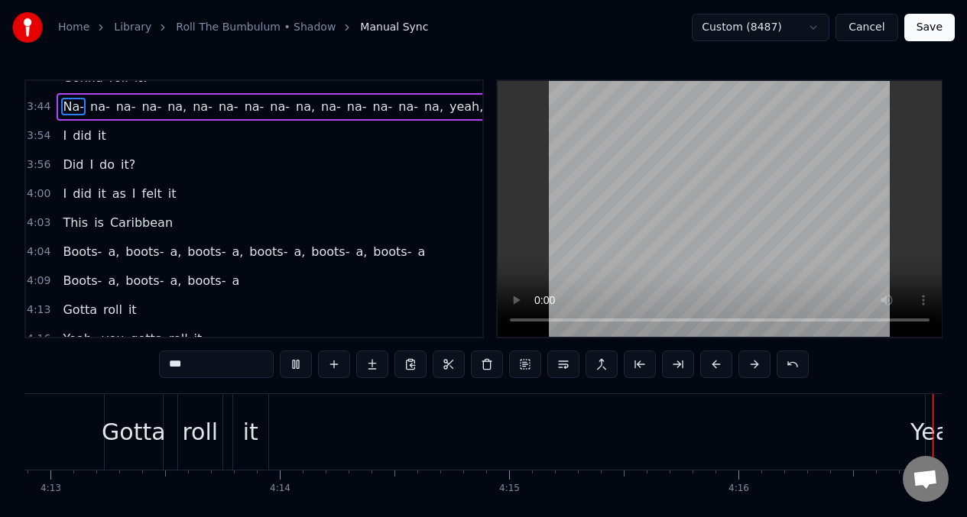
click at [61, 131] on span "I" at bounding box center [64, 136] width 7 height 18
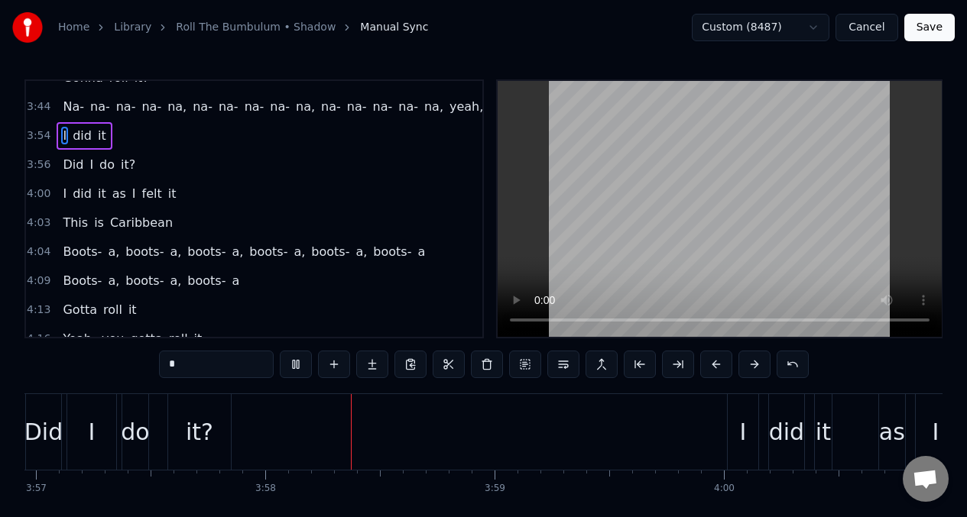
scroll to position [0, 54442]
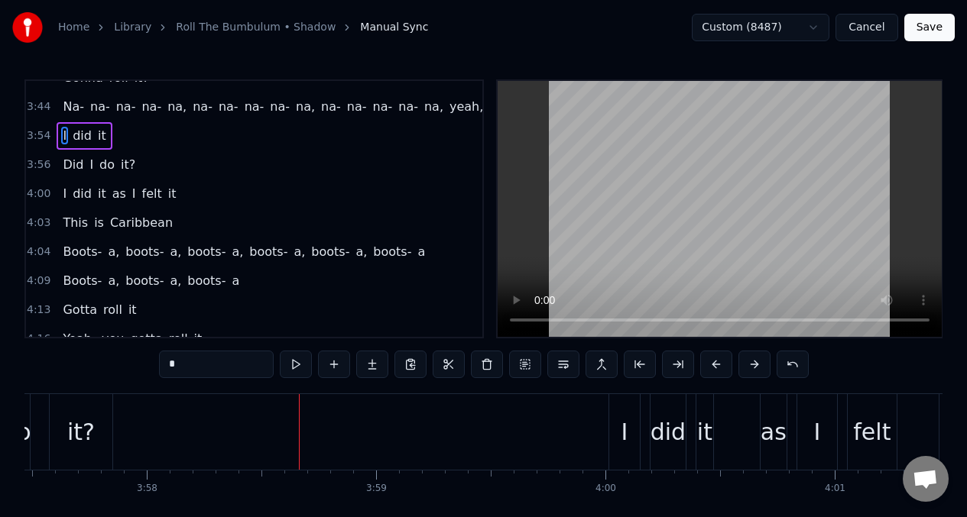
click at [67, 107] on span "Na-" at bounding box center [73, 107] width 24 height 18
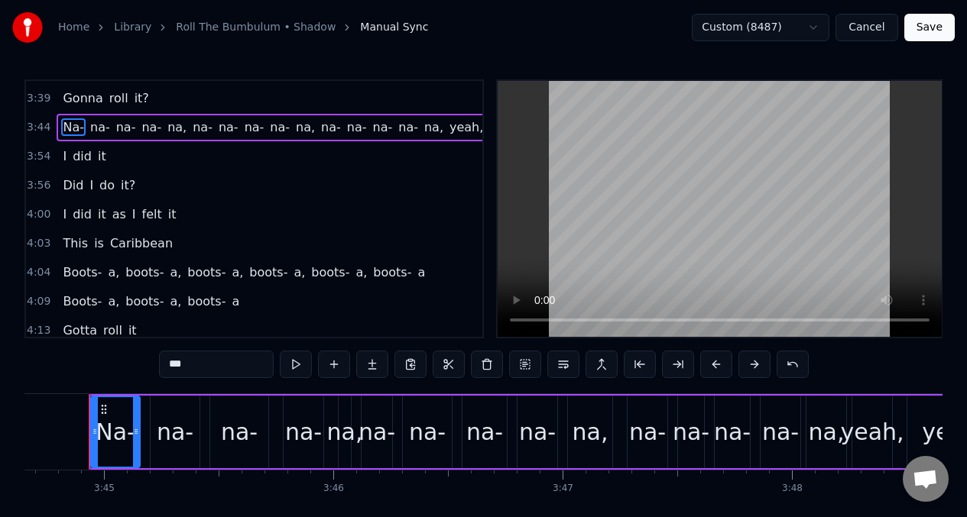
scroll to position [0, 51492]
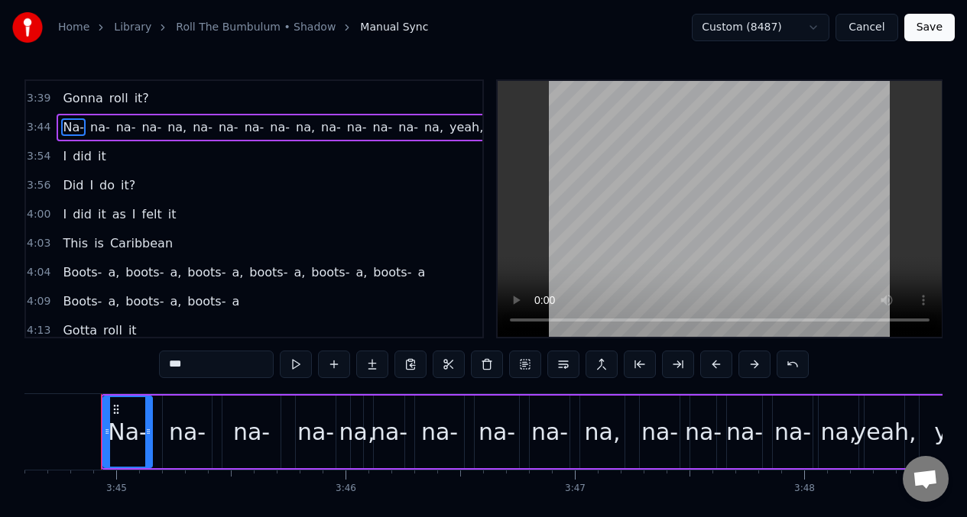
click at [63, 152] on span "I" at bounding box center [64, 156] width 7 height 18
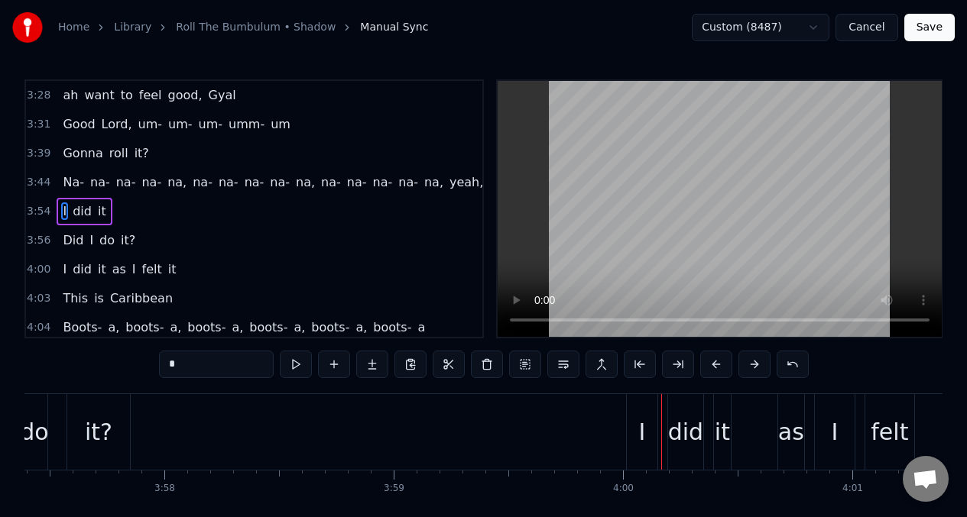
scroll to position [1337, 0]
click at [61, 208] on span "I" at bounding box center [64, 211] width 7 height 18
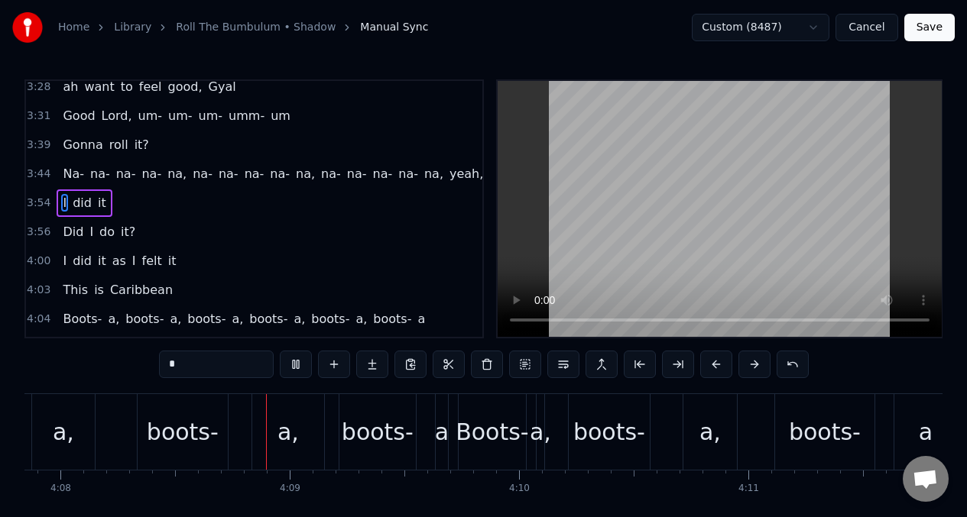
scroll to position [0, 56821]
click at [79, 236] on span "Did" at bounding box center [73, 232] width 24 height 18
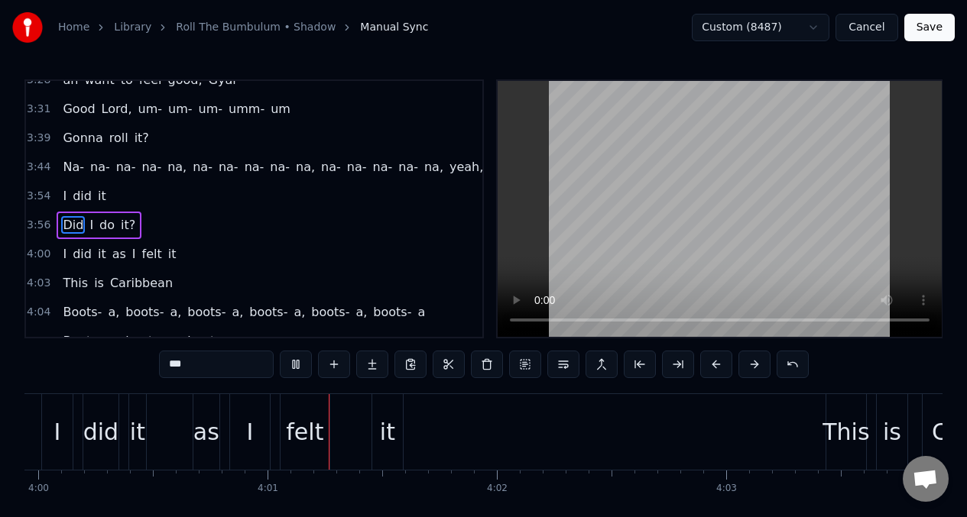
scroll to position [0, 55030]
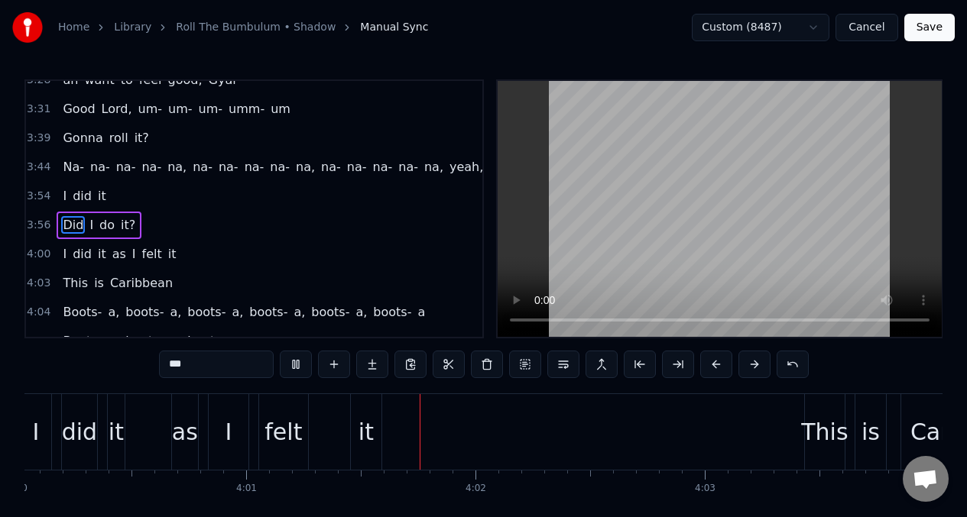
click at [124, 228] on span "it?" at bounding box center [128, 225] width 18 height 18
type input "***"
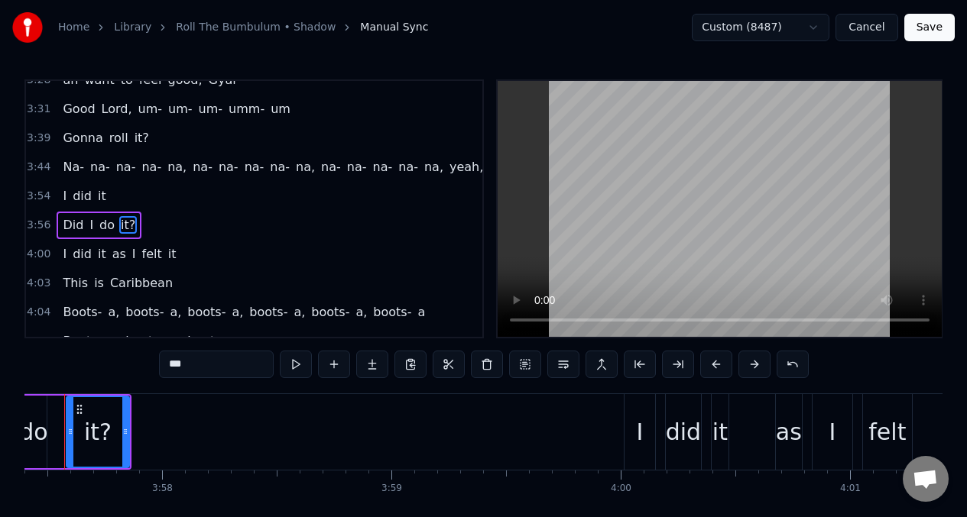
scroll to position [0, 54390]
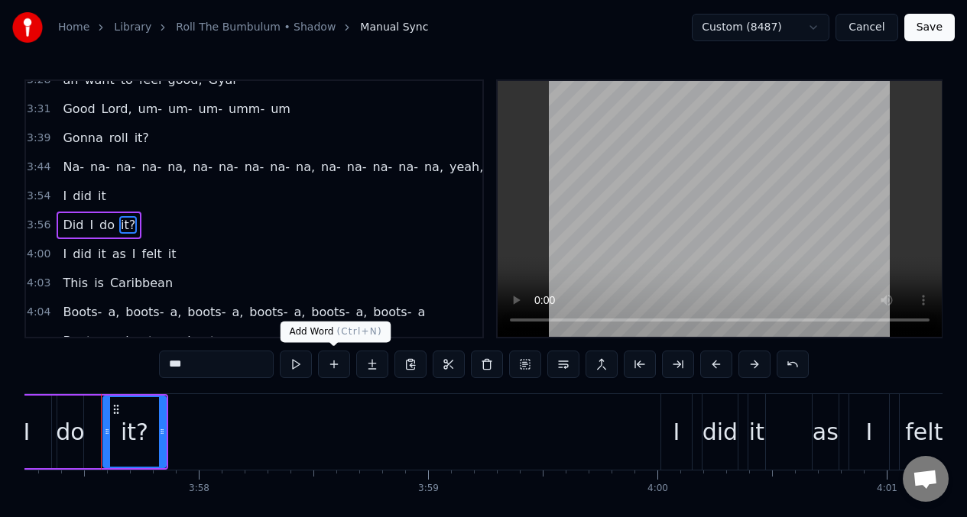
click at [331, 368] on button at bounding box center [334, 365] width 32 height 28
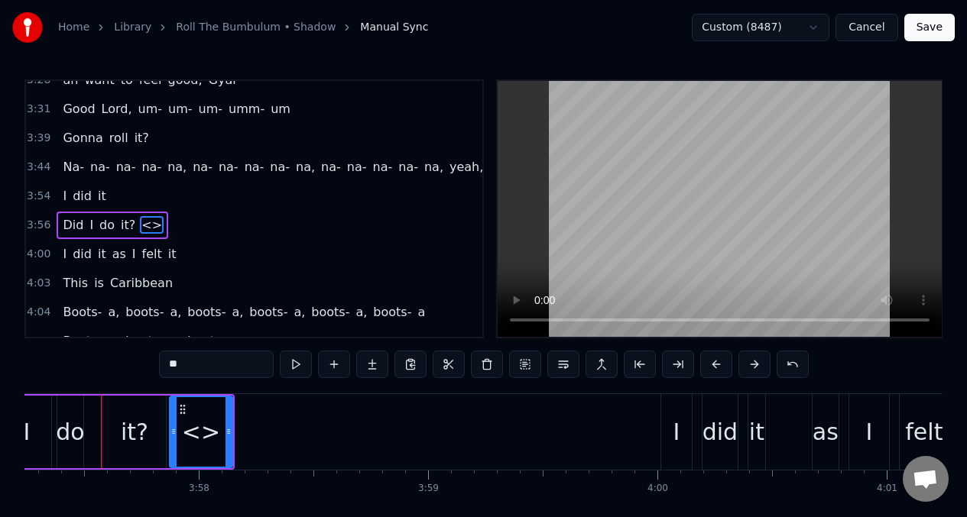
scroll to position [1373, 0]
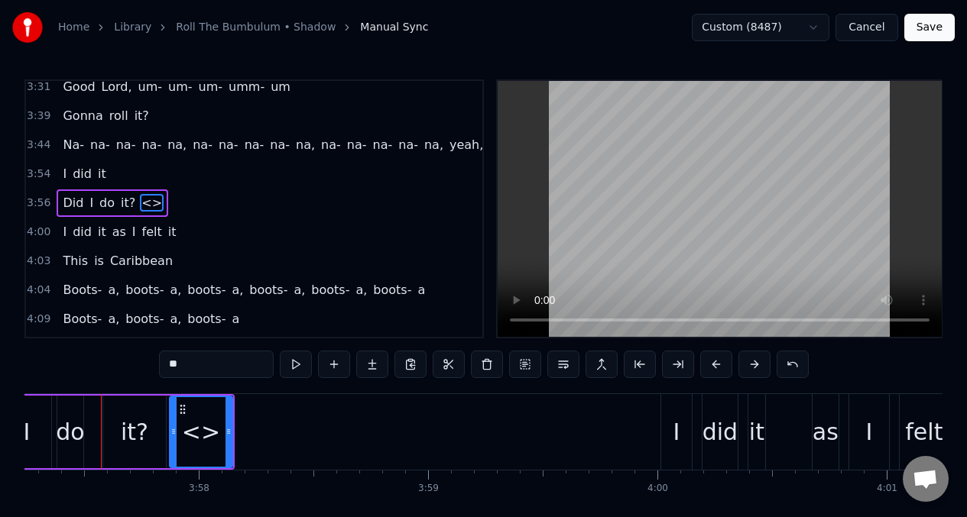
click at [199, 366] on input "**" at bounding box center [216, 365] width 115 height 28
type input "*"
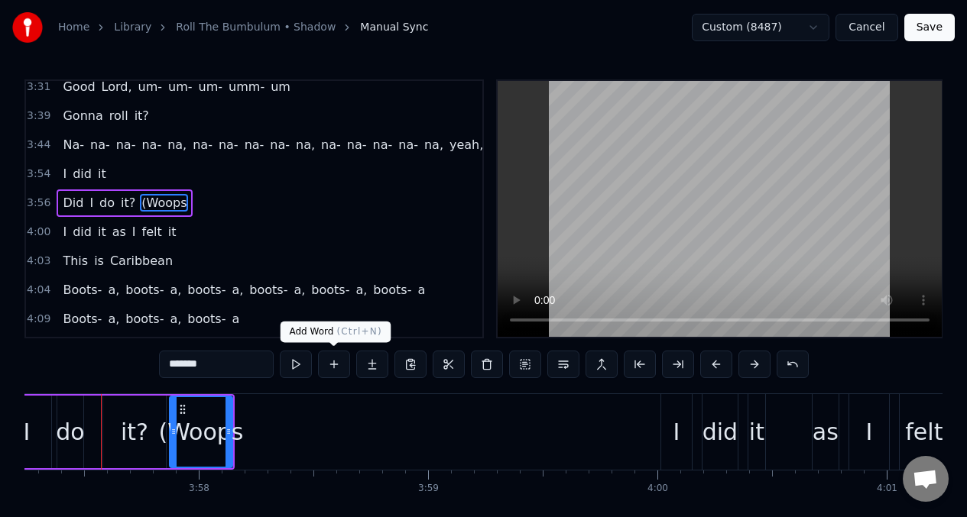
type input "******"
click at [339, 368] on button at bounding box center [334, 365] width 32 height 28
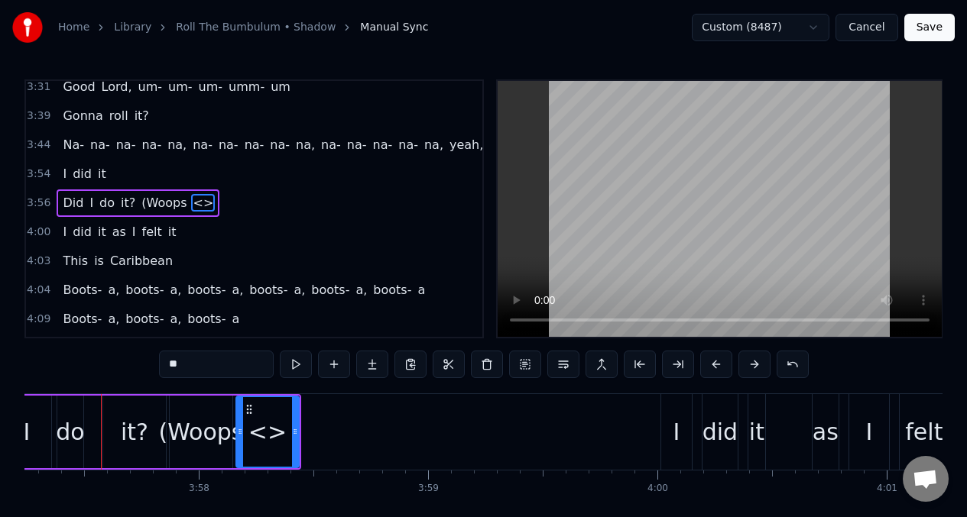
click at [194, 366] on input "**" at bounding box center [216, 365] width 115 height 28
type input "*"
click at [71, 437] on div "do" at bounding box center [70, 432] width 28 height 34
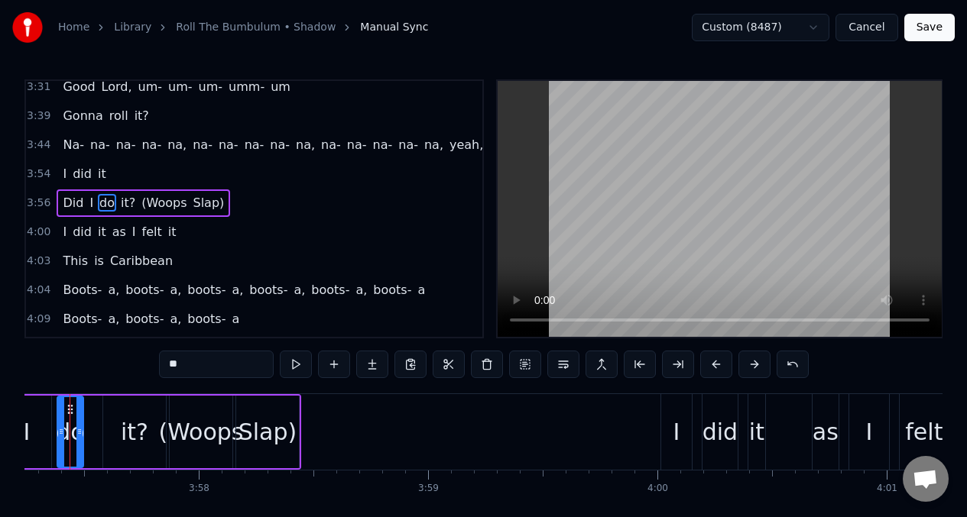
scroll to position [0, 54358]
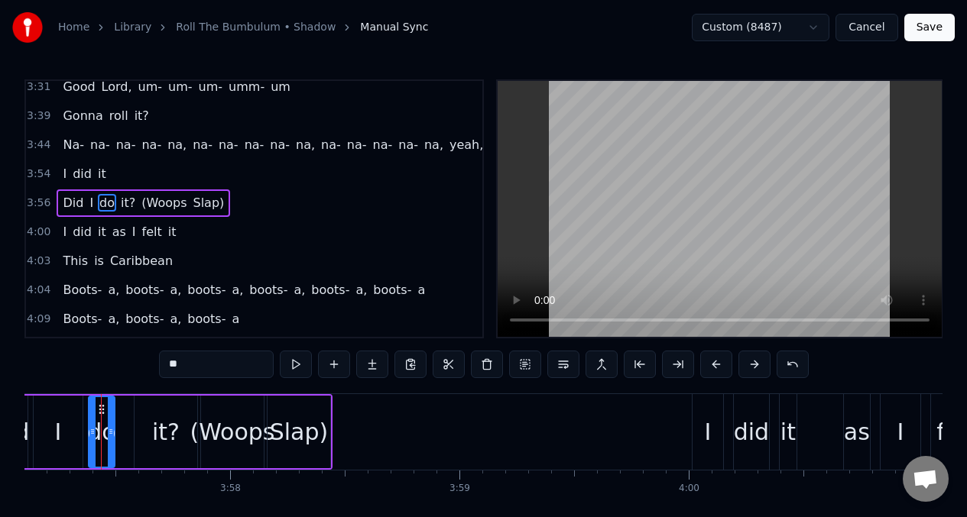
click at [73, 201] on span "Did" at bounding box center [73, 203] width 24 height 18
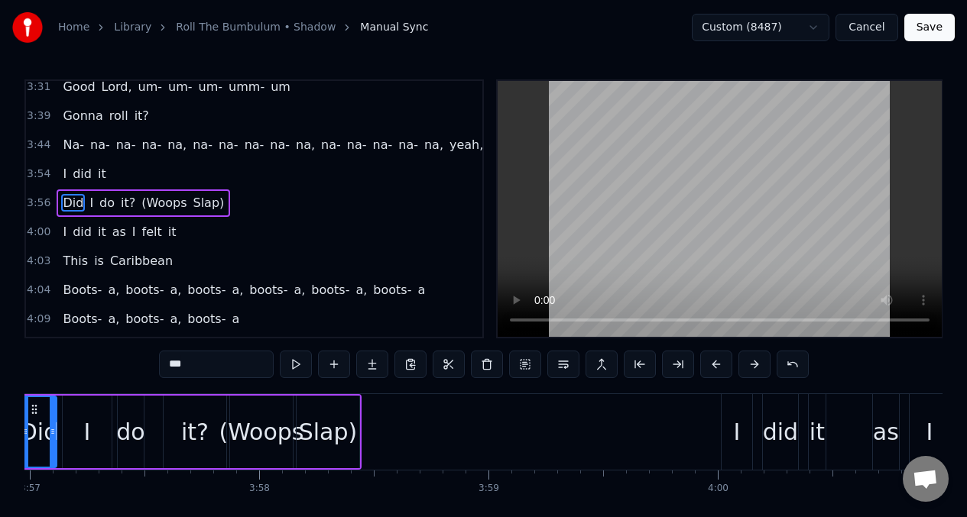
scroll to position [0, 54248]
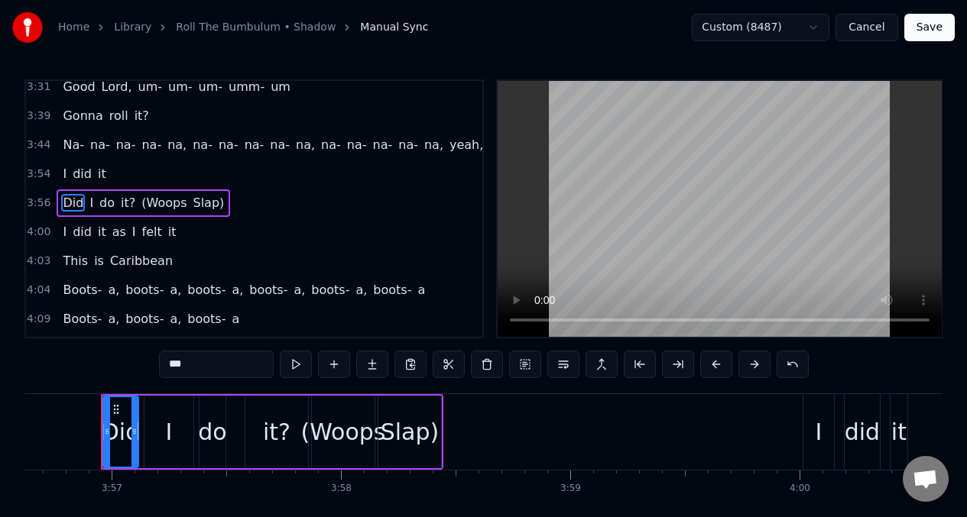
click at [205, 203] on span "Slap)" at bounding box center [208, 203] width 34 height 18
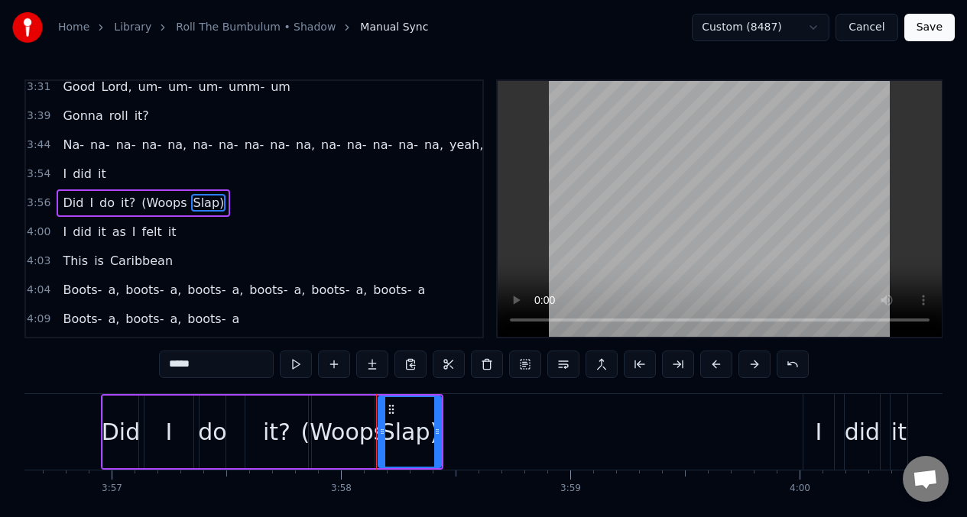
click at [177, 365] on input "*****" at bounding box center [216, 365] width 115 height 28
click at [173, 365] on input "****" at bounding box center [216, 365] width 115 height 28
click at [170, 367] on input "***" at bounding box center [216, 365] width 115 height 28
click at [174, 365] on input "****" at bounding box center [216, 365] width 115 height 28
click at [67, 198] on span "Did" at bounding box center [73, 203] width 24 height 18
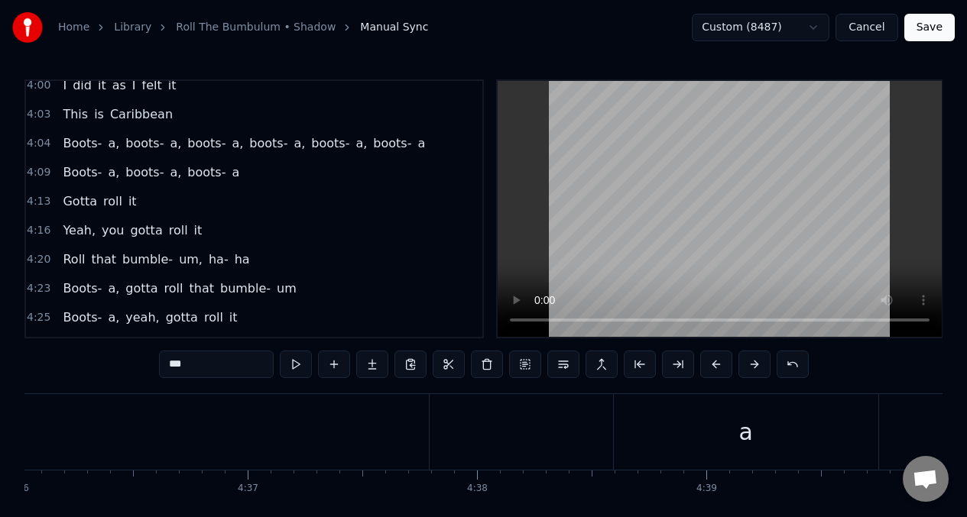
scroll to position [0, 63284]
click at [65, 84] on span "I" at bounding box center [64, 85] width 7 height 18
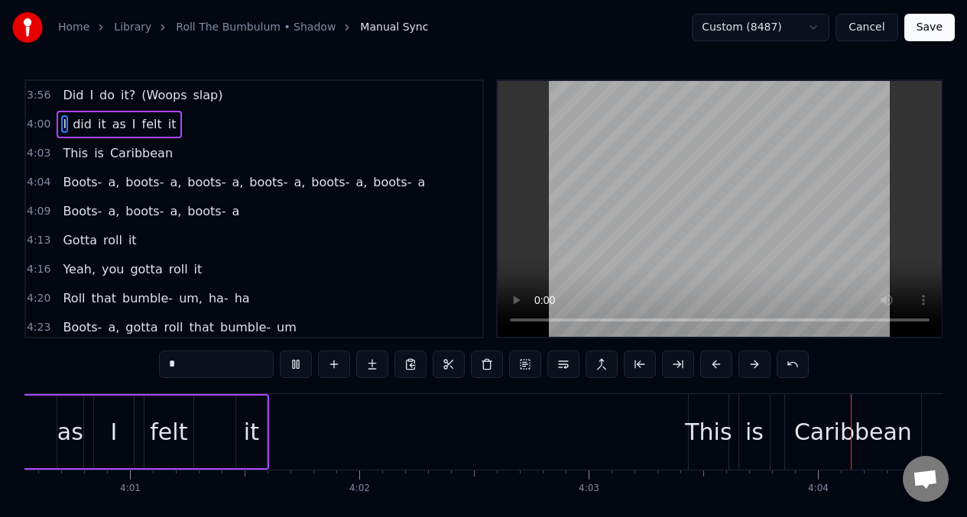
scroll to position [0, 55805]
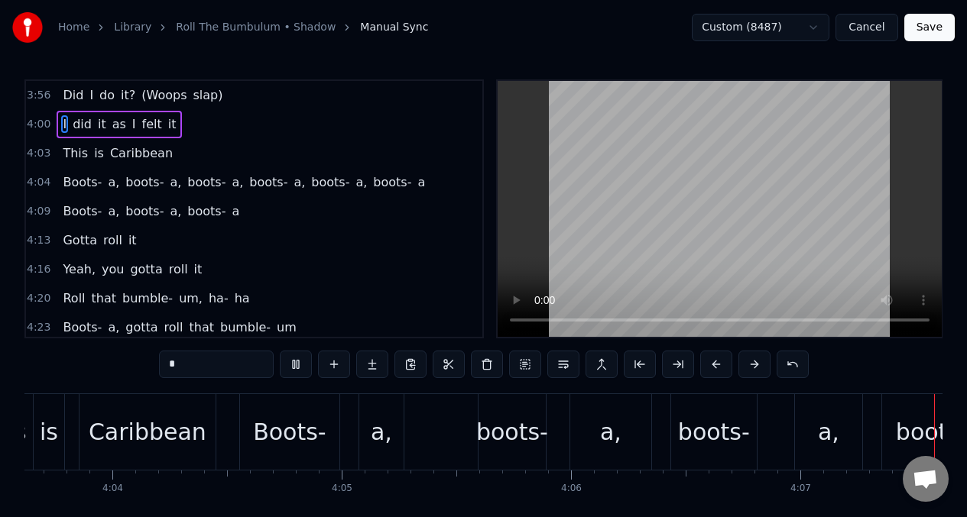
click at [152, 160] on span "Caribbean" at bounding box center [142, 153] width 66 height 18
type input "*********"
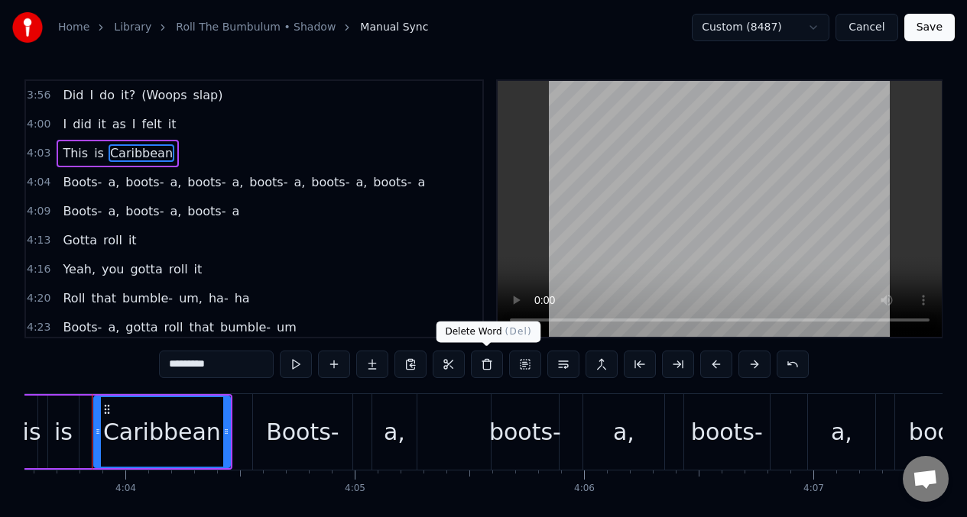
scroll to position [0, 55830]
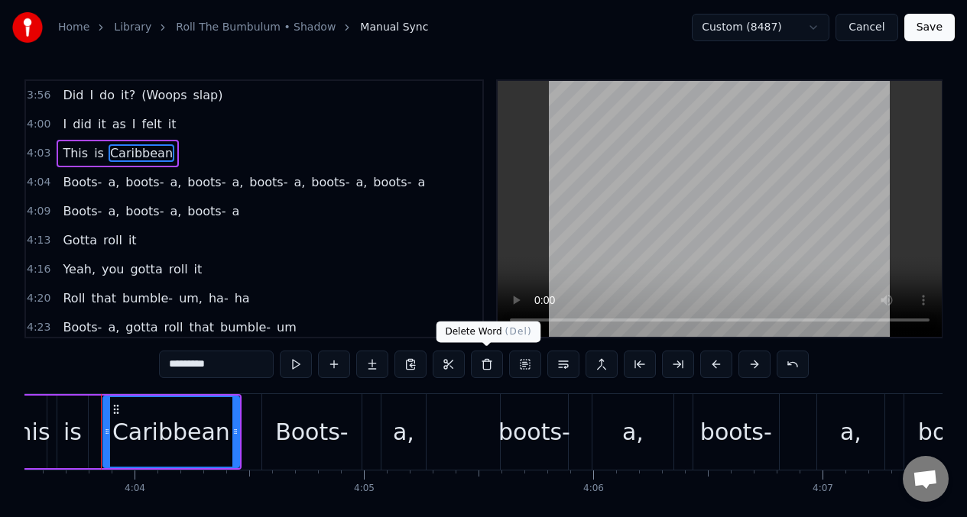
click at [487, 366] on button at bounding box center [487, 365] width 32 height 28
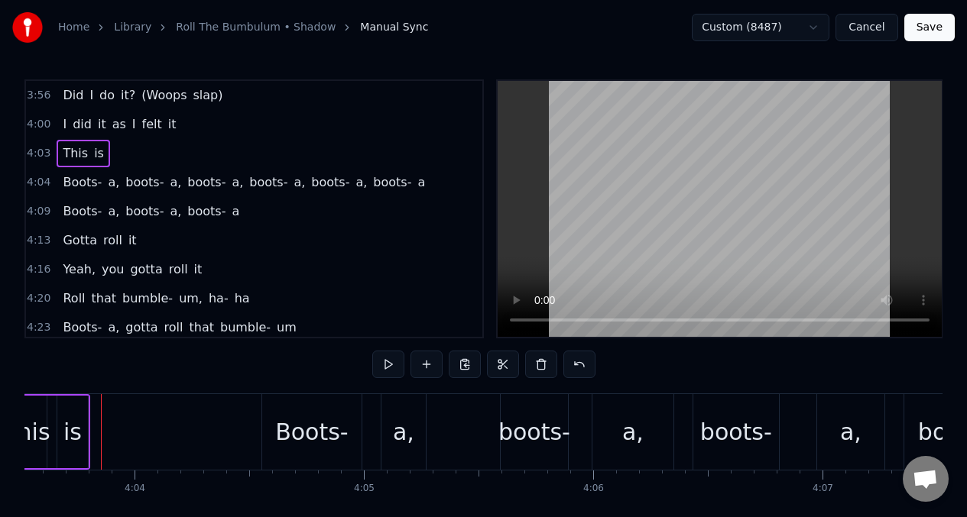
click at [96, 154] on span "is" at bounding box center [98, 153] width 13 height 18
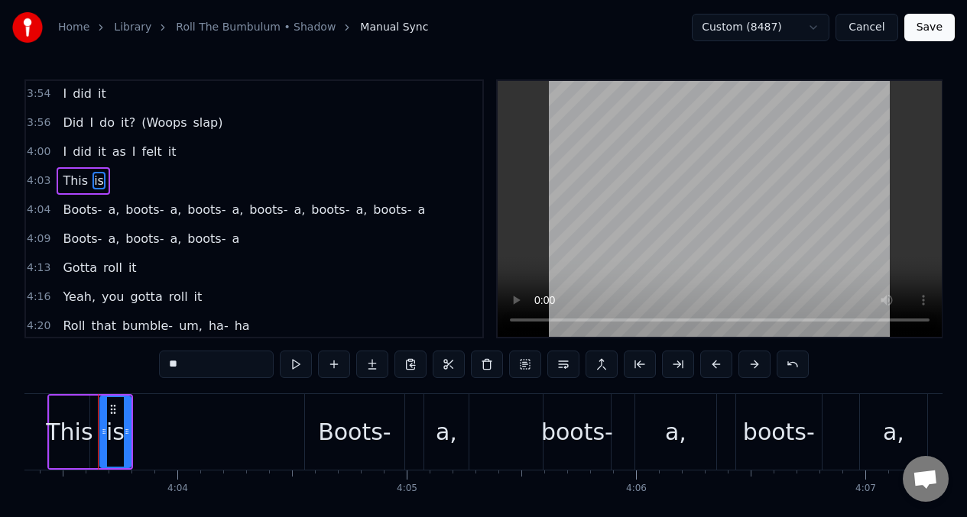
scroll to position [0, 55784]
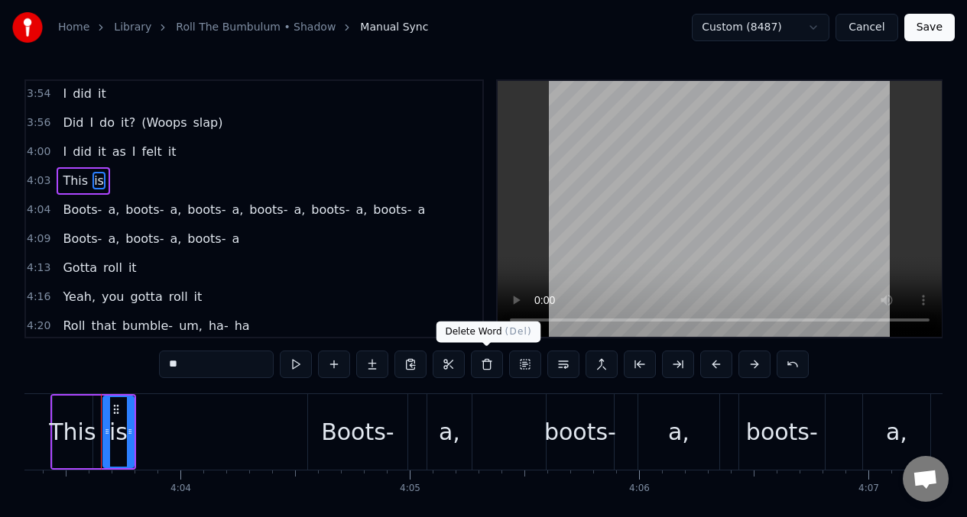
click at [488, 368] on button at bounding box center [487, 365] width 32 height 28
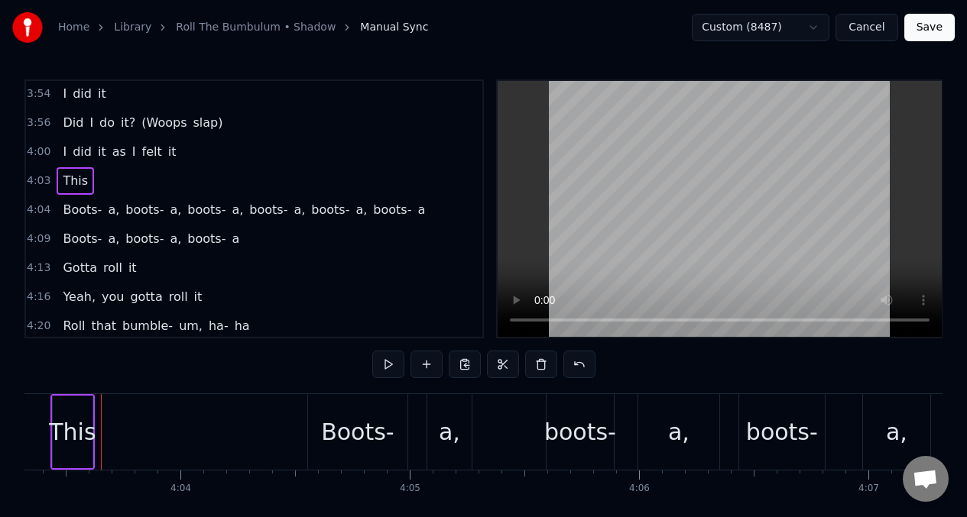
click at [541, 362] on button at bounding box center [541, 365] width 32 height 28
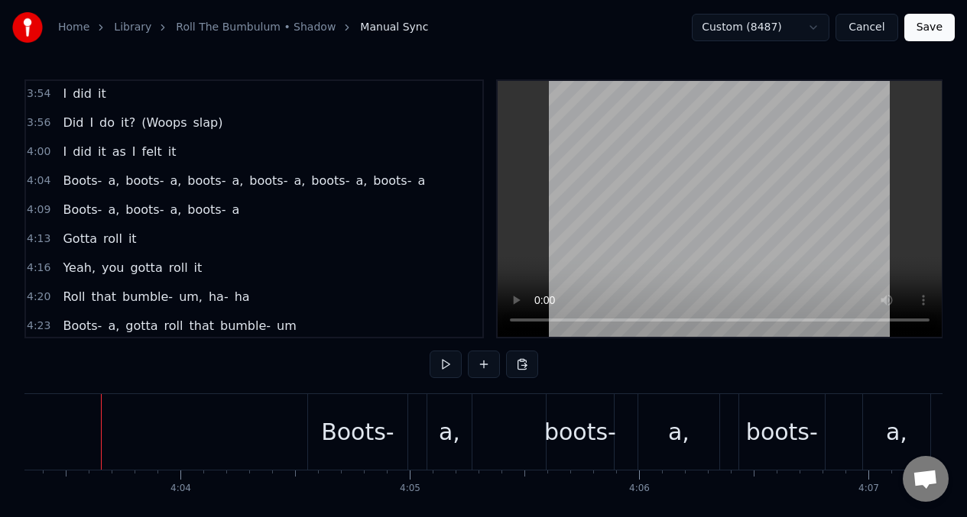
click at [61, 153] on span "I" at bounding box center [64, 152] width 7 height 18
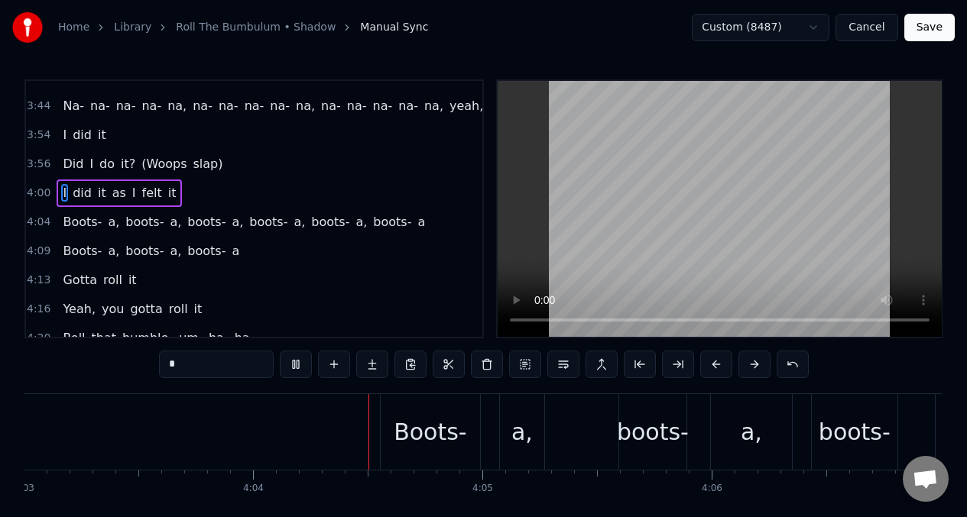
scroll to position [0, 55771]
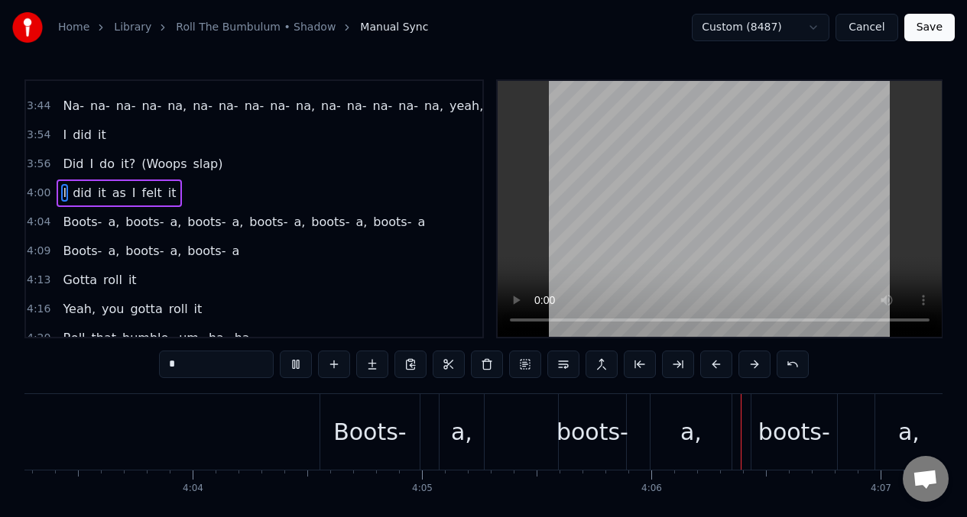
click at [173, 193] on div "4:00 I did it as I felt it" at bounding box center [254, 193] width 456 height 29
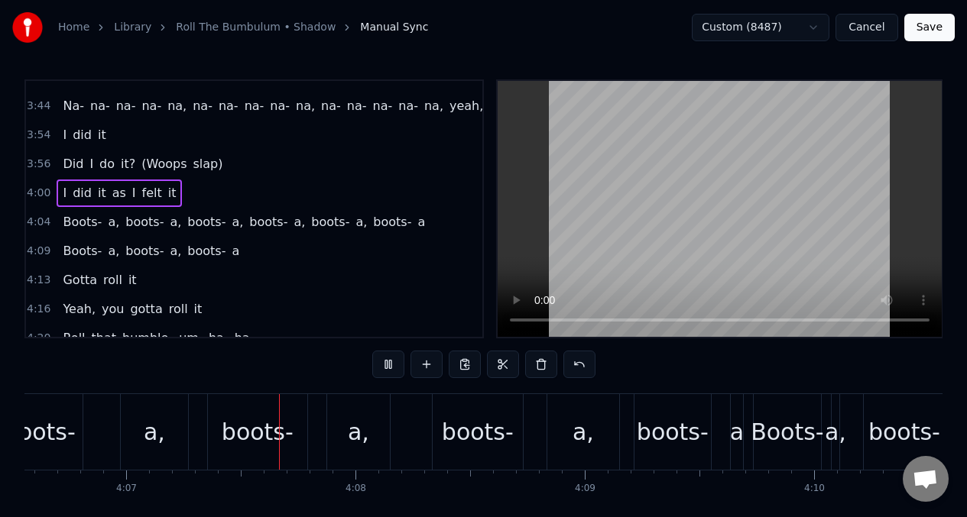
scroll to position [0, 56539]
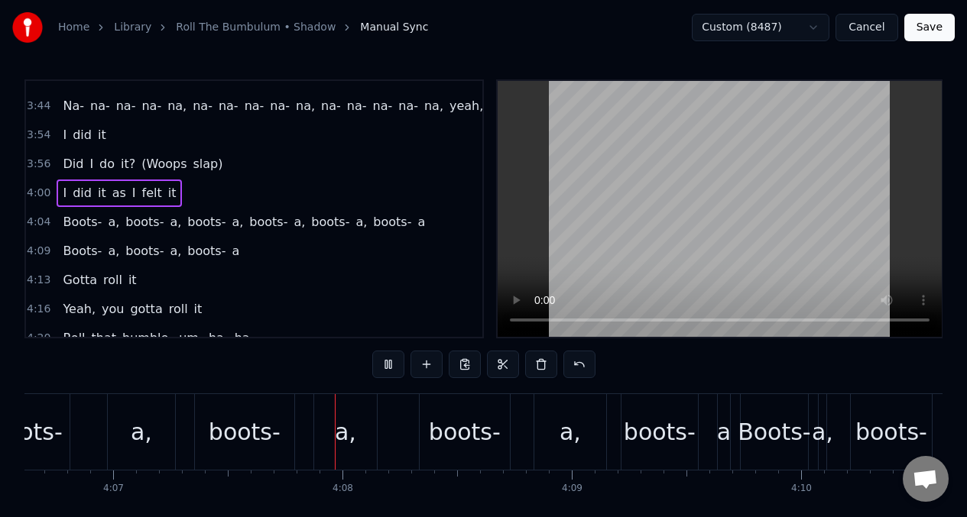
click at [170, 199] on div "I did it as I felt it" at bounding box center [119, 194] width 125 height 28
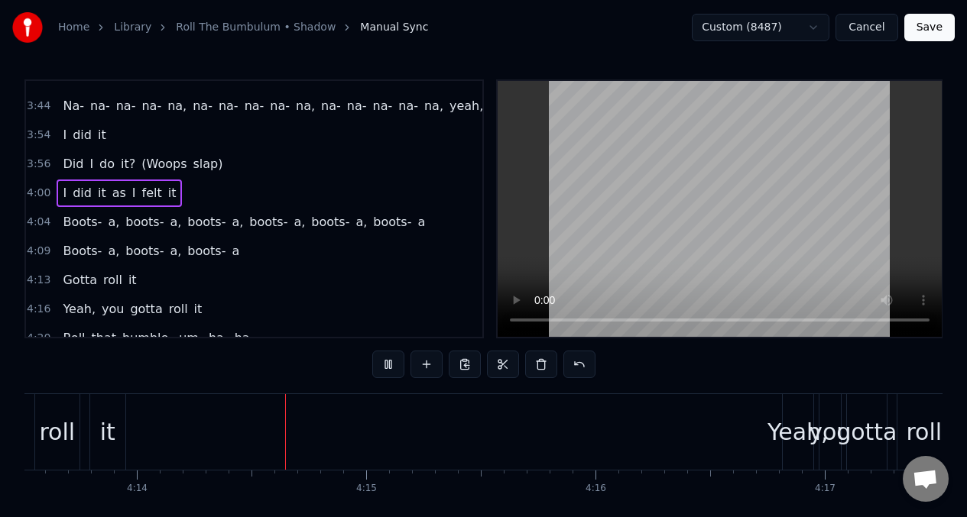
scroll to position [0, 58124]
click at [167, 193] on span "it" at bounding box center [172, 193] width 11 height 18
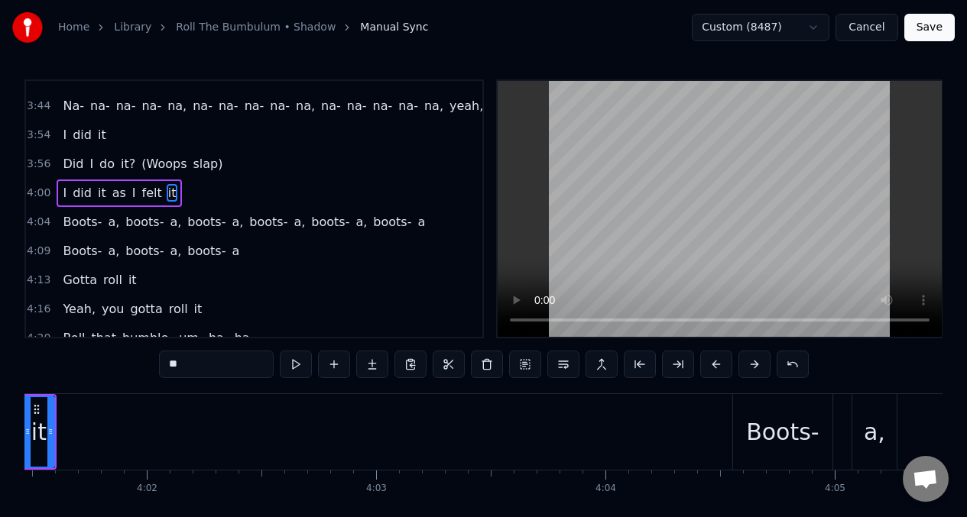
scroll to position [0, 55279]
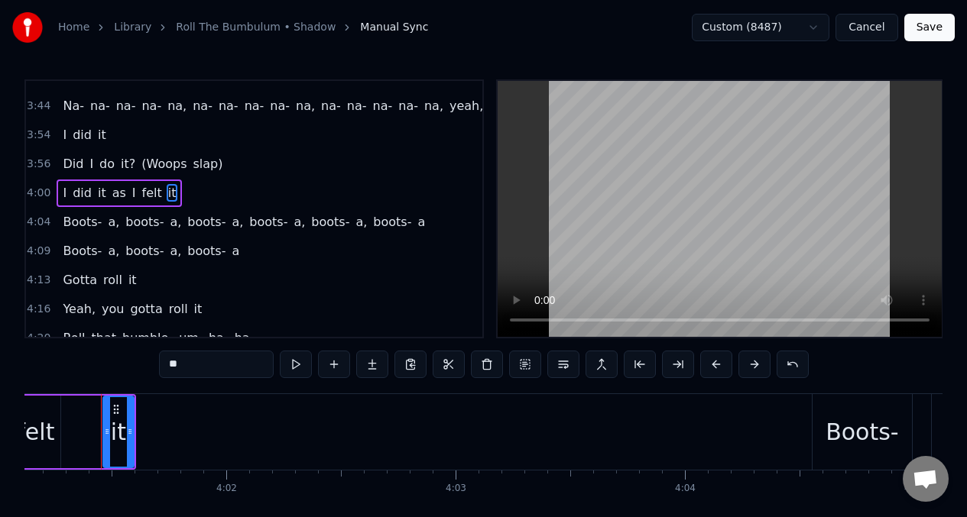
click at [59, 193] on div "I did it as I felt it" at bounding box center [119, 194] width 125 height 28
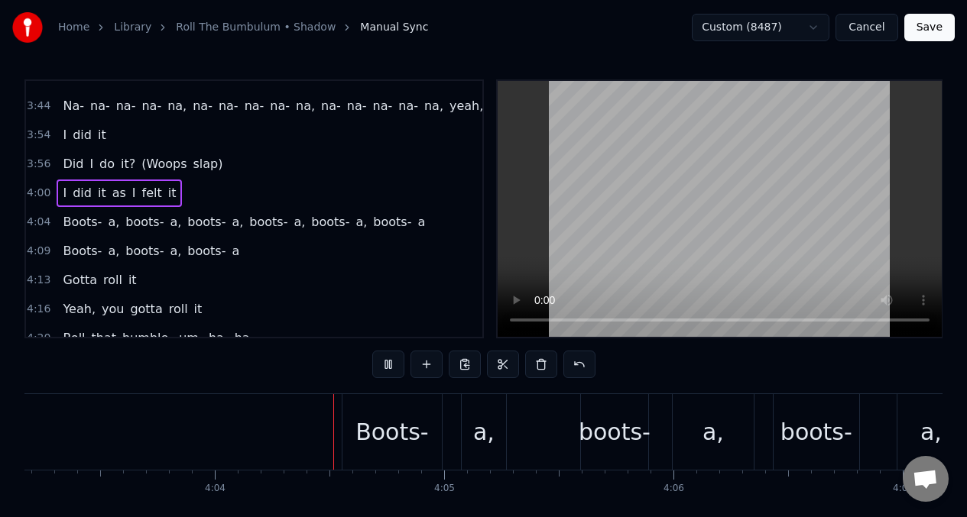
scroll to position [0, 55772]
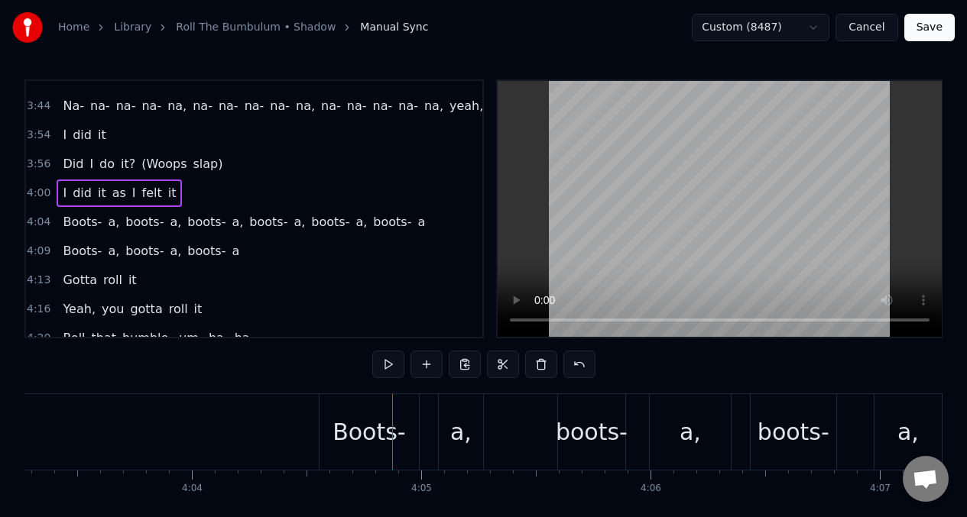
click at [167, 192] on span "it" at bounding box center [172, 193] width 11 height 18
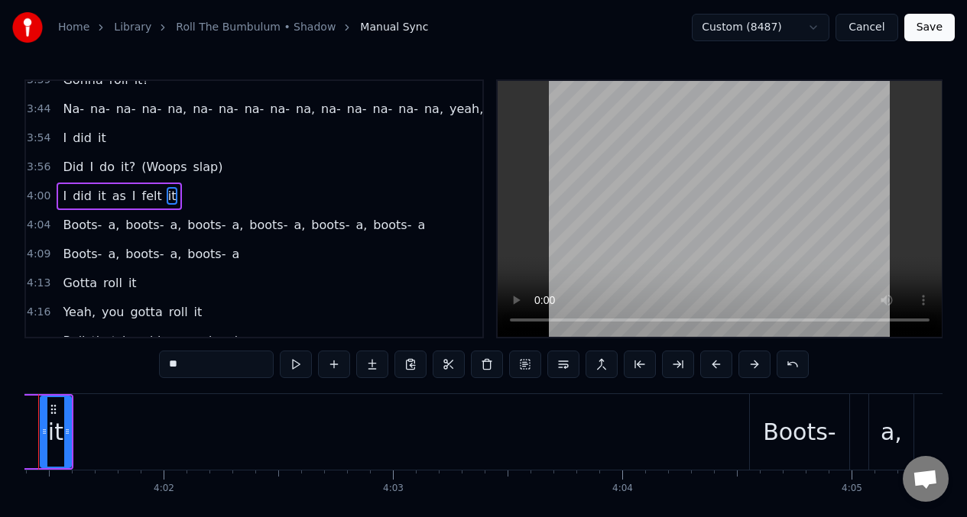
scroll to position [0, 55279]
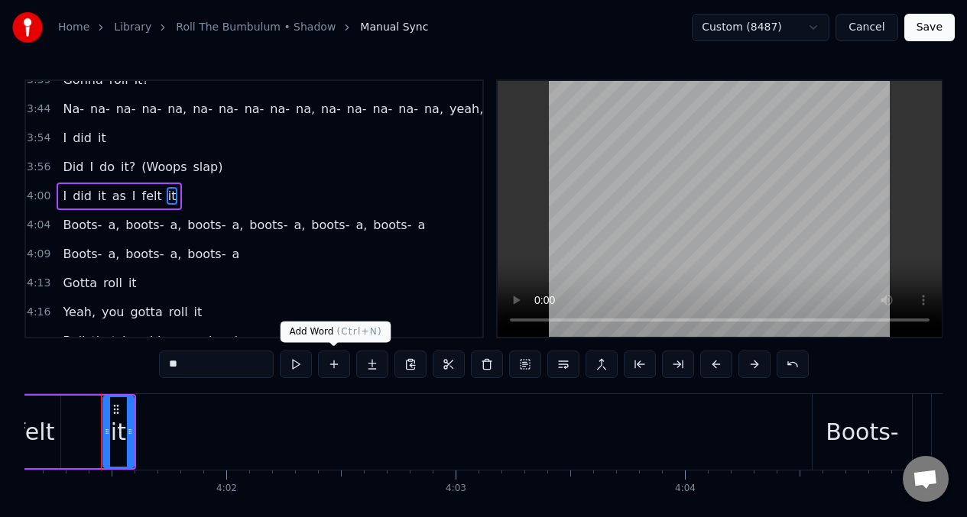
click at [336, 368] on button at bounding box center [334, 365] width 32 height 28
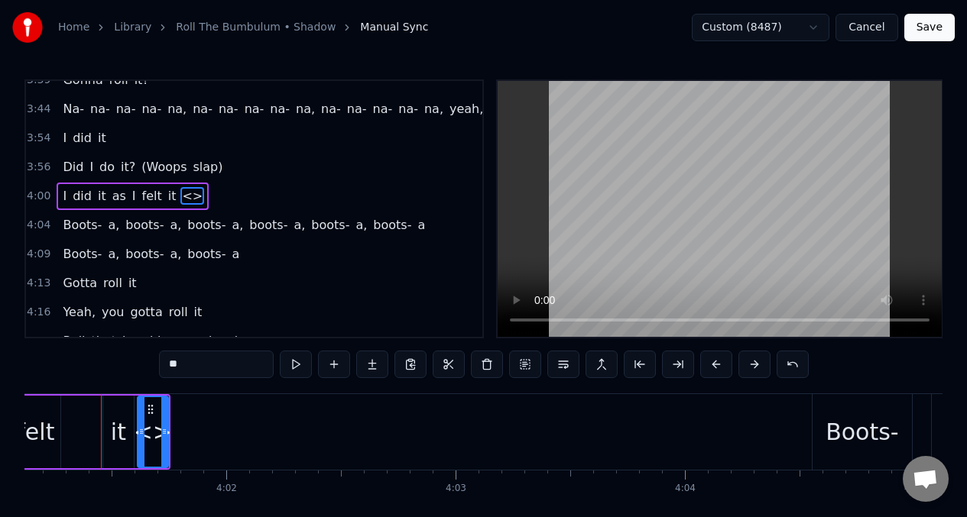
scroll to position [1402, 0]
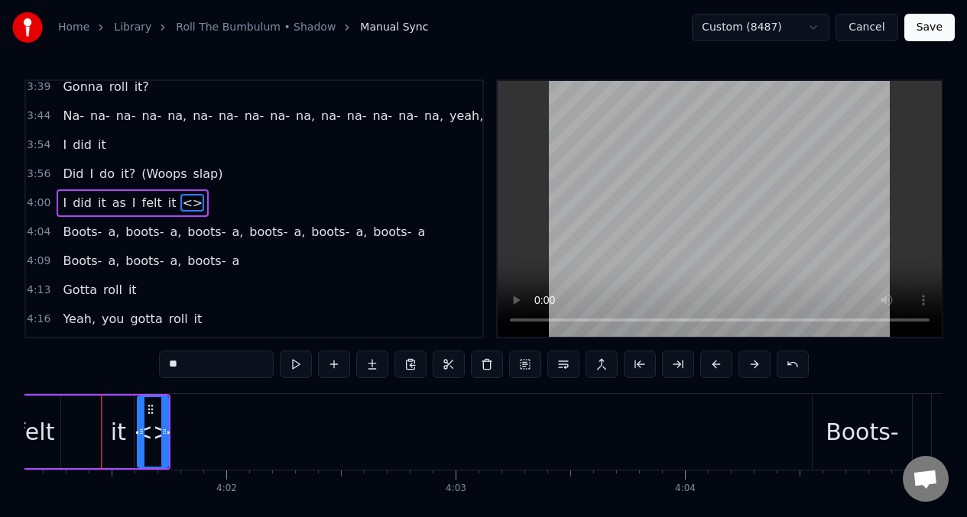
click at [191, 364] on input "**" at bounding box center [216, 365] width 115 height 28
type input "*"
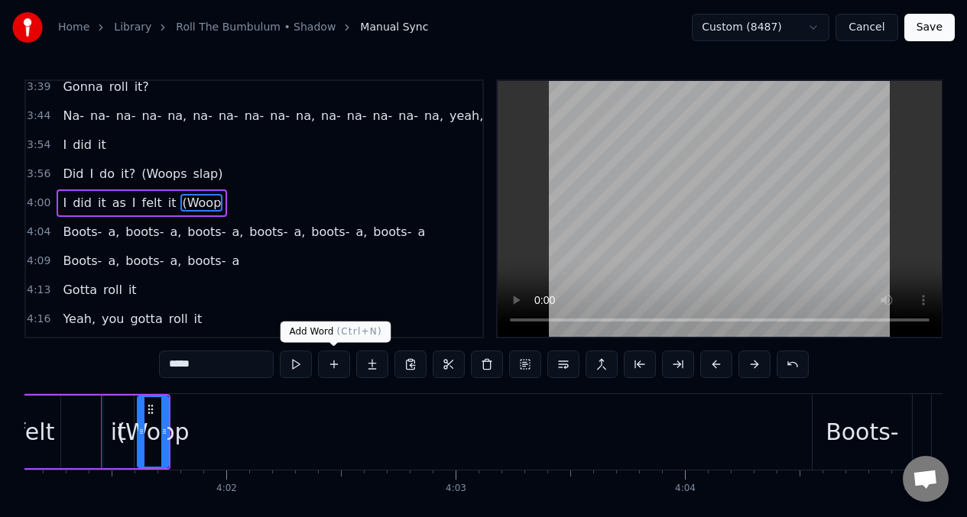
type input "*****"
click at [336, 368] on button at bounding box center [334, 365] width 32 height 28
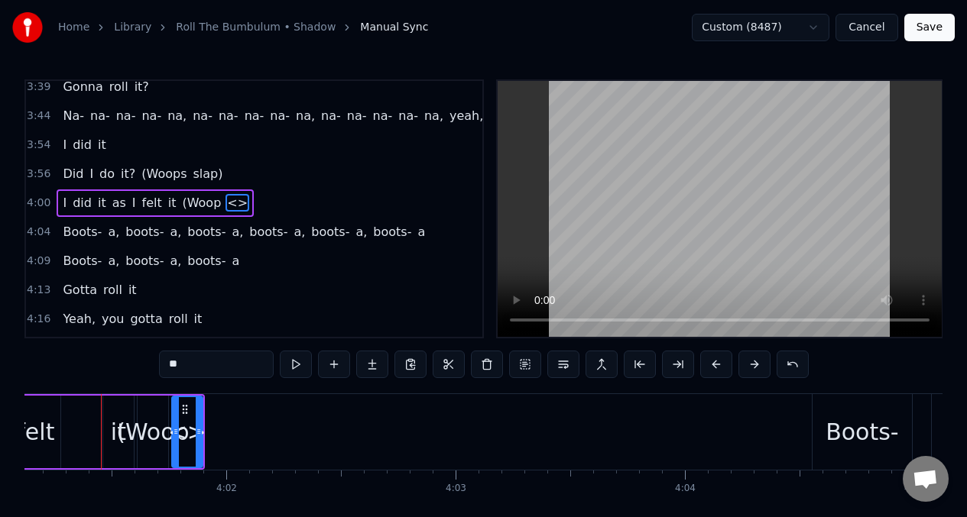
click at [186, 367] on input "**" at bounding box center [216, 365] width 115 height 28
type input "*"
type input "*****"
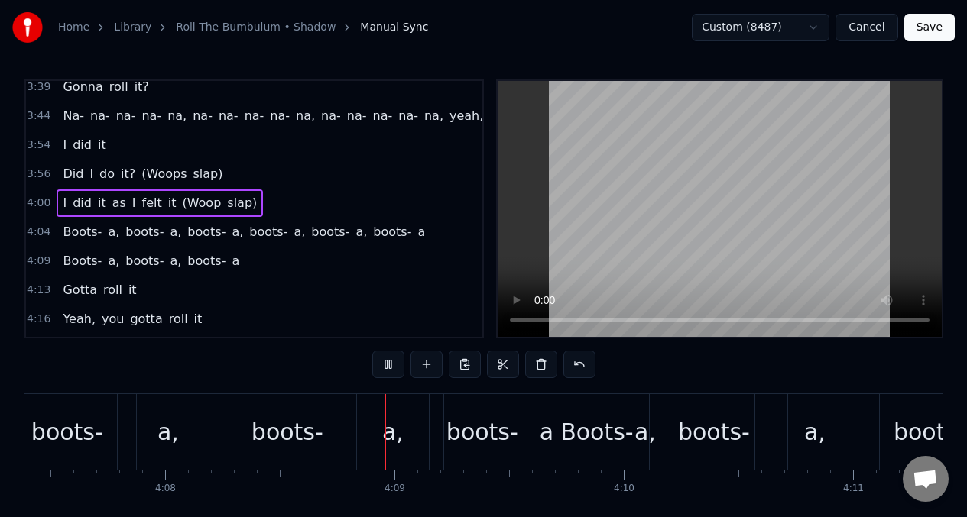
scroll to position [0, 56788]
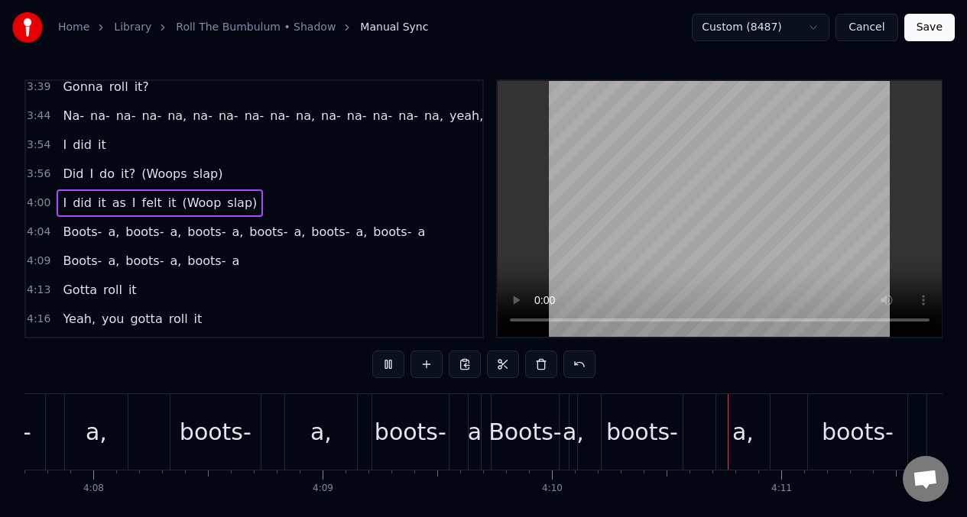
click at [66, 201] on span "I" at bounding box center [64, 203] width 7 height 18
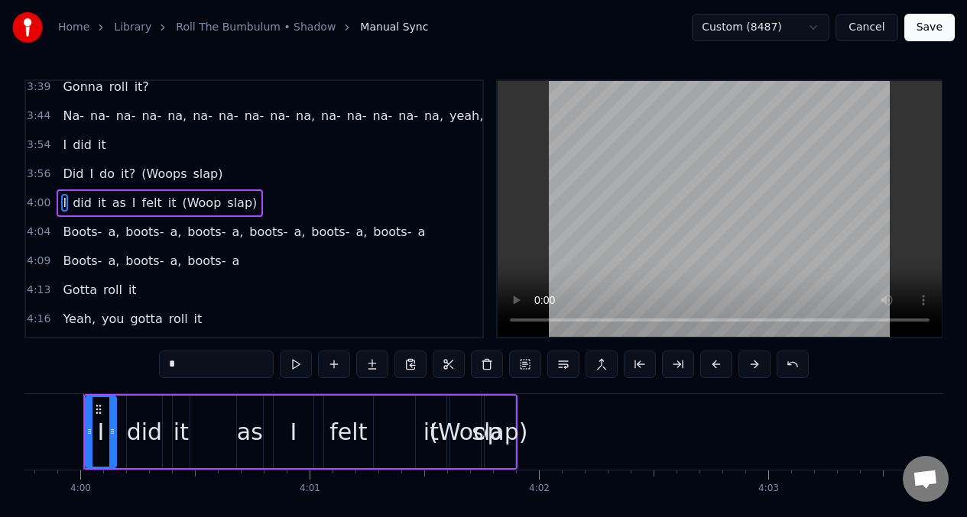
scroll to position [0, 54949]
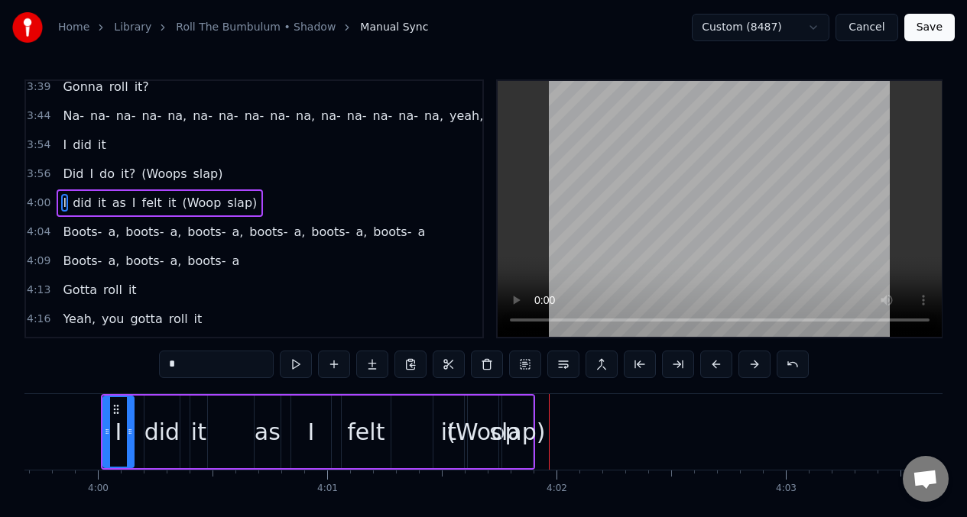
click at [65, 204] on span "I" at bounding box center [64, 203] width 7 height 18
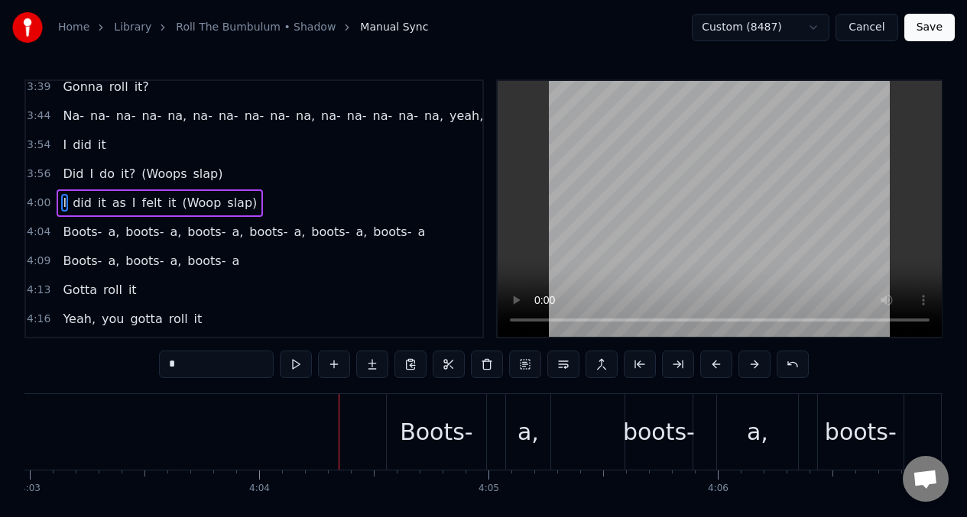
scroll to position [0, 55765]
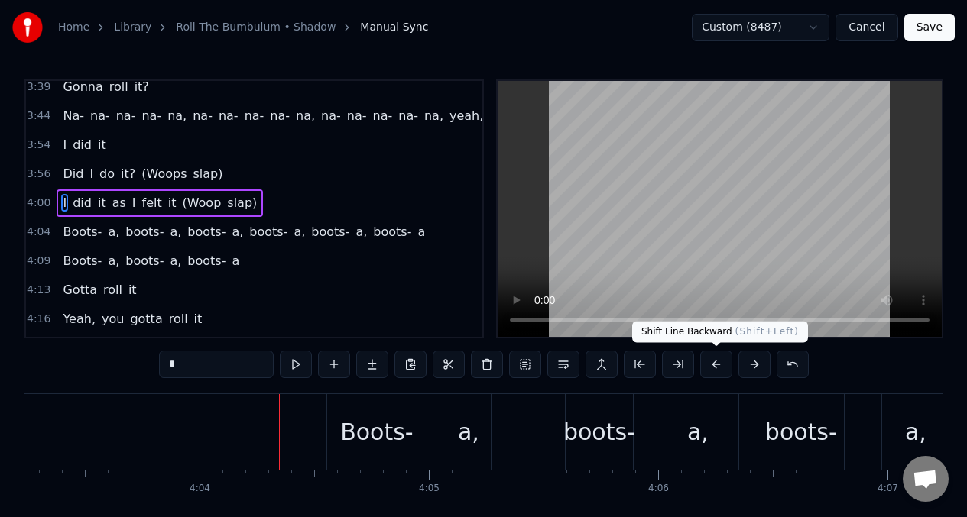
click at [715, 365] on button at bounding box center [716, 365] width 32 height 28
click at [756, 363] on button at bounding box center [754, 365] width 32 height 28
click at [68, 204] on div "I did it as I felt it (Woop slap)" at bounding box center [160, 204] width 206 height 28
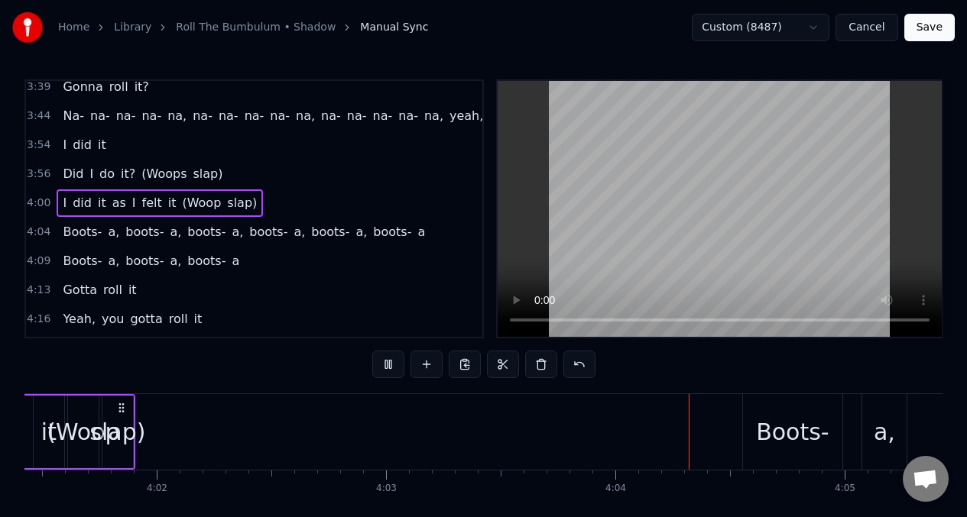
scroll to position [0, 55749]
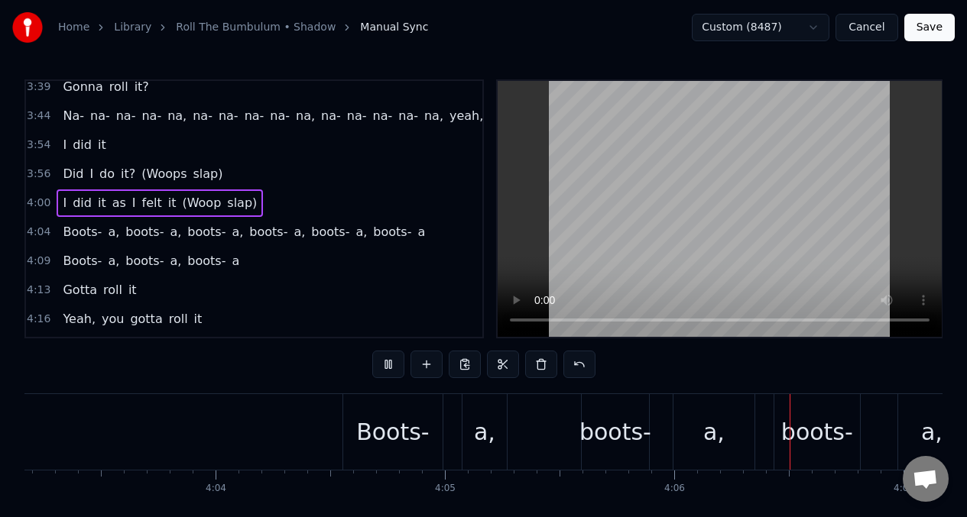
click at [78, 231] on span "Boots-" at bounding box center [82, 232] width 42 height 18
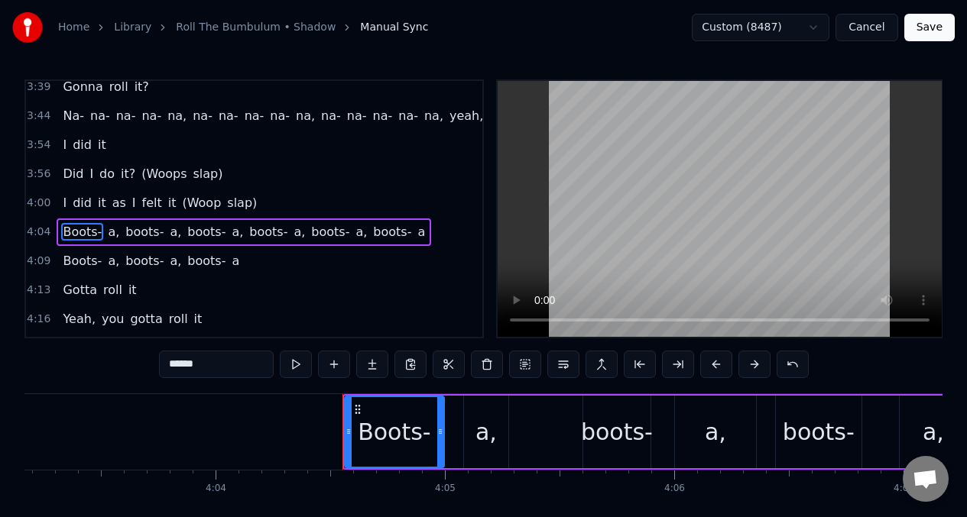
scroll to position [1431, 0]
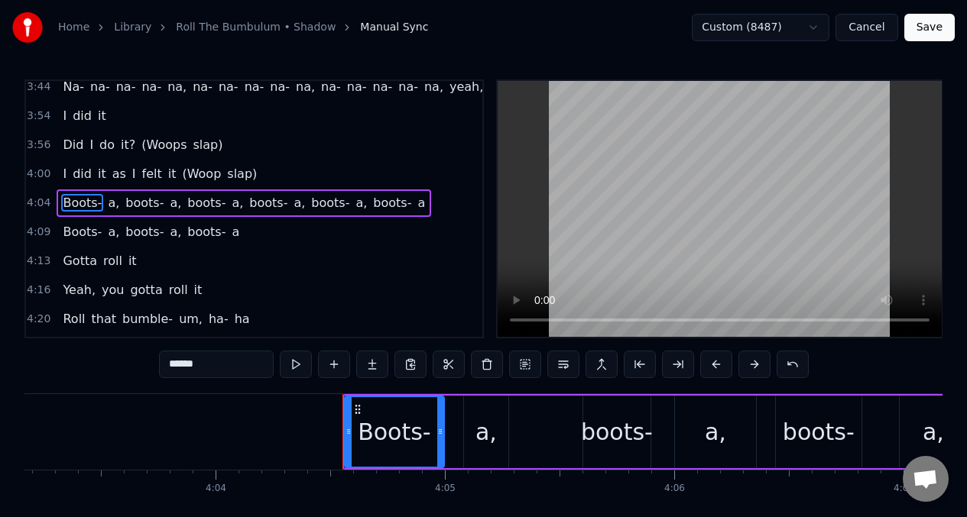
click at [297, 365] on button at bounding box center [296, 365] width 32 height 28
click at [296, 364] on button at bounding box center [296, 365] width 32 height 28
click at [295, 364] on button at bounding box center [296, 365] width 32 height 28
click at [290, 361] on button at bounding box center [296, 365] width 32 height 28
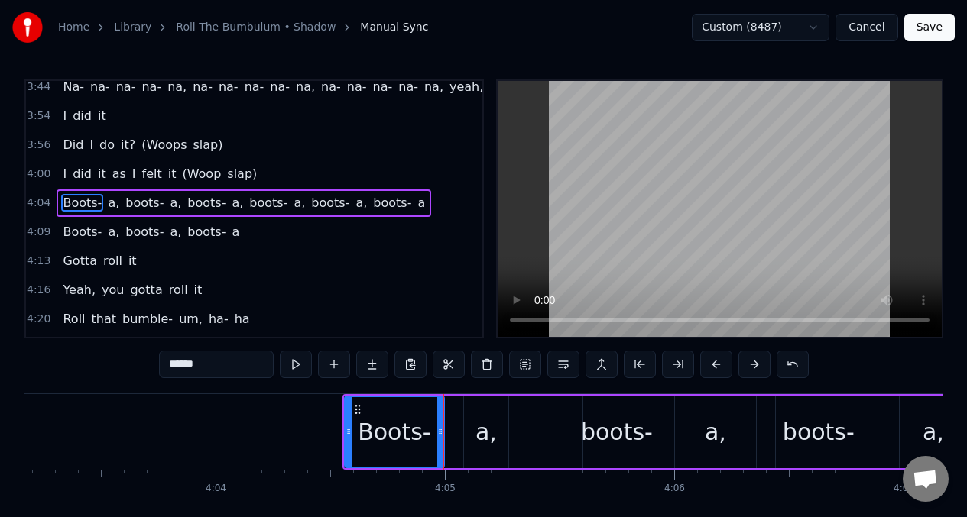
click at [486, 429] on div "a," at bounding box center [485, 432] width 21 height 34
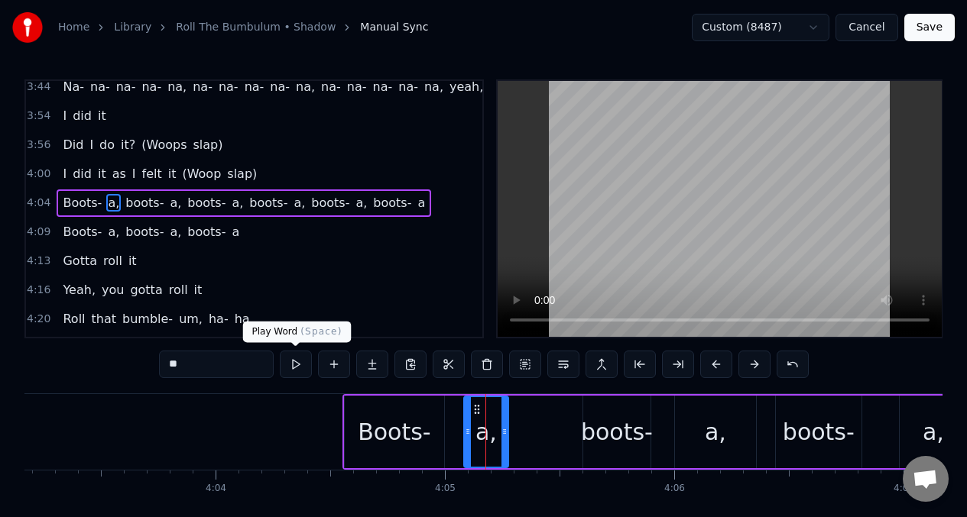
click at [293, 367] on button at bounding box center [296, 365] width 32 height 28
click at [293, 366] on button at bounding box center [296, 365] width 32 height 28
click at [293, 365] on button at bounding box center [296, 365] width 32 height 28
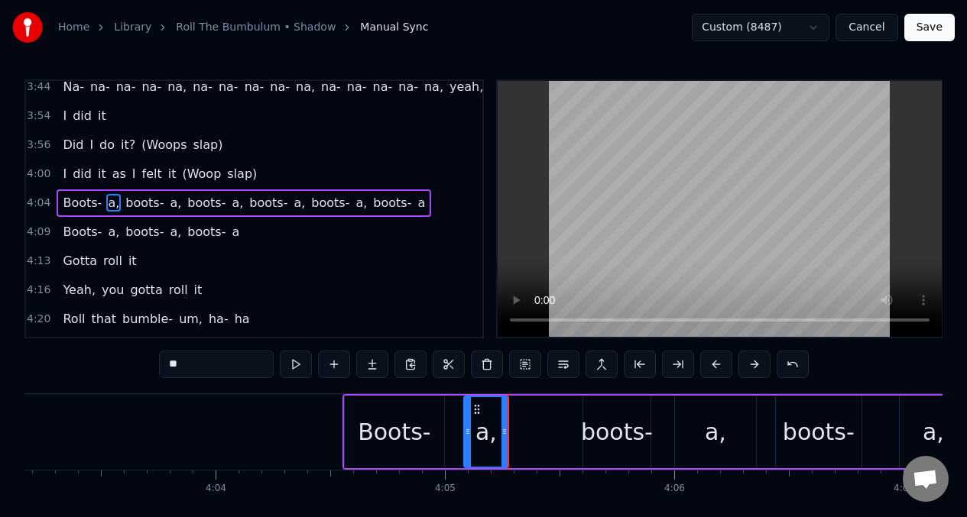
click at [61, 197] on span "Boots-" at bounding box center [82, 203] width 42 height 18
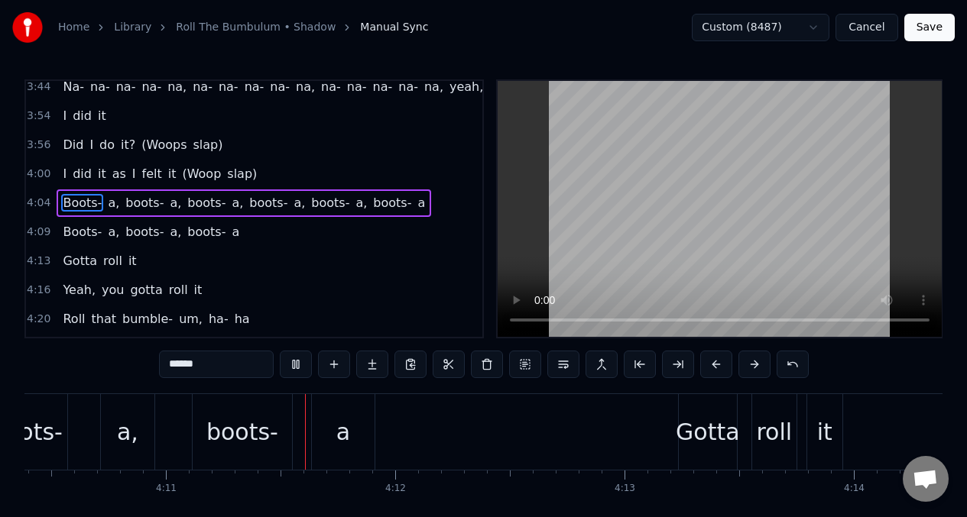
scroll to position [0, 57435]
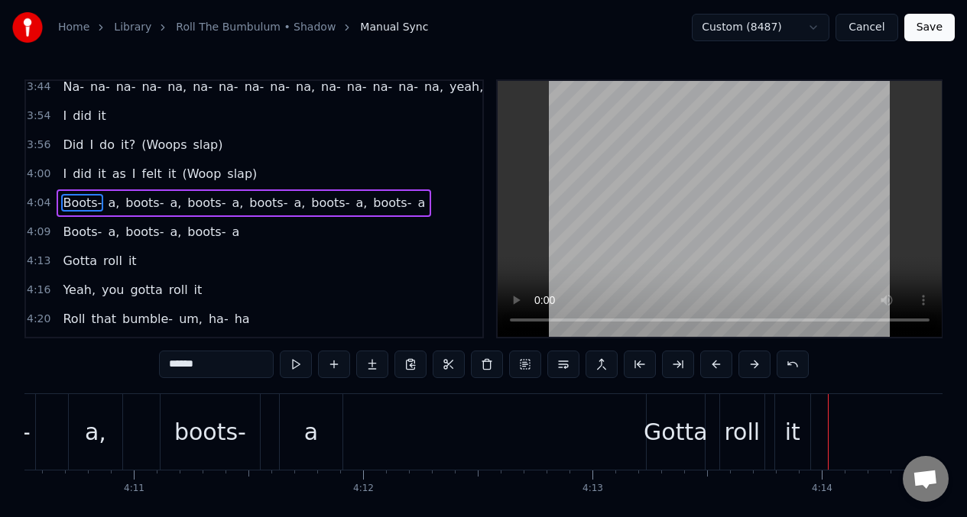
click at [69, 148] on span "Did" at bounding box center [73, 145] width 24 height 18
type input "***"
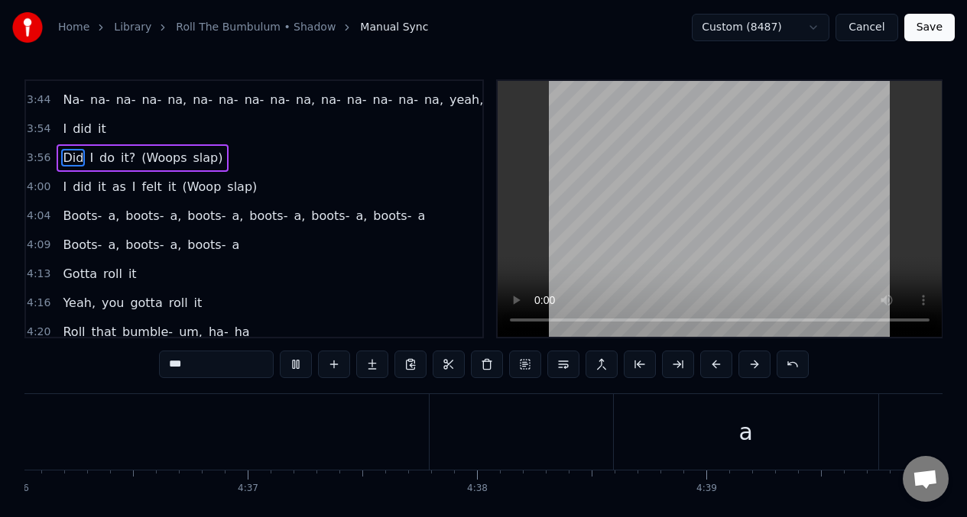
scroll to position [0, 63284]
